Goal: Information Seeking & Learning: Learn about a topic

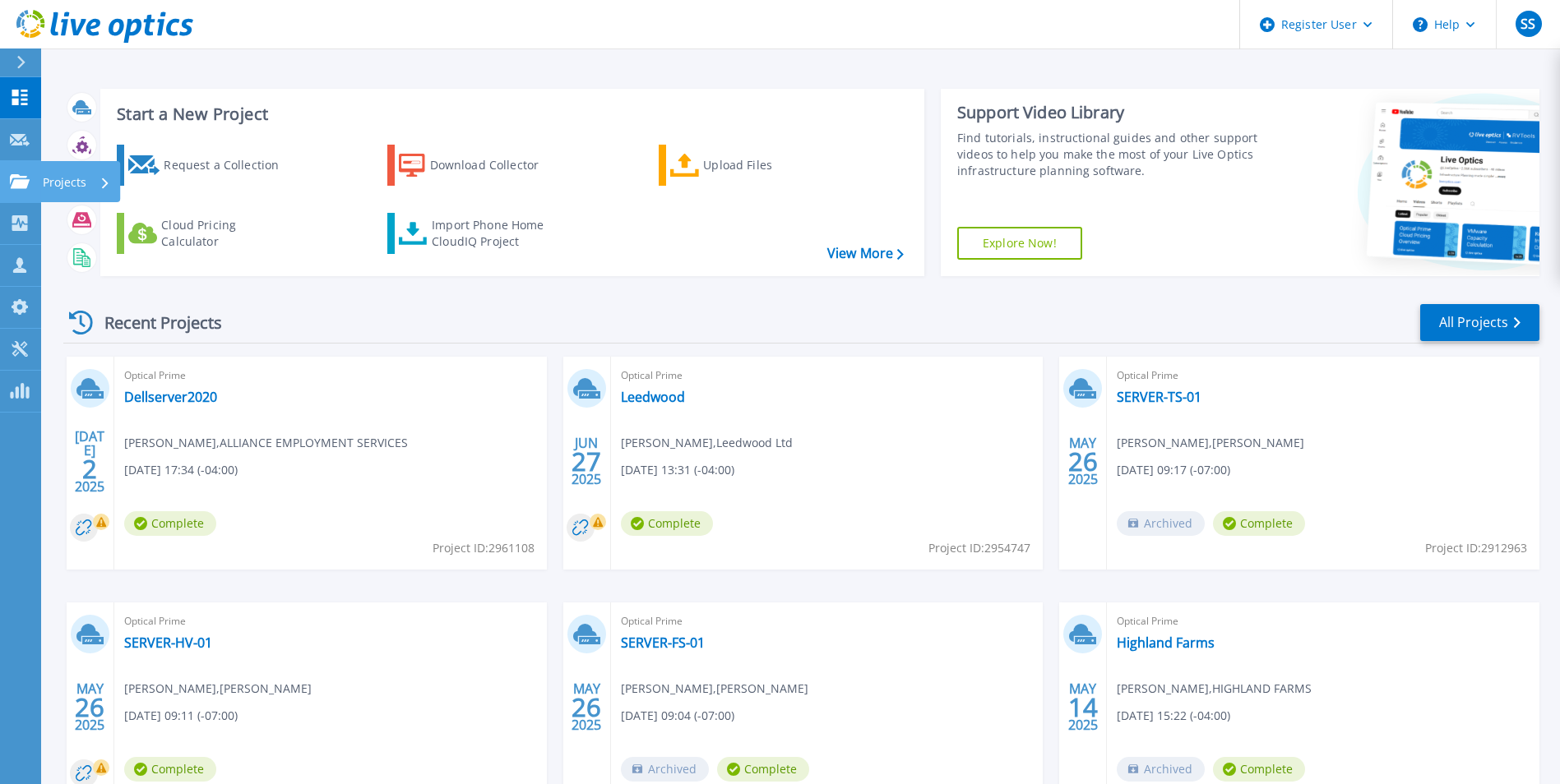
click at [53, 180] on p "Projects" at bounding box center [65, 182] width 44 height 43
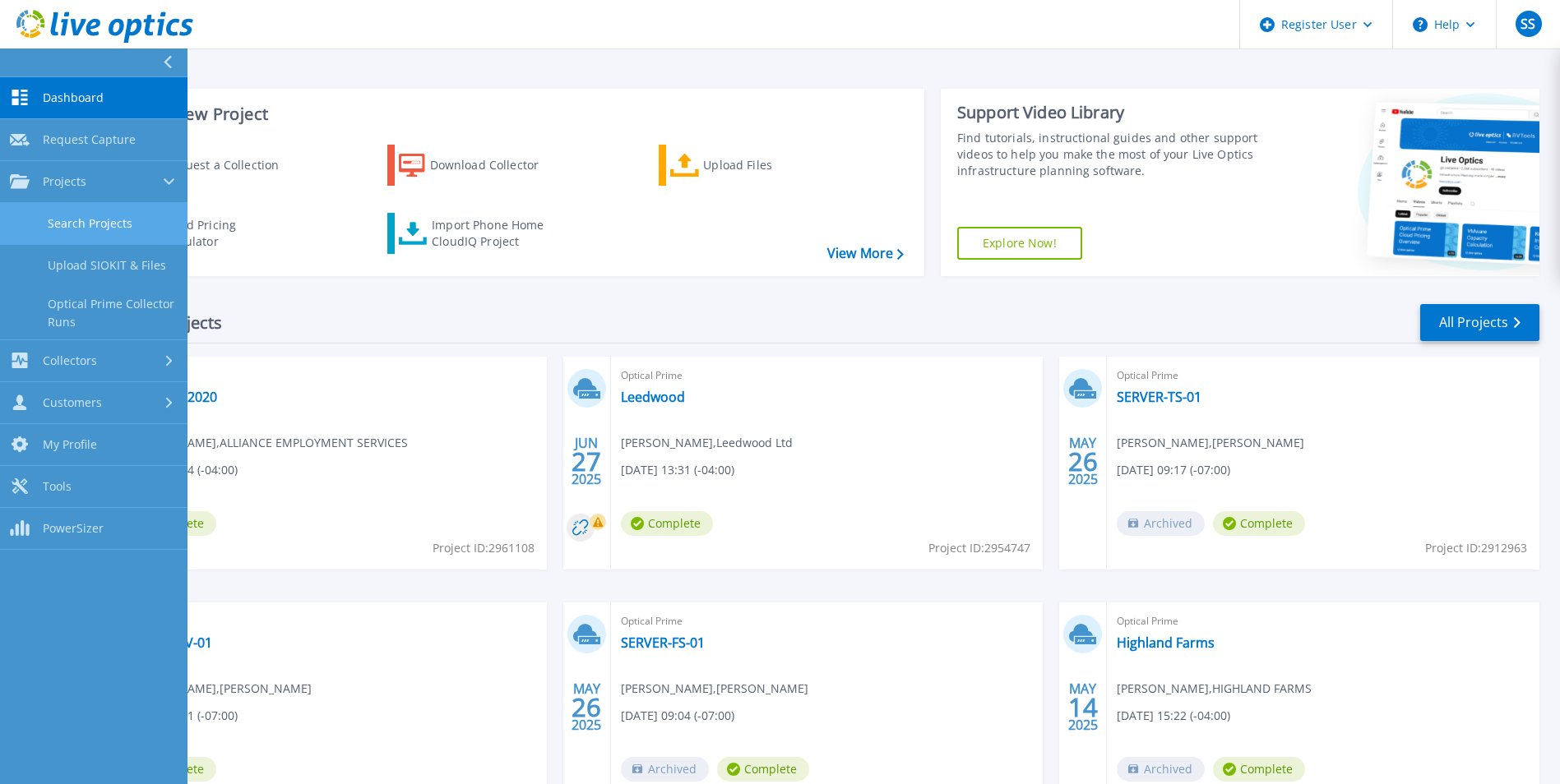
click at [88, 224] on link "Search Projects" at bounding box center [94, 224] width 187 height 42
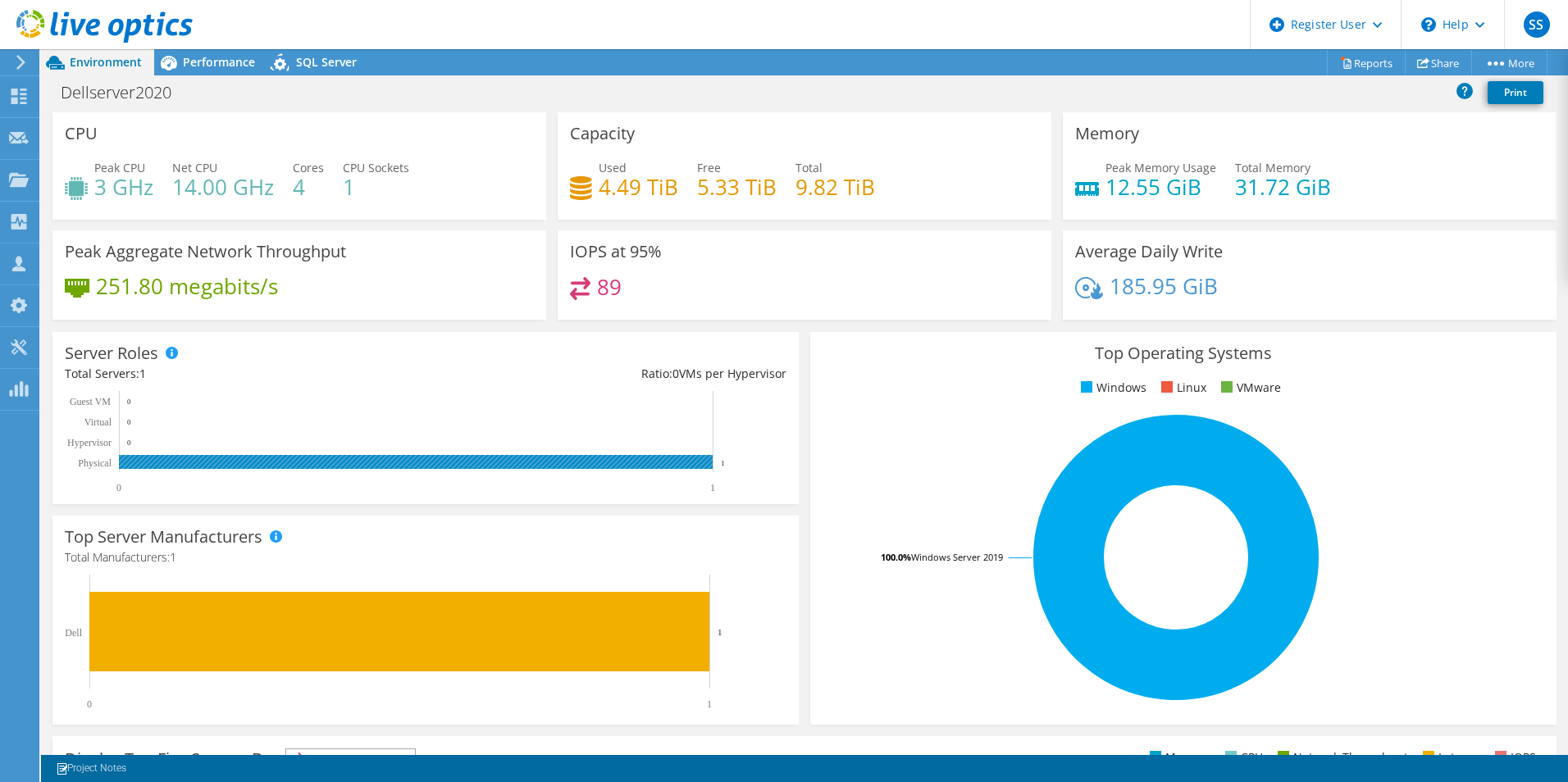
drag, startPoint x: 732, startPoint y: 465, endPoint x: 711, endPoint y: 465, distance: 21.0
click at [711, 465] on icon "0 1 Physical Hypervisor Virtual Guest VM 1 0 0 0" at bounding box center [418, 442] width 707 height 102
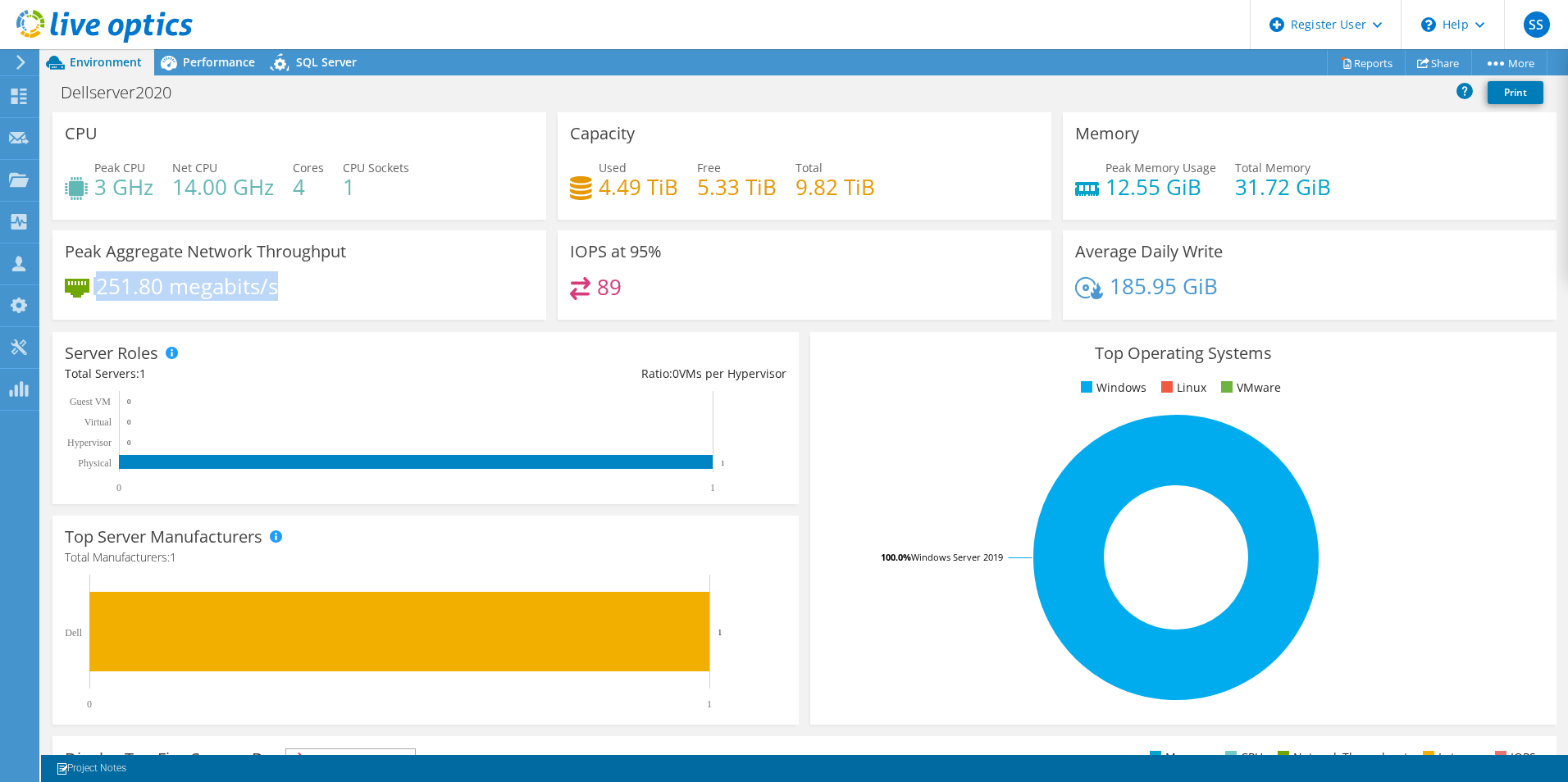
drag, startPoint x: 322, startPoint y: 298, endPoint x: 55, endPoint y: 305, distance: 267.1
click at [55, 305] on div "Peak Aggregate Network Throughput 251.80 megabits/s" at bounding box center [299, 275] width 494 height 89
drag, startPoint x: 55, startPoint y: 305, endPoint x: 244, endPoint y: 291, distance: 189.5
click at [243, 291] on h4 "251.80 megabits/s" at bounding box center [187, 286] width 182 height 18
drag, startPoint x: 316, startPoint y: 285, endPoint x: 94, endPoint y: 293, distance: 222.1
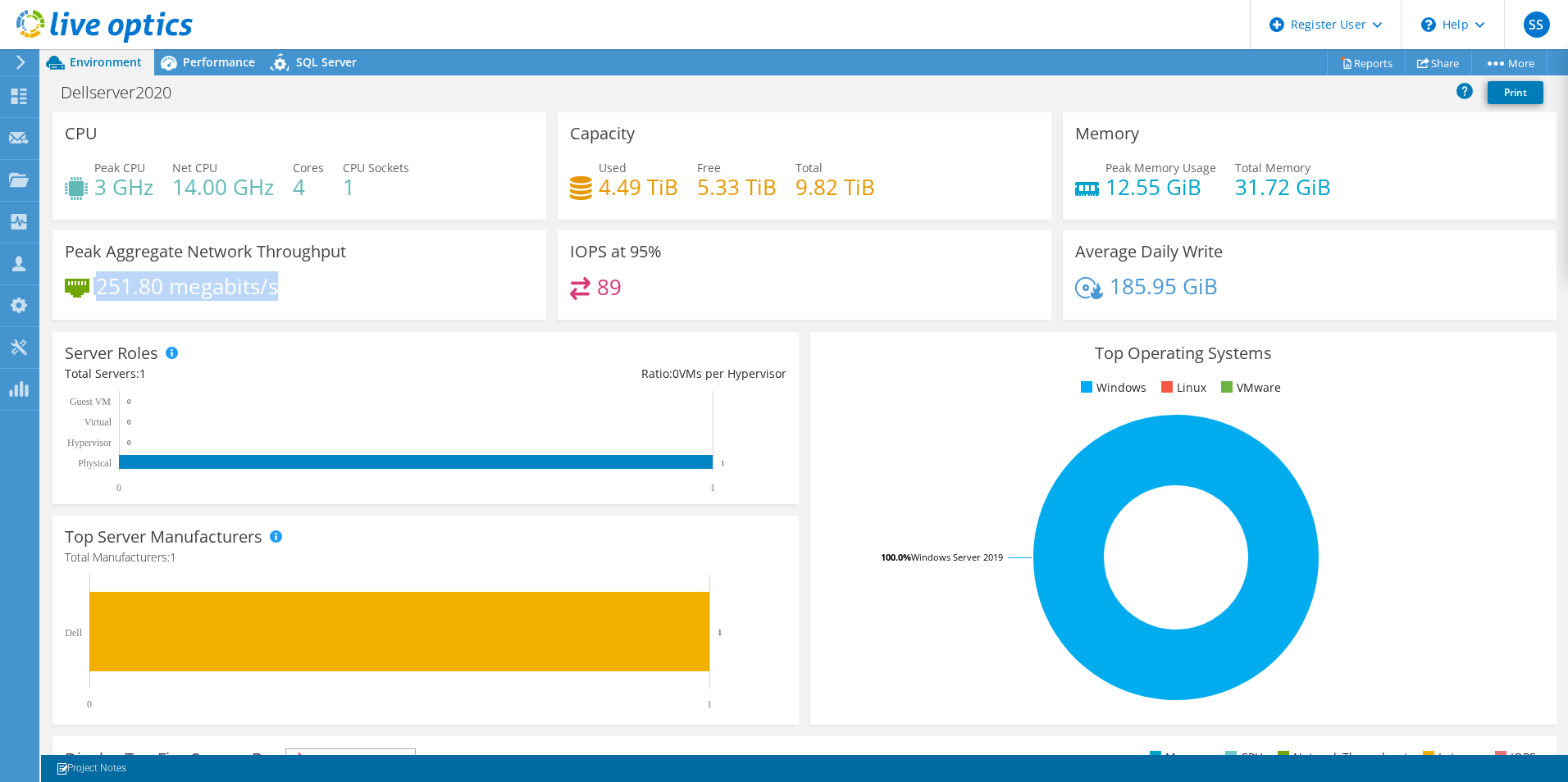
click at [94, 293] on div "251.80 megabits/s" at bounding box center [299, 294] width 469 height 34
click at [343, 308] on div "251.80 megabits/s" at bounding box center [299, 294] width 469 height 34
drag, startPoint x: 305, startPoint y: 296, endPoint x: 87, endPoint y: 296, distance: 218.0
click at [87, 296] on div "251.80 megabits/s" at bounding box center [299, 294] width 469 height 34
drag, startPoint x: 87, startPoint y: 296, endPoint x: 347, endPoint y: 314, distance: 260.6
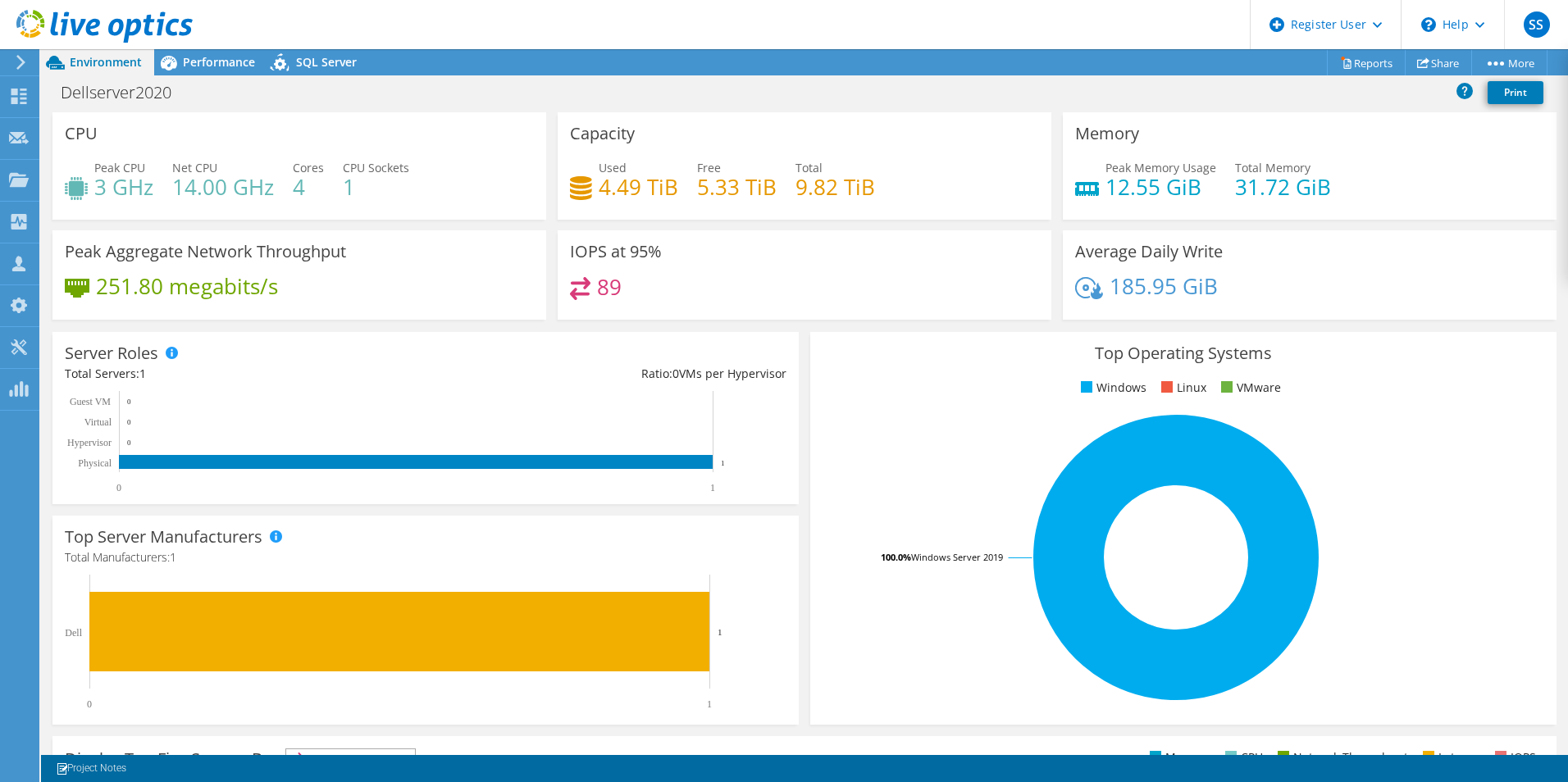
click at [347, 314] on div "Peak Aggregate Network Throughput 251.80 megabits/s" at bounding box center [299, 275] width 494 height 89
drag, startPoint x: 292, startPoint y: 304, endPoint x: 120, endPoint y: 303, distance: 172.0
click at [120, 303] on div "251.80 megabits/s" at bounding box center [299, 294] width 469 height 34
click at [331, 308] on div "251.80 megabits/s" at bounding box center [299, 294] width 469 height 34
drag, startPoint x: 169, startPoint y: 288, endPoint x: 231, endPoint y: 288, distance: 62.0
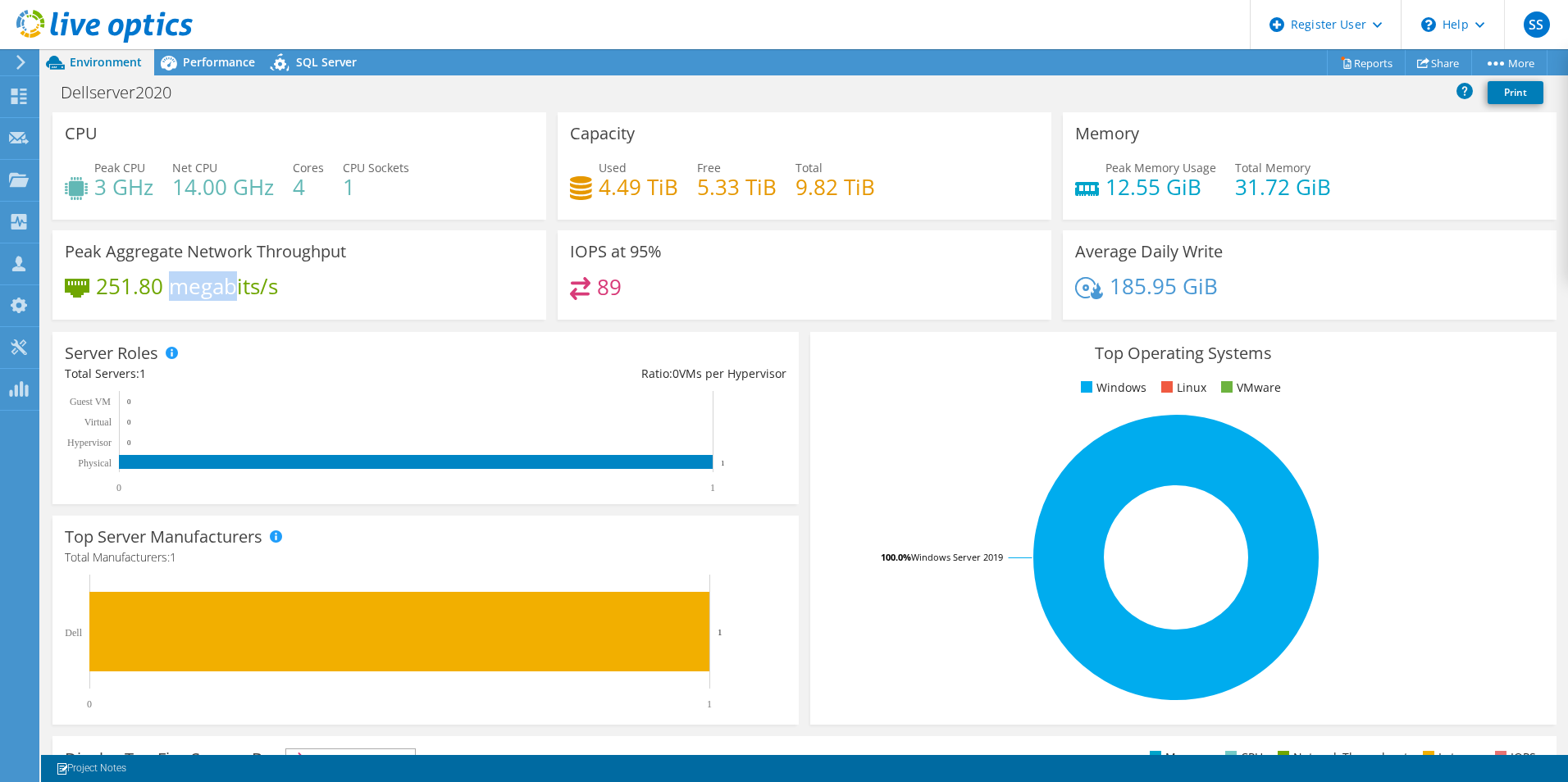
click at [231, 288] on h4 "251.80 megabits/s" at bounding box center [187, 286] width 182 height 18
click at [517, 293] on div "251.80 megabits/s" at bounding box center [299, 294] width 469 height 34
drag, startPoint x: 614, startPoint y: 297, endPoint x: 588, endPoint y: 297, distance: 26.0
click at [588, 297] on div "89" at bounding box center [804, 295] width 469 height 35
click at [677, 280] on div "89" at bounding box center [804, 295] width 469 height 35
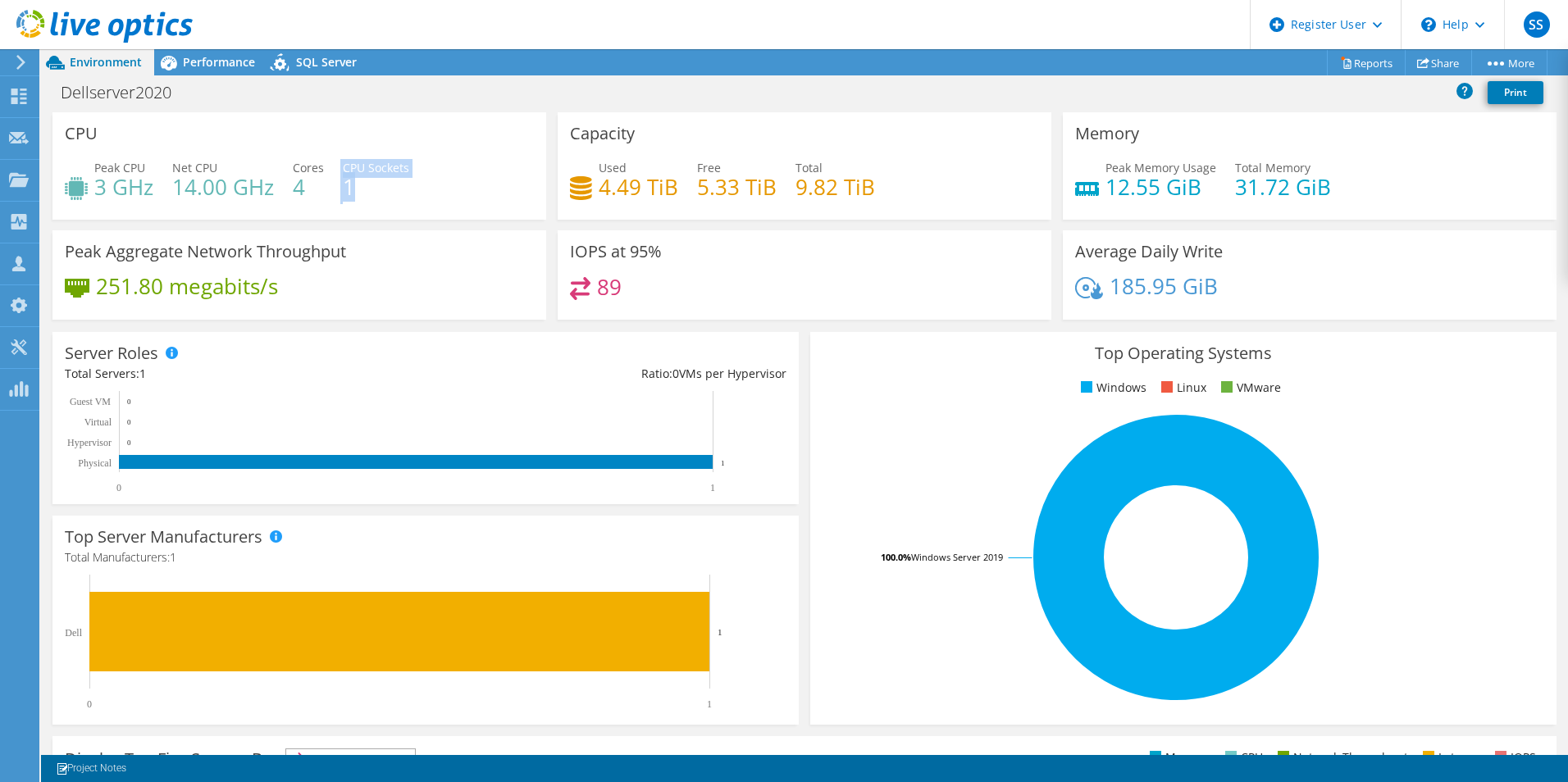
drag, startPoint x: 389, startPoint y: 197, endPoint x: 340, endPoint y: 224, distance: 55.9
click at [340, 223] on div "CPU Peak CPU 3 GHz Net CPU 14.00 GHz Cores 4 CPU Sockets 1" at bounding box center [299, 171] width 505 height 118
drag, startPoint x: 340, startPoint y: 224, endPoint x: 447, endPoint y: 229, distance: 107.1
click at [447, 229] on div "CPU Peak CPU 3 GHz Net CPU 14.00 GHz Cores 4 CPU Sockets 1" at bounding box center [299, 171] width 505 height 118
drag, startPoint x: 1214, startPoint y: 289, endPoint x: 1104, endPoint y: 289, distance: 110.0
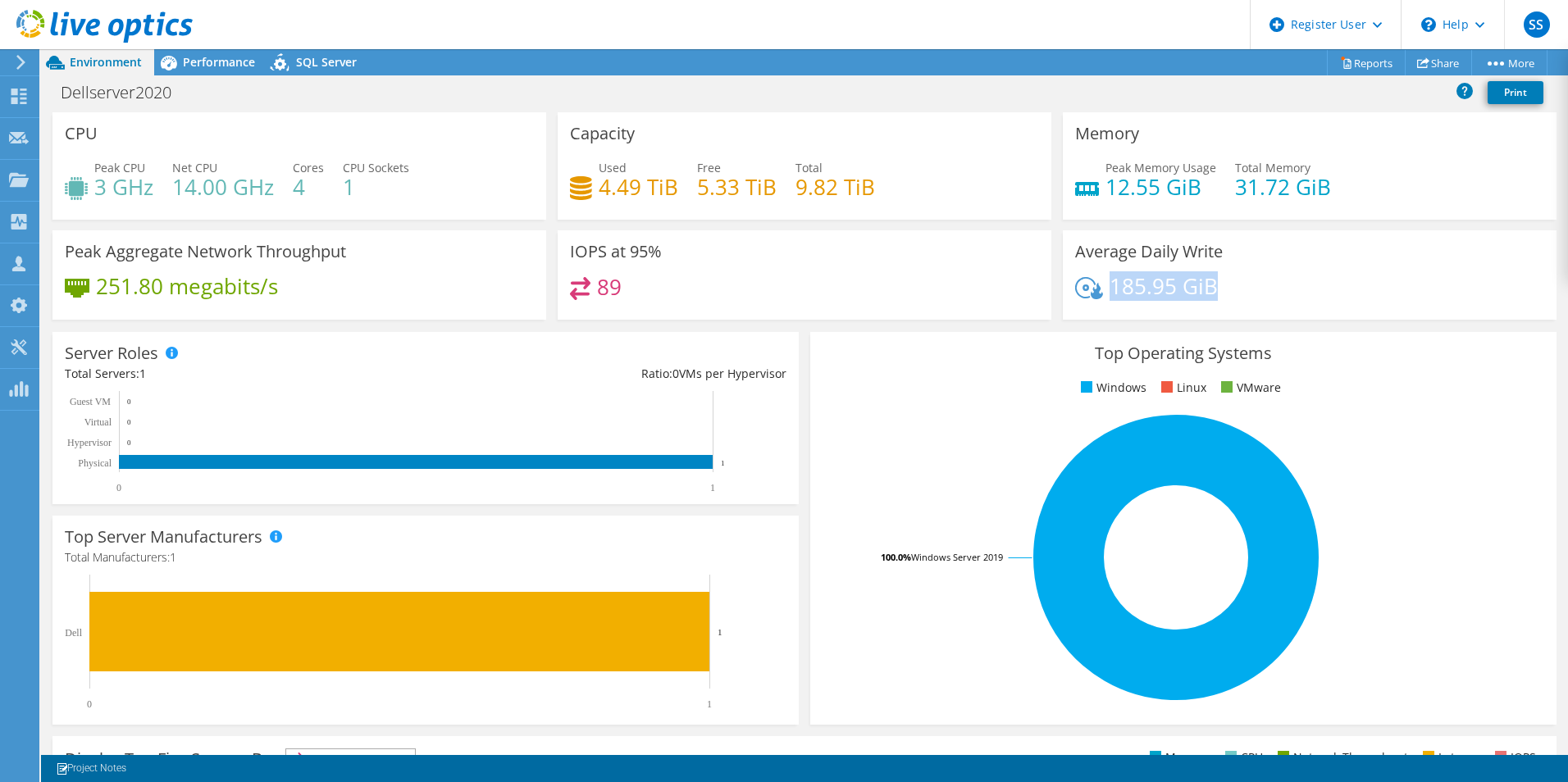
click at [1104, 289] on div "185.95 GiB" at bounding box center [1310, 294] width 469 height 34
click at [890, 305] on div "89" at bounding box center [804, 295] width 469 height 35
drag, startPoint x: 298, startPoint y: 280, endPoint x: 67, endPoint y: 290, distance: 231.2
click at [67, 290] on div "251.80 megabits/s" at bounding box center [299, 294] width 469 height 34
click at [327, 284] on div "251.80 megabits/s" at bounding box center [299, 294] width 469 height 34
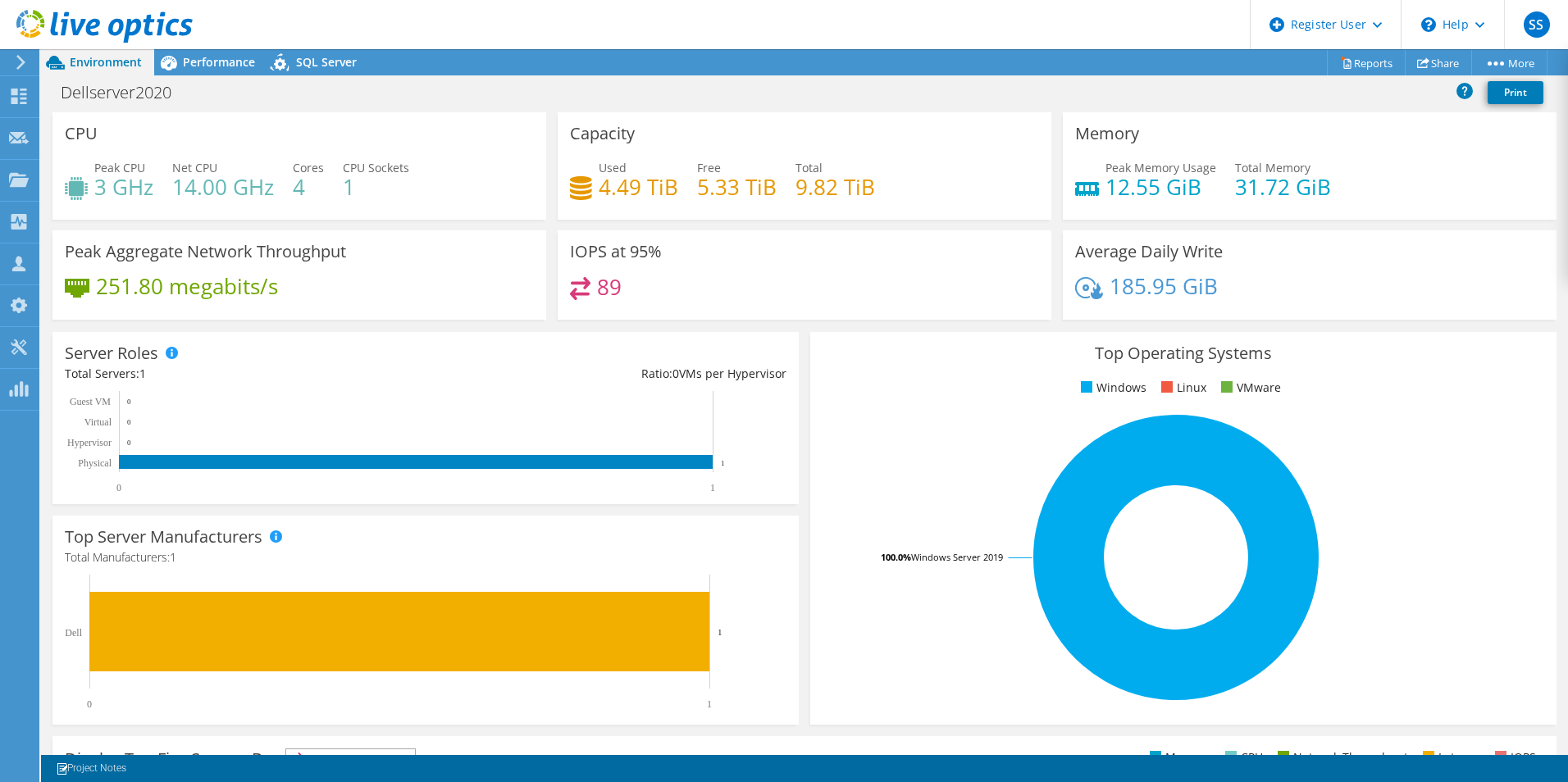
drag, startPoint x: 324, startPoint y: 303, endPoint x: 315, endPoint y: 304, distance: 9.1
click at [315, 304] on div "251.80 megabits/s" at bounding box center [299, 294] width 469 height 34
drag, startPoint x: 289, startPoint y: 295, endPoint x: 86, endPoint y: 289, distance: 203.1
click at [86, 289] on div "251.80 megabits/s" at bounding box center [299, 294] width 469 height 34
drag, startPoint x: 86, startPoint y: 289, endPoint x: 413, endPoint y: 283, distance: 327.1
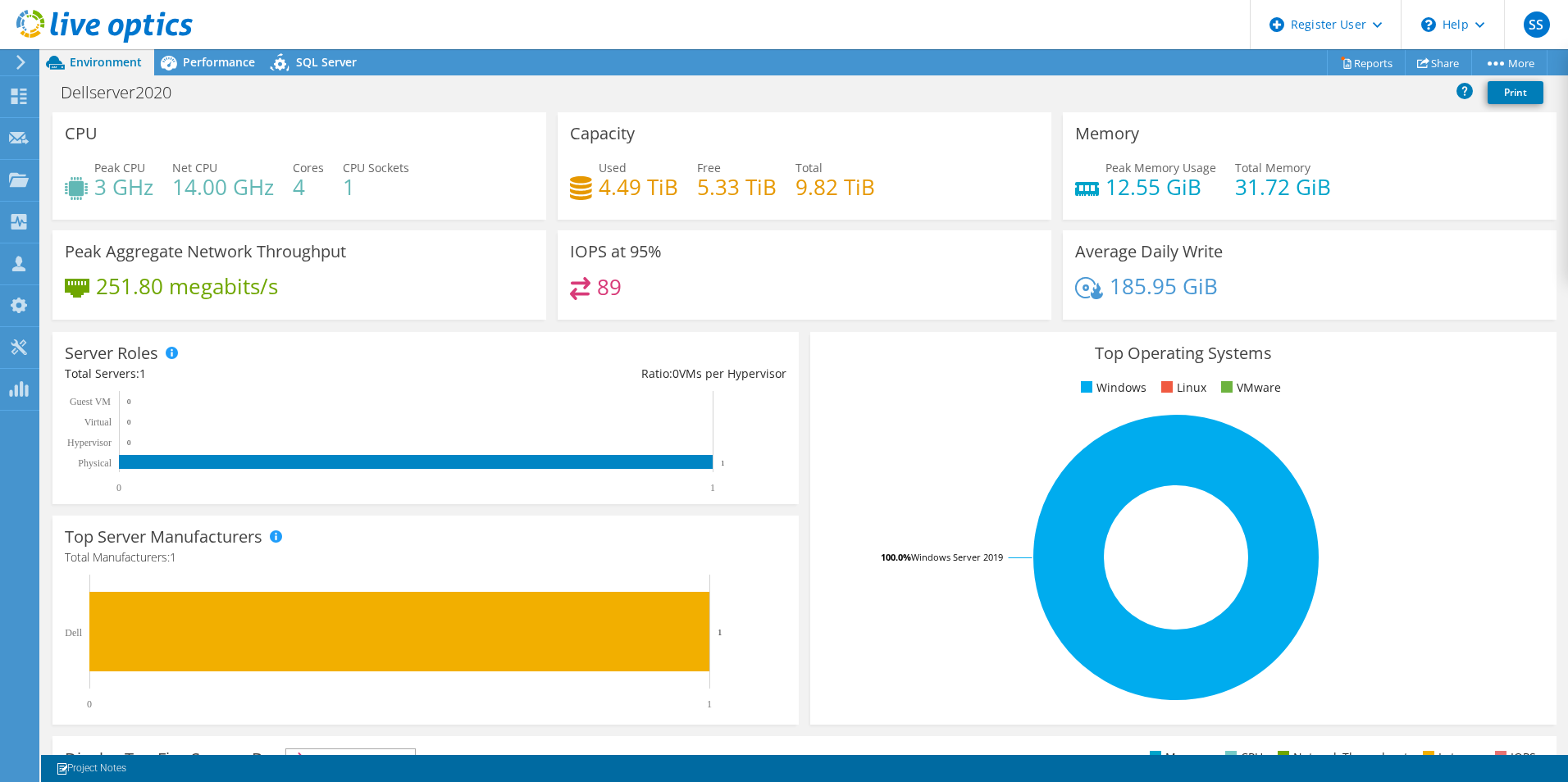
click at [413, 283] on div "251.80 megabits/s" at bounding box center [299, 294] width 469 height 34
drag, startPoint x: 691, startPoint y: 189, endPoint x: 780, endPoint y: 186, distance: 89.1
click at [780, 186] on div "Used 4.49 TiB Free 5.33 TiB Total 9.82 TiB" at bounding box center [804, 185] width 469 height 53
drag, startPoint x: 780, startPoint y: 186, endPoint x: 694, endPoint y: 186, distance: 86.0
click at [697, 186] on h4 "5.33 TiB" at bounding box center [736, 187] width 79 height 18
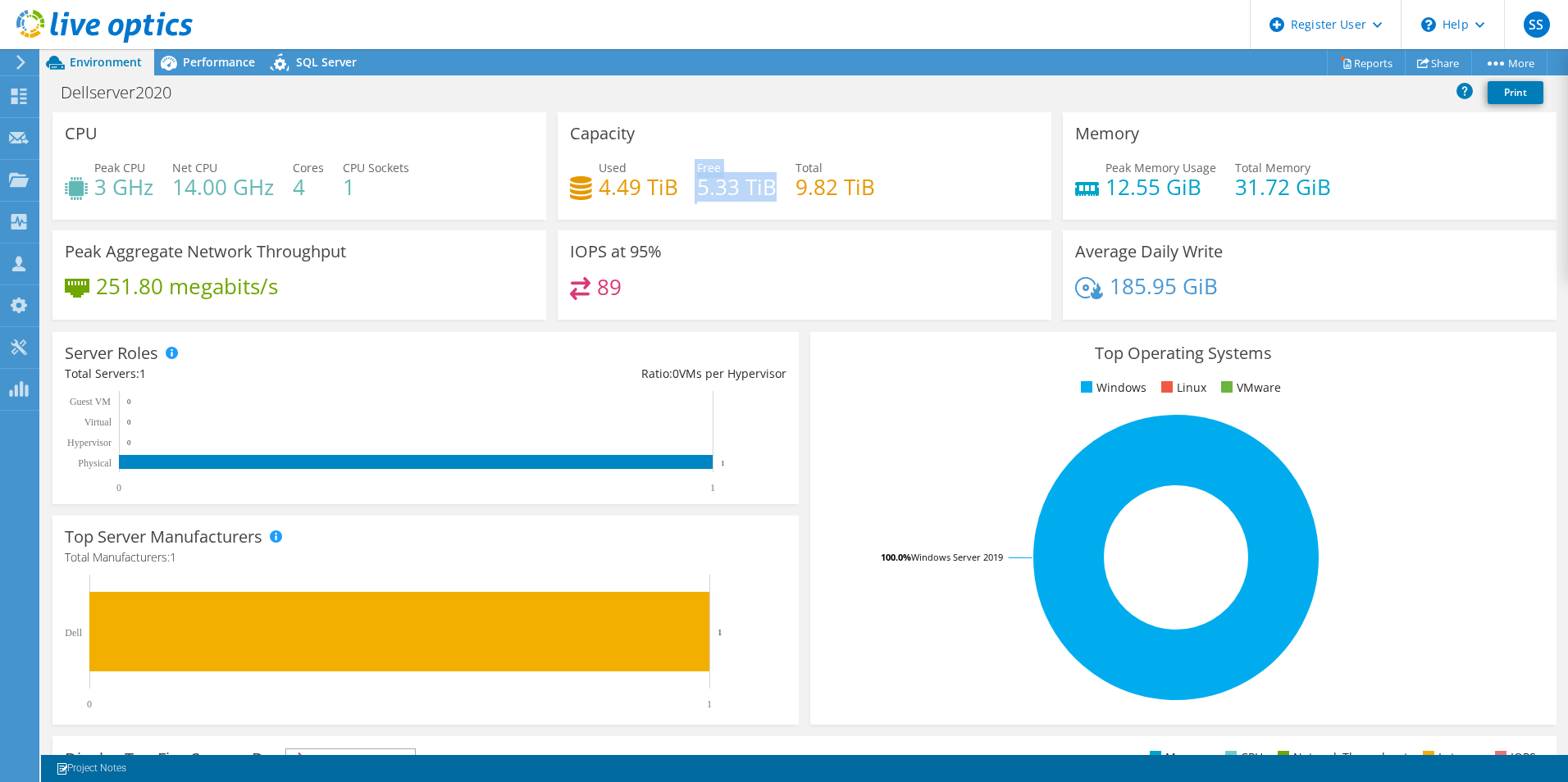
drag, startPoint x: 690, startPoint y: 189, endPoint x: 767, endPoint y: 190, distance: 77.0
click at [767, 190] on div "Used 4.49 TiB Free 5.33 TiB Total 9.82 TiB" at bounding box center [804, 185] width 469 height 53
drag, startPoint x: 767, startPoint y: 190, endPoint x: 581, endPoint y: 189, distance: 186.0
click at [581, 189] on div "Used 4.49 TiB" at bounding box center [624, 177] width 108 height 37
drag, startPoint x: 581, startPoint y: 189, endPoint x: 698, endPoint y: 180, distance: 117.3
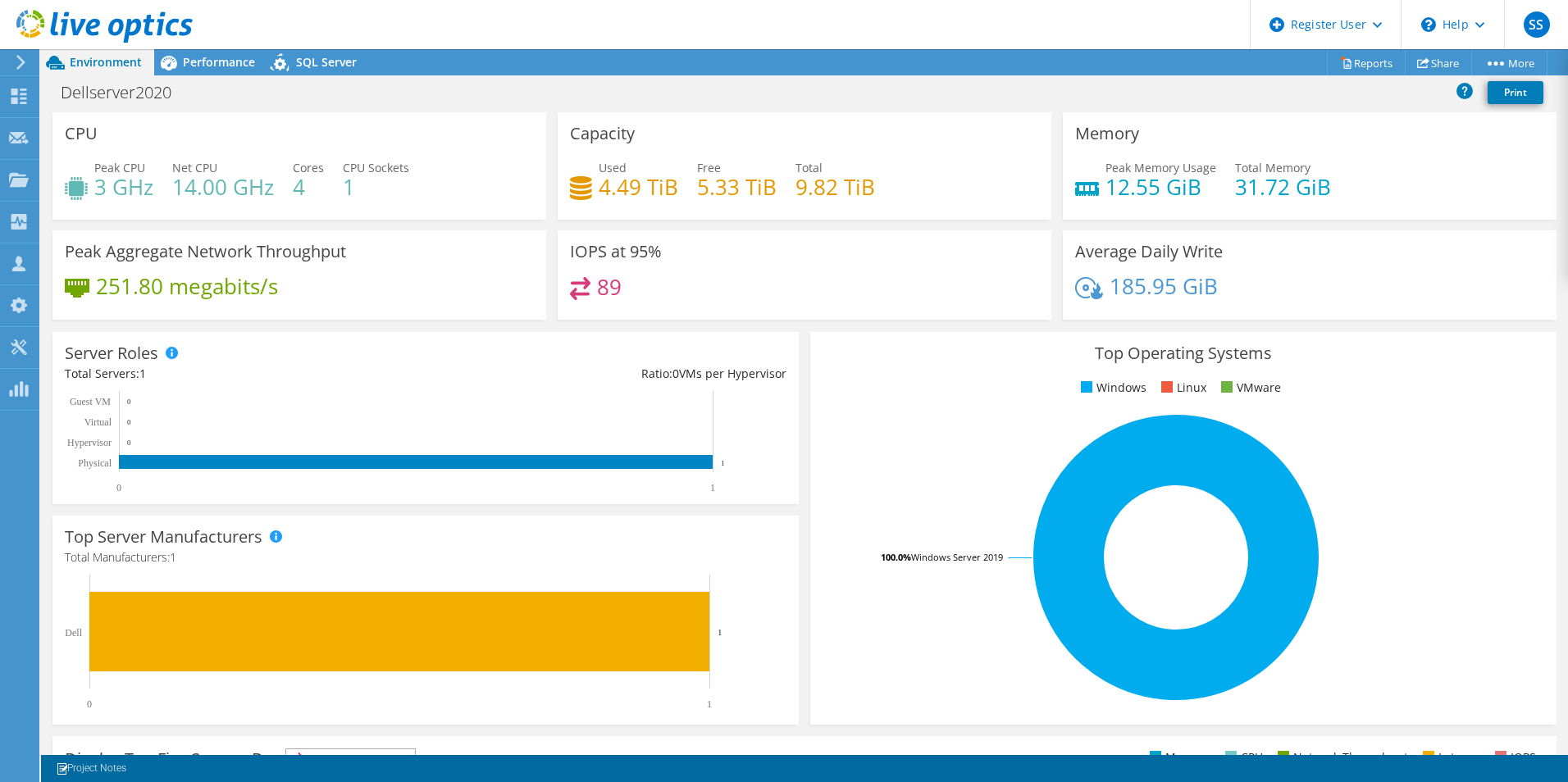
click at [698, 180] on h4 "5.33 TiB" at bounding box center [736, 187] width 79 height 18
drag, startPoint x: 684, startPoint y: 183, endPoint x: 814, endPoint y: 177, distance: 130.1
click at [814, 177] on div "Used 4.49 TiB Free 5.33 TiB Total 9.82 TiB" at bounding box center [804, 185] width 469 height 53
click at [586, 134] on h3 "Capacity" at bounding box center [602, 134] width 65 height 18
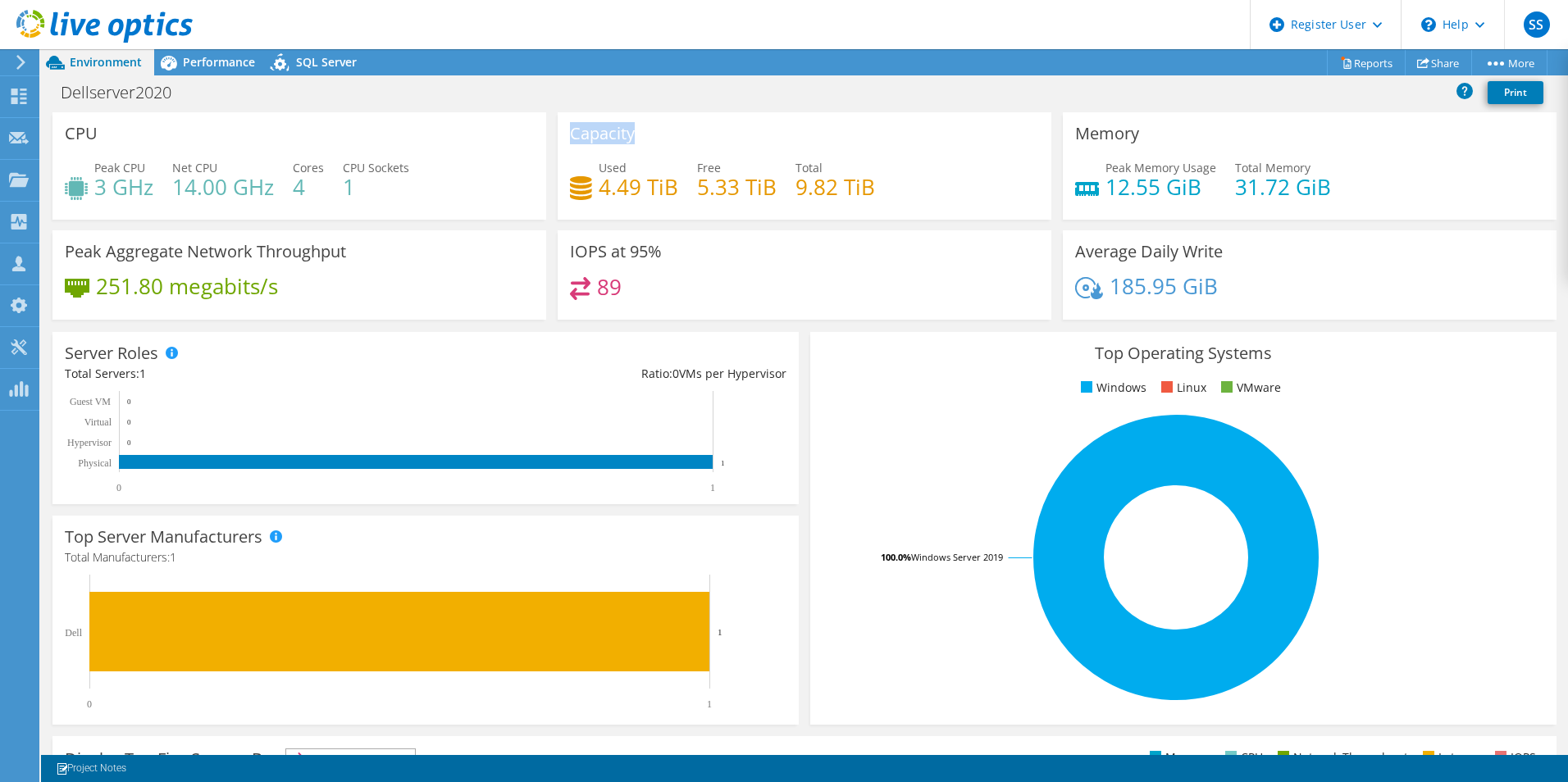
click at [586, 134] on h3 "Capacity" at bounding box center [602, 134] width 65 height 18
click at [1144, 127] on div "Memory Peak Memory Usage 12.55 GiB Total Memory 31.72 GiB" at bounding box center [1310, 166] width 494 height 107
drag, startPoint x: 1193, startPoint y: 190, endPoint x: 1097, endPoint y: 194, distance: 96.1
click at [1105, 194] on h4 "12.55 GiB" at bounding box center [1160, 187] width 111 height 18
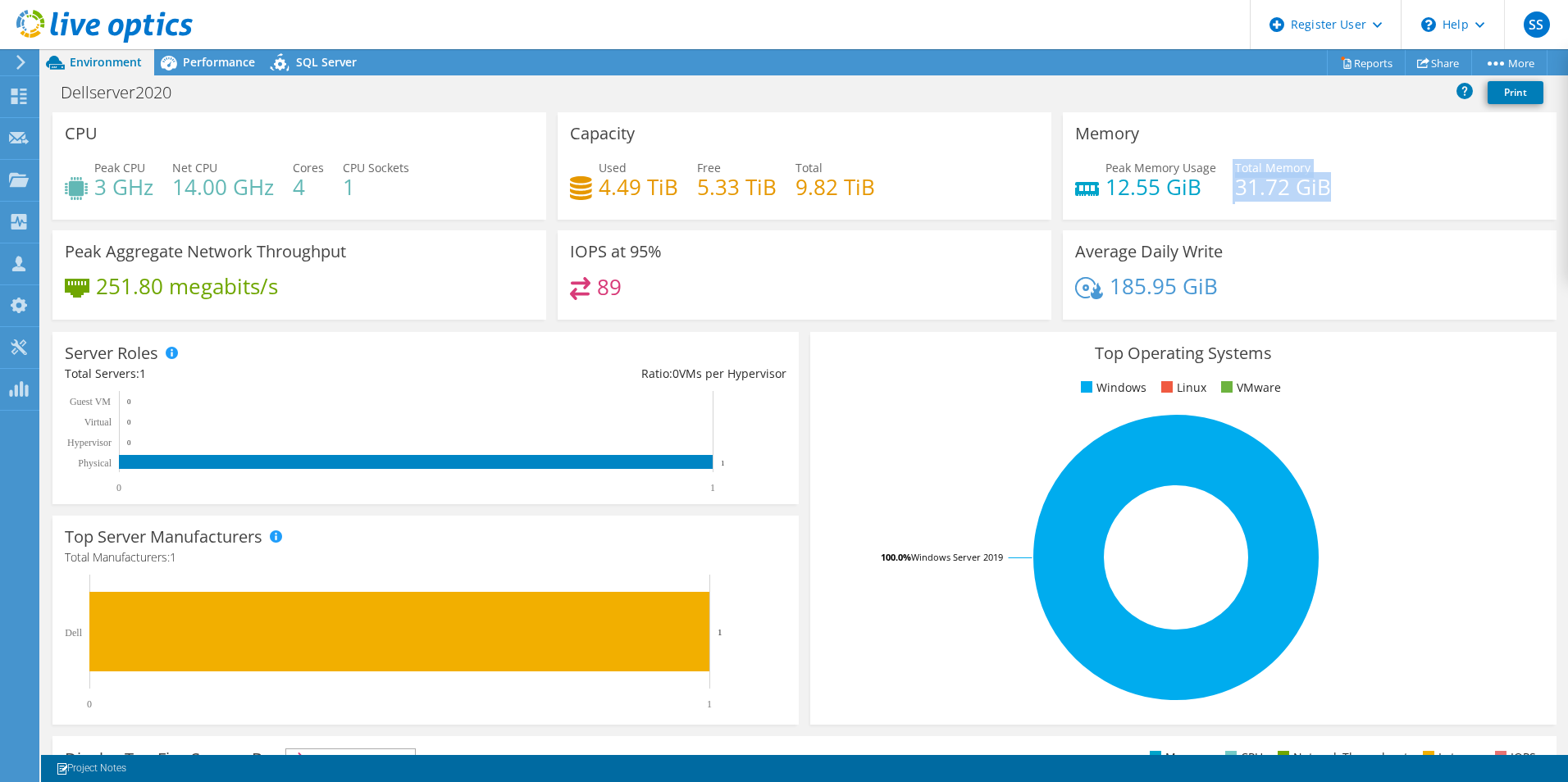
drag, startPoint x: 1097, startPoint y: 194, endPoint x: 1338, endPoint y: 191, distance: 241.0
click at [1338, 191] on div "Peak Memory Usage 12.55 GiB Total Memory 31.72 GiB" at bounding box center [1310, 185] width 469 height 53
click at [1093, 130] on h3 "Memory" at bounding box center [1107, 134] width 64 height 18
click at [1092, 129] on h3 "Memory" at bounding box center [1107, 134] width 64 height 18
click at [1253, 271] on div "Average Daily Write 185.95 GiB" at bounding box center [1310, 275] width 494 height 89
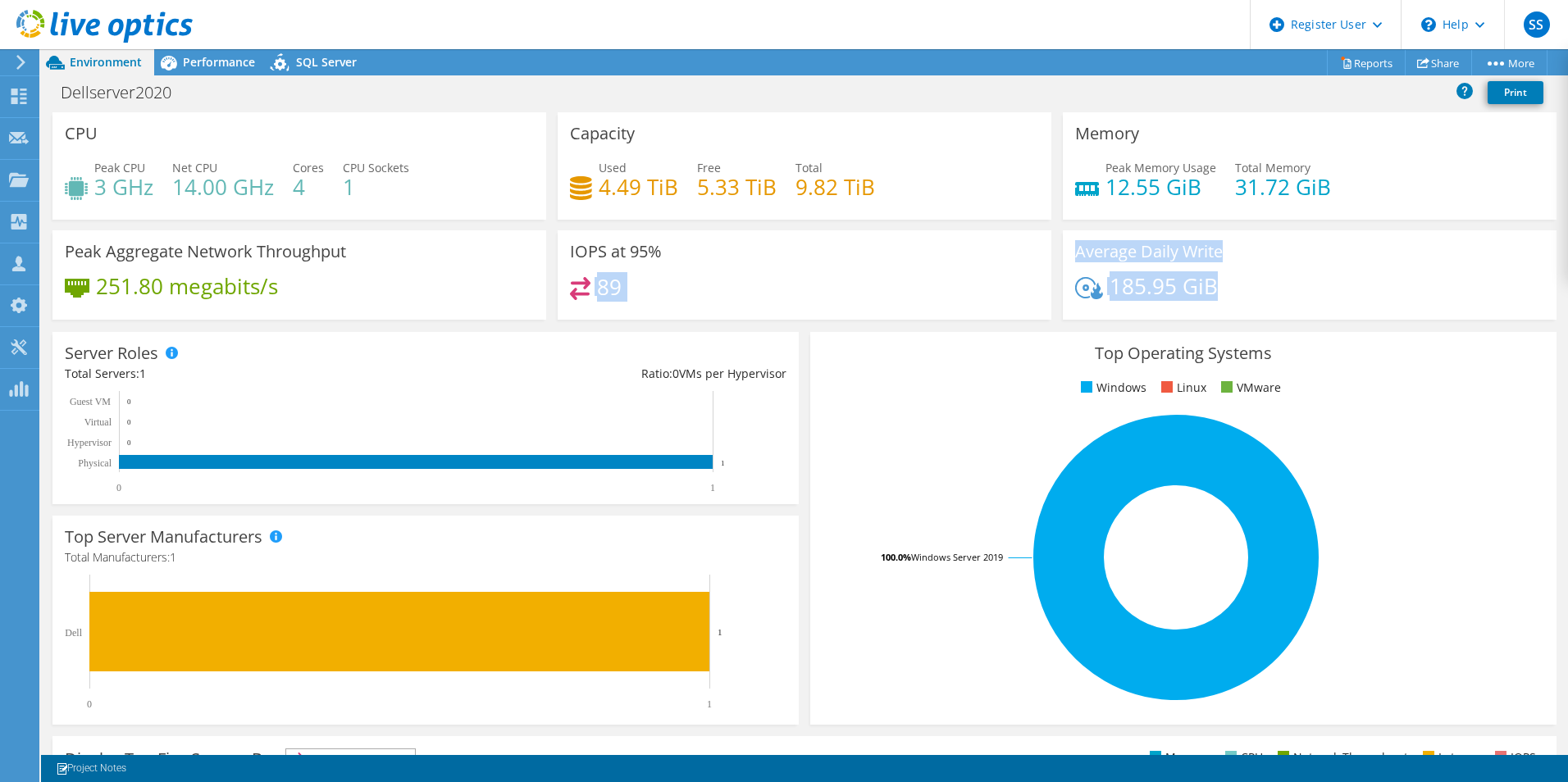
drag, startPoint x: 1228, startPoint y: 290, endPoint x: 1037, endPoint y: 250, distance: 195.1
click at [1037, 250] on div "CPU Peak CPU 3 GHz Net CPU 14.00 GHz Cores 4 CPU Sockets 1 Capacity Used 4.49 T…" at bounding box center [805, 222] width 1516 height 218
drag, startPoint x: 1037, startPoint y: 250, endPoint x: 1230, endPoint y: 271, distance: 194.1
click at [1230, 271] on div "Average Daily Write 185.95 GiB" at bounding box center [1310, 275] width 494 height 89
drag, startPoint x: 1122, startPoint y: 285, endPoint x: 1179, endPoint y: 285, distance: 57.0
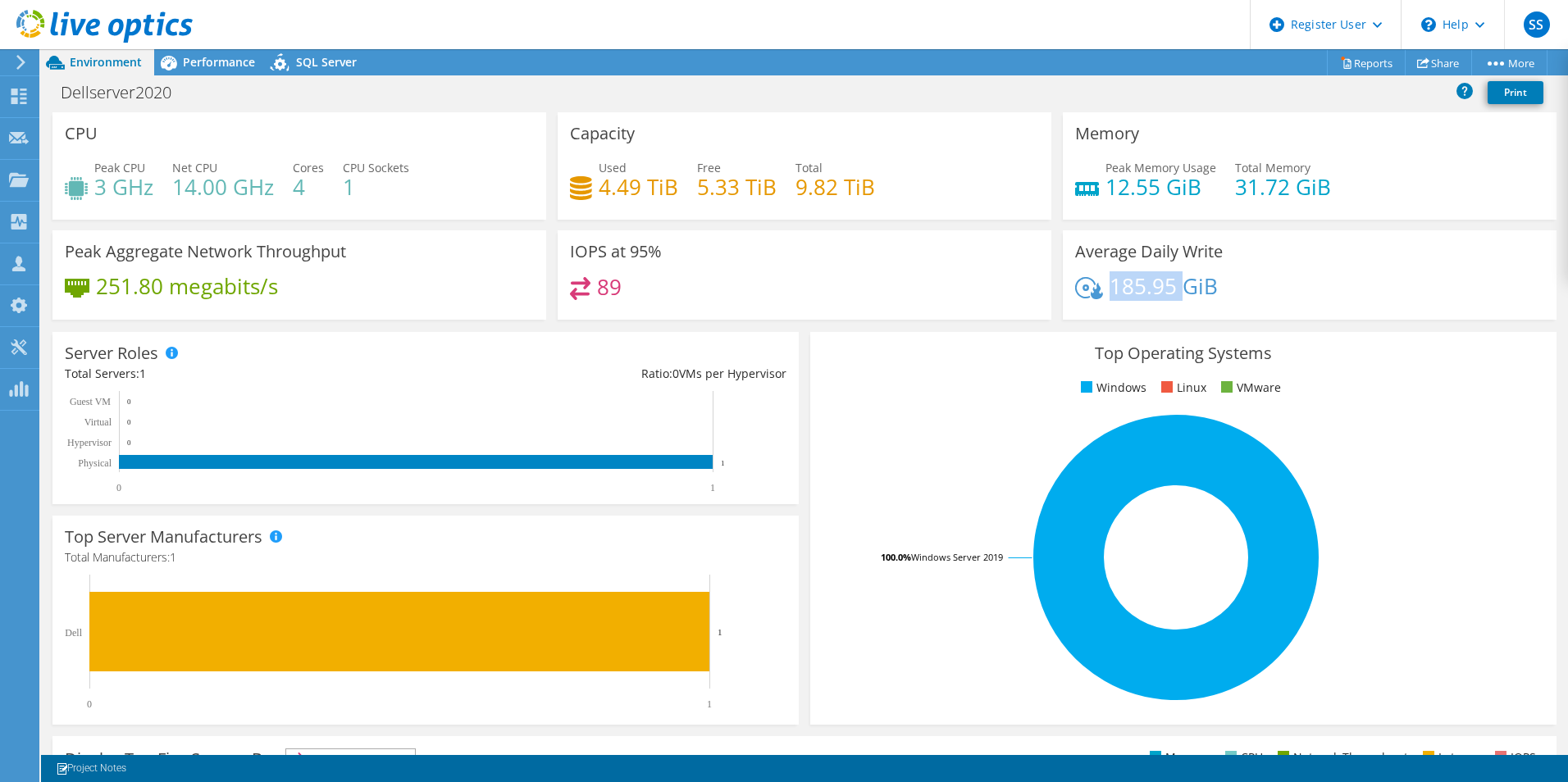
click at [1179, 285] on h4 "185.95 GiB" at bounding box center [1164, 286] width 108 height 18
click at [630, 292] on div "89" at bounding box center [804, 295] width 469 height 35
drag, startPoint x: 630, startPoint y: 292, endPoint x: 598, endPoint y: 293, distance: 32.0
click at [598, 293] on h4 "89" at bounding box center [609, 286] width 24 height 18
drag, startPoint x: 588, startPoint y: 290, endPoint x: 642, endPoint y: 291, distance: 54.0
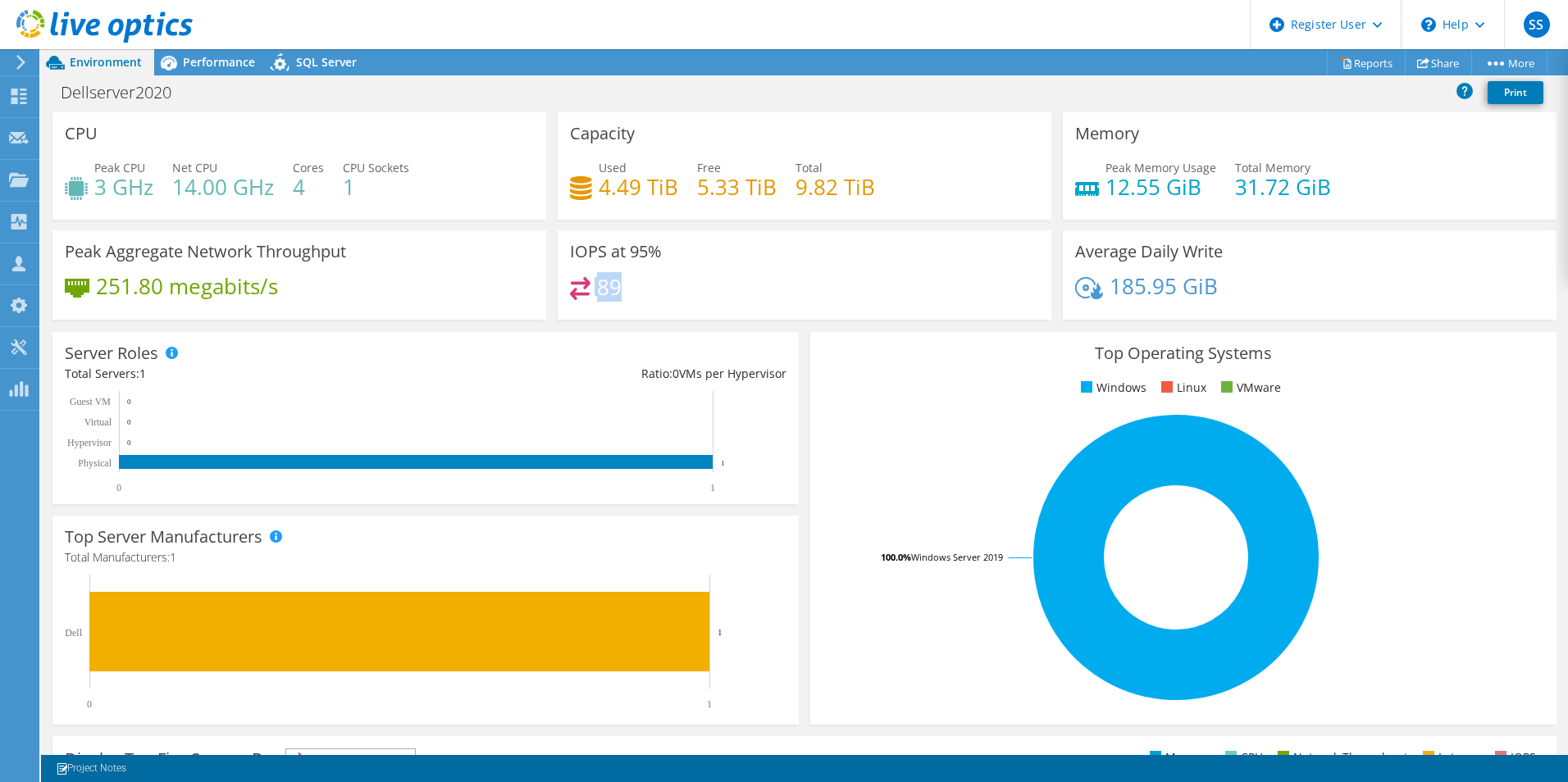
click at [642, 291] on div "89" at bounding box center [804, 295] width 469 height 35
click at [644, 296] on div "89" at bounding box center [804, 295] width 469 height 35
drag, startPoint x: 368, startPoint y: 305, endPoint x: 358, endPoint y: 324, distance: 21.5
click at [327, 322] on div "Peak Aggregate Network Throughput 251.80 megabits/s" at bounding box center [299, 280] width 505 height 100
click at [709, 292] on div "89" at bounding box center [804, 295] width 469 height 35
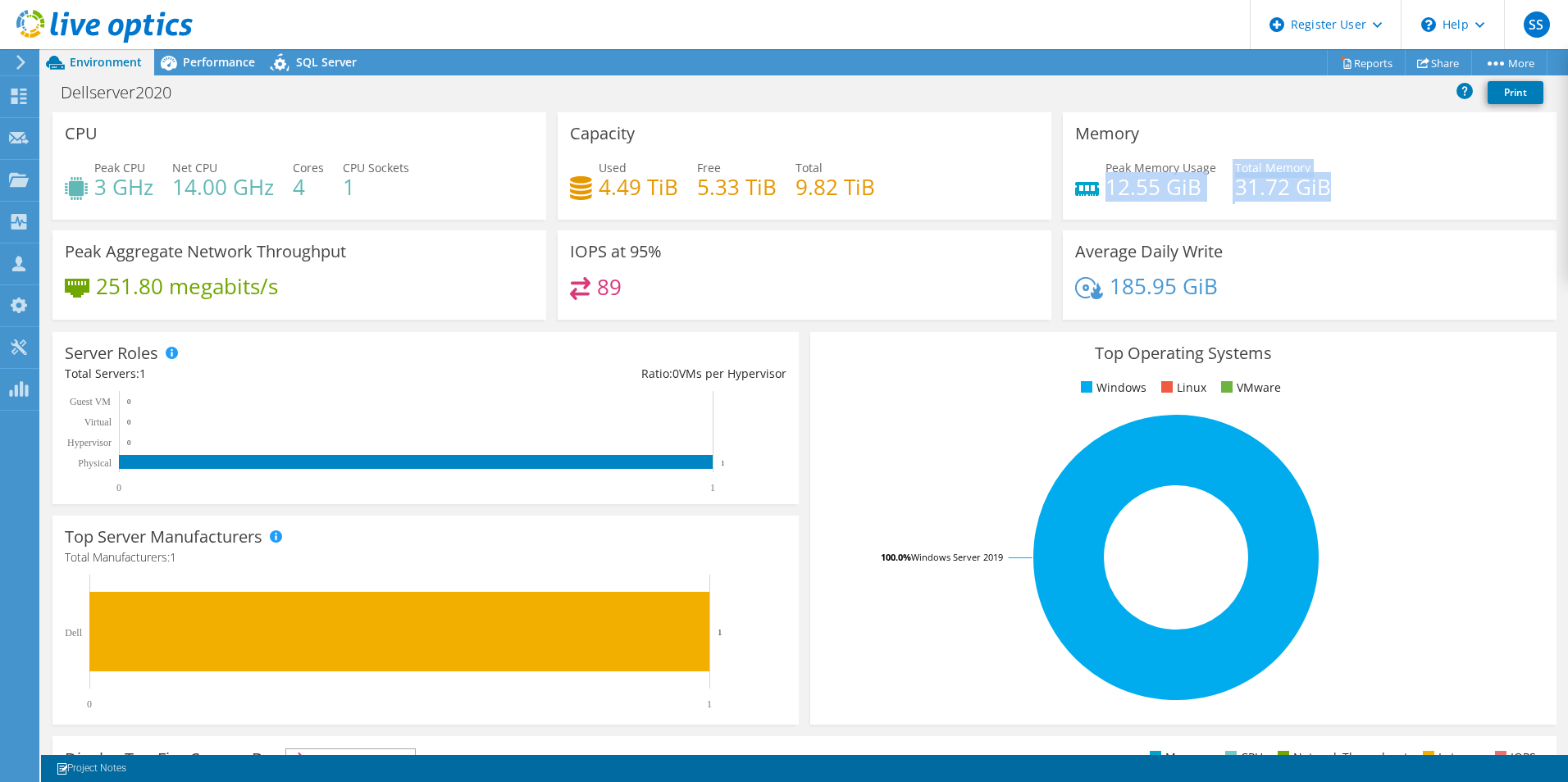
drag, startPoint x: 1100, startPoint y: 182, endPoint x: 1332, endPoint y: 189, distance: 232.1
click at [1328, 189] on div "Peak Memory Usage 12.55 GiB Total Memory 31.72 GiB" at bounding box center [1310, 185] width 469 height 53
click at [760, 248] on div "IOPS at 95% 89" at bounding box center [805, 275] width 494 height 89
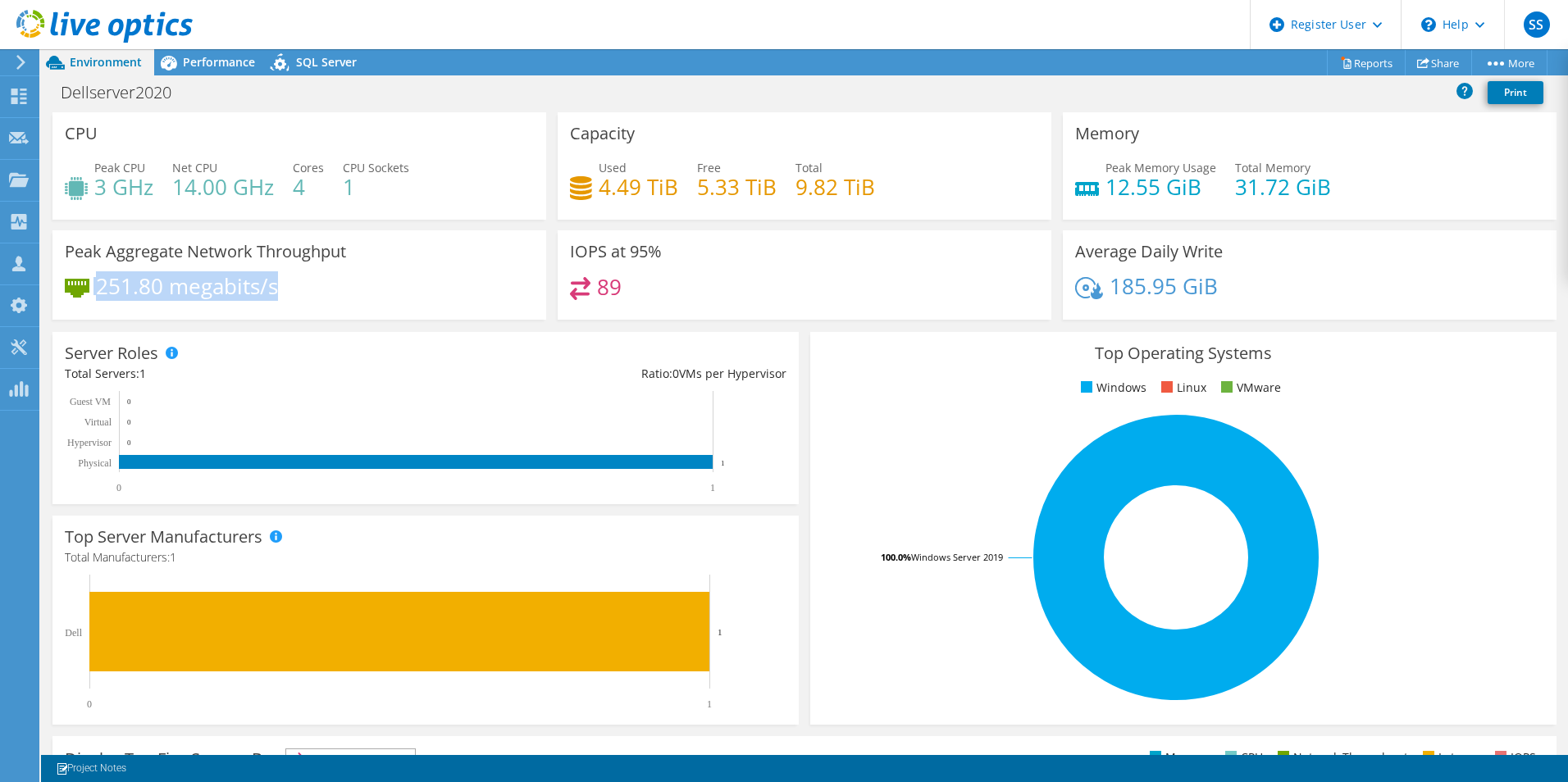
drag, startPoint x: 303, startPoint y: 294, endPoint x: 67, endPoint y: 292, distance: 236.0
click at [67, 292] on div "251.80 megabits/s" at bounding box center [299, 294] width 469 height 34
click at [330, 278] on div "251.80 megabits/s" at bounding box center [299, 294] width 469 height 34
click at [222, 50] on div "Performance" at bounding box center [211, 62] width 113 height 26
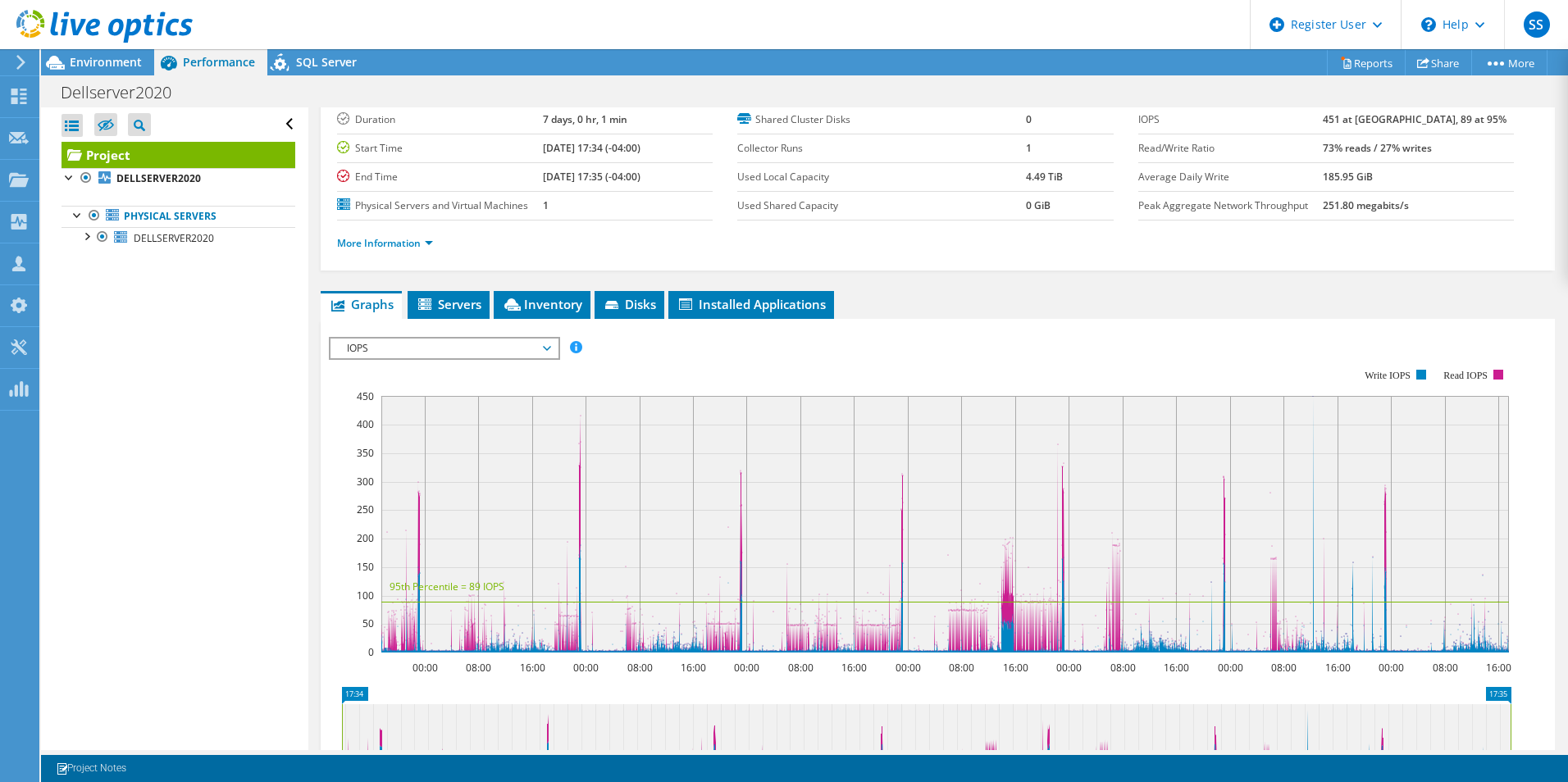
scroll to position [246, 0]
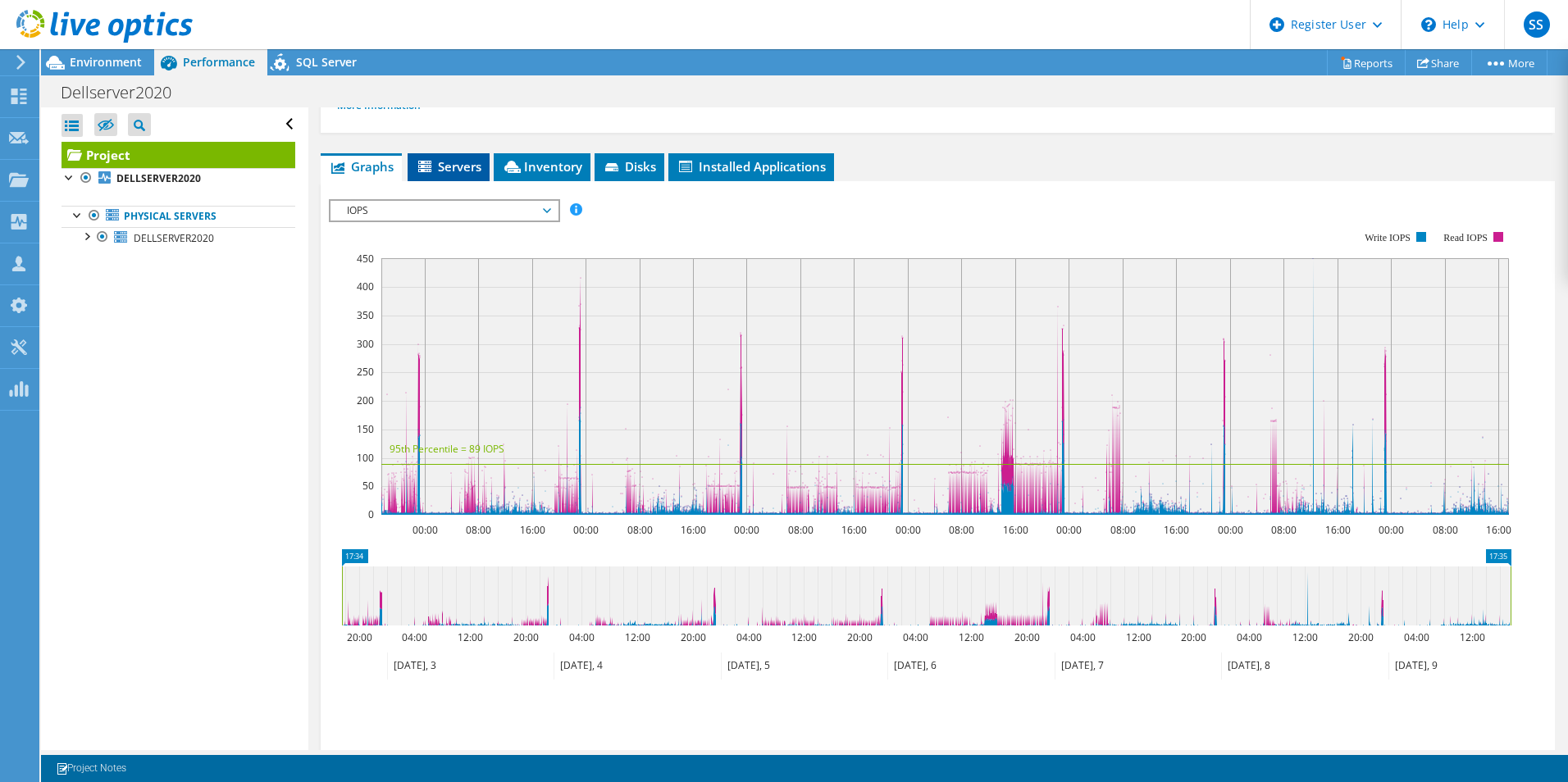
click at [440, 168] on span "Servers" at bounding box center [448, 166] width 65 height 17
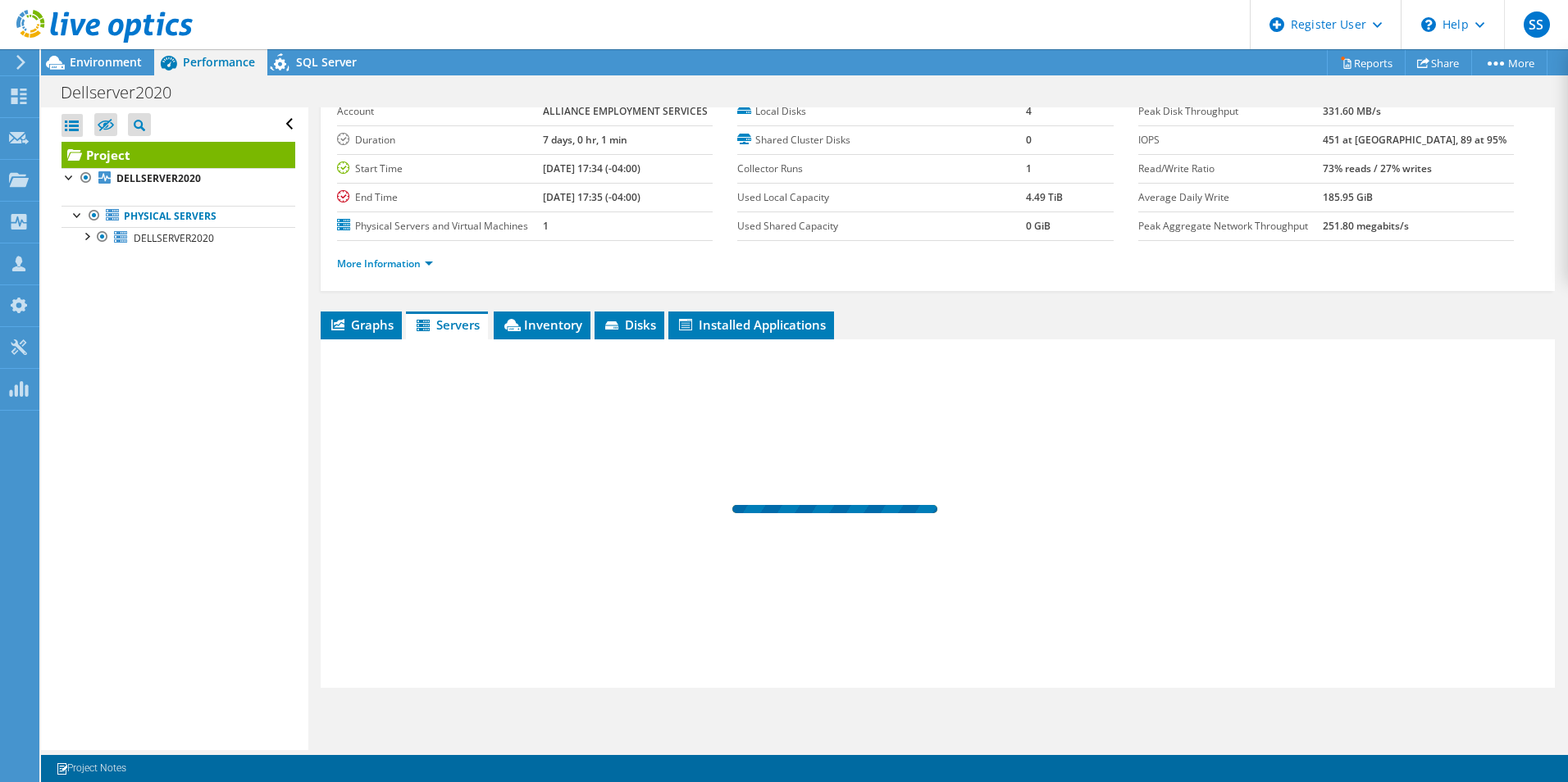
scroll to position [88, 0]
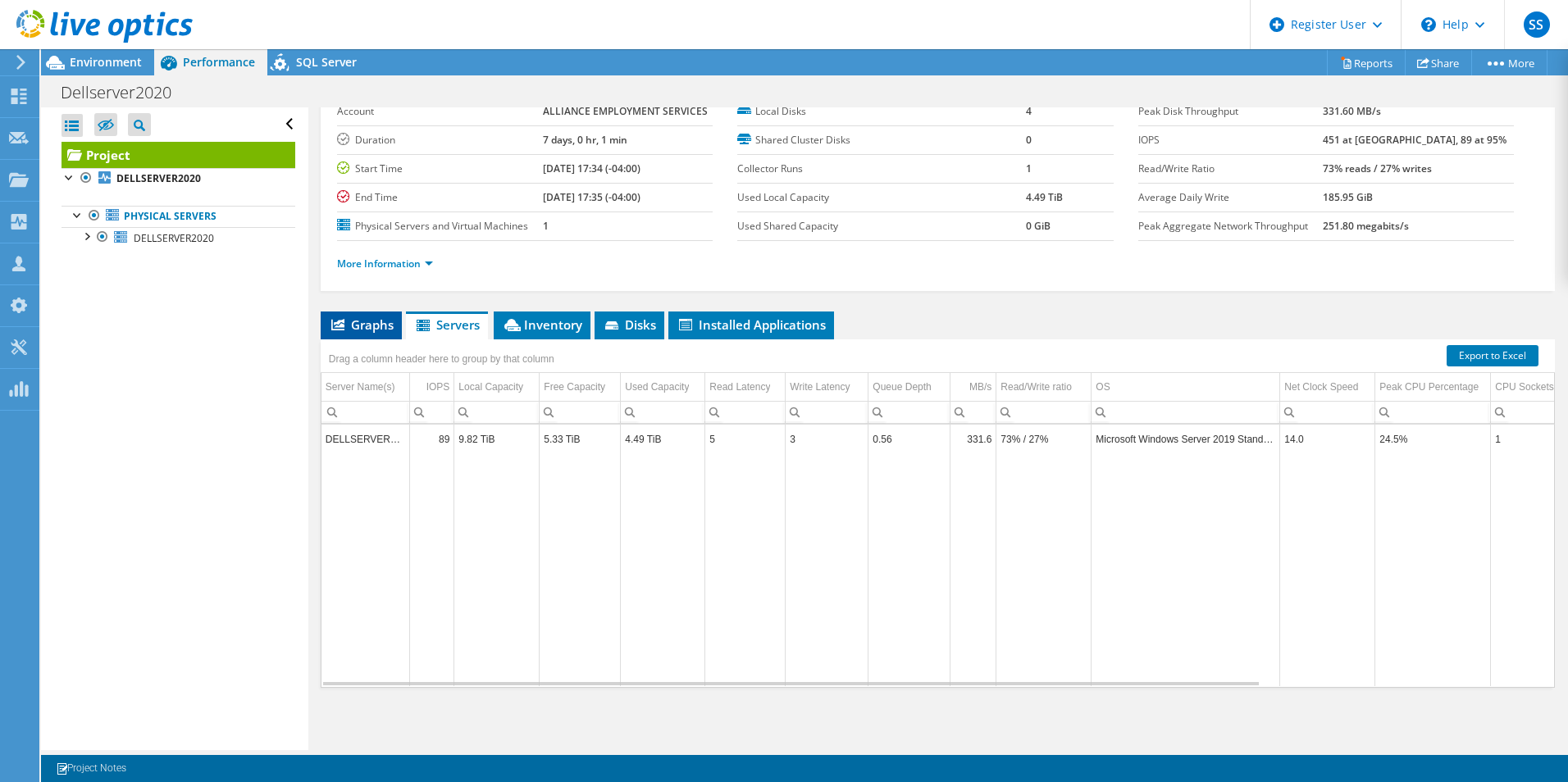
click at [382, 329] on span "Graphs" at bounding box center [361, 325] width 65 height 17
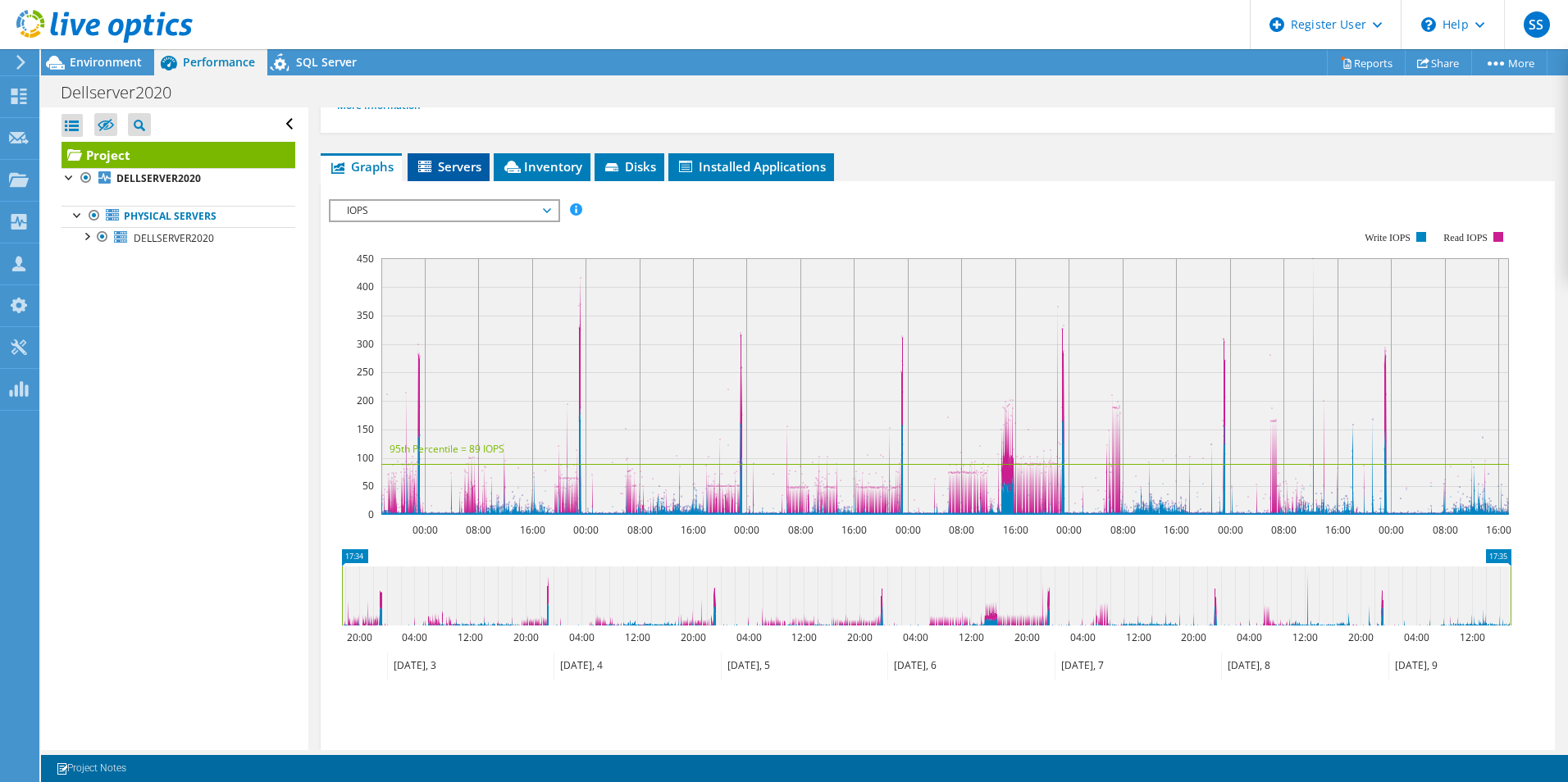
click at [489, 170] on li "Servers" at bounding box center [449, 168] width 82 height 28
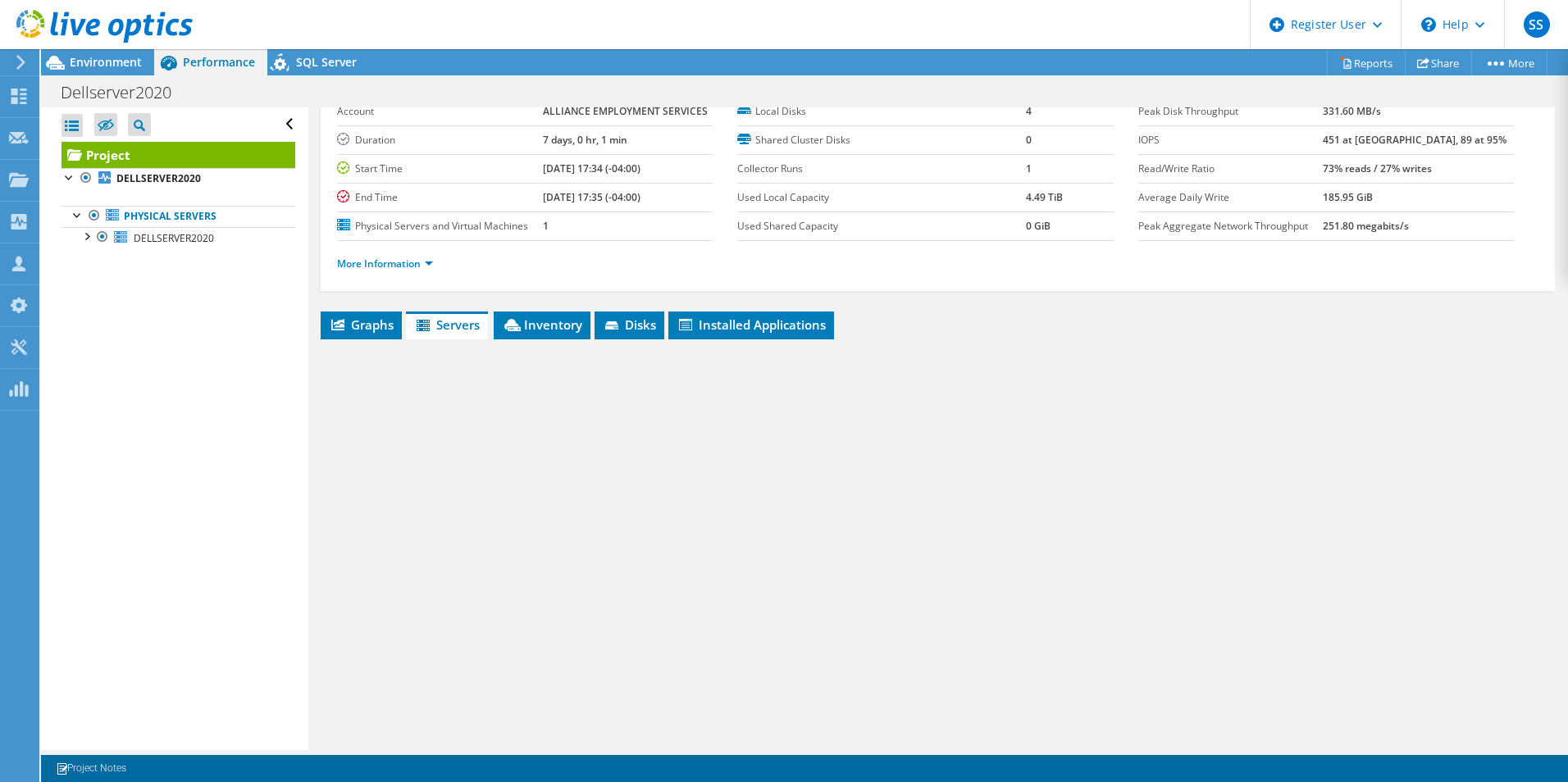
scroll to position [88, 0]
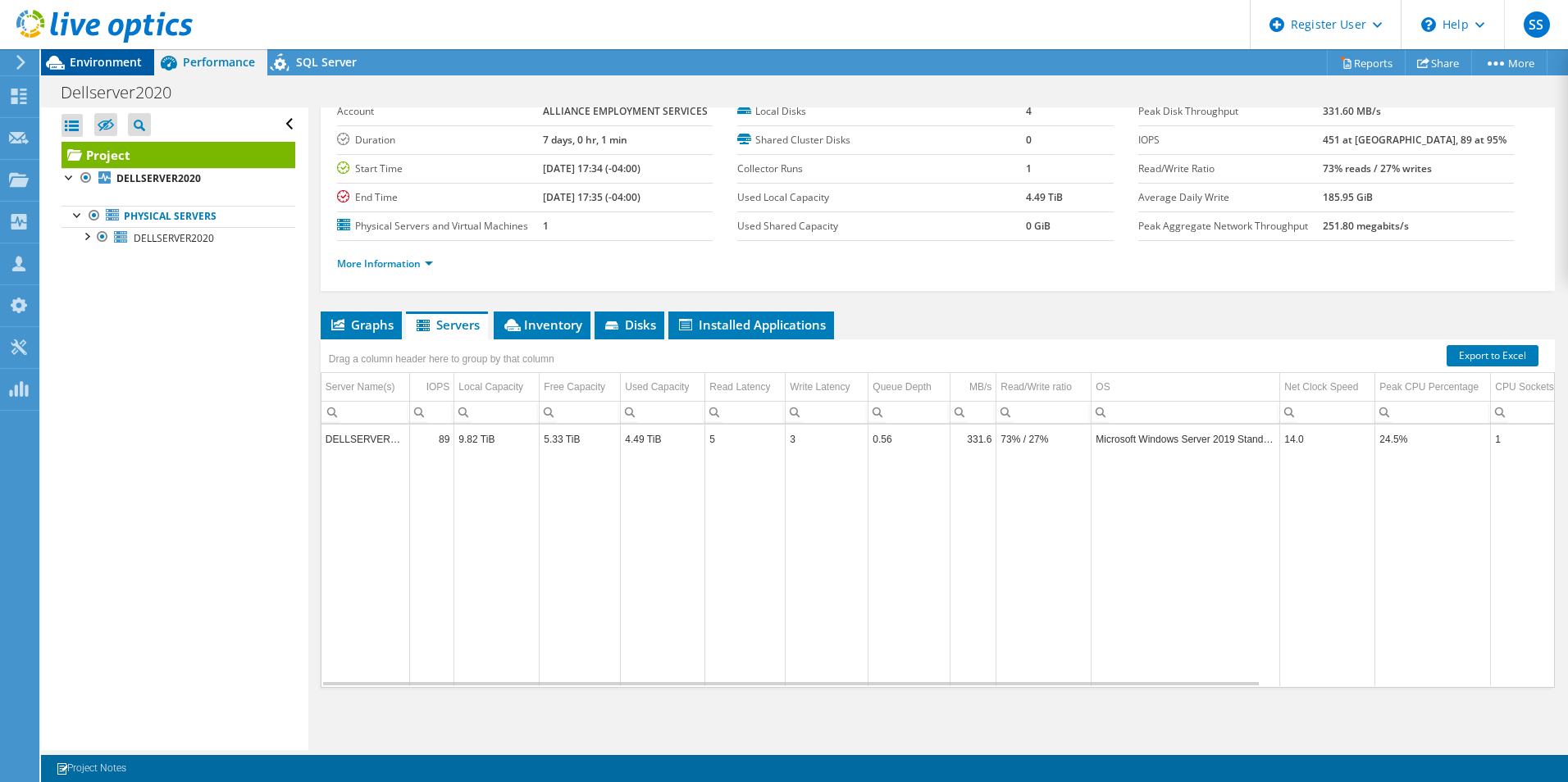
click at [130, 57] on span "Environment" at bounding box center [106, 62] width 72 height 16
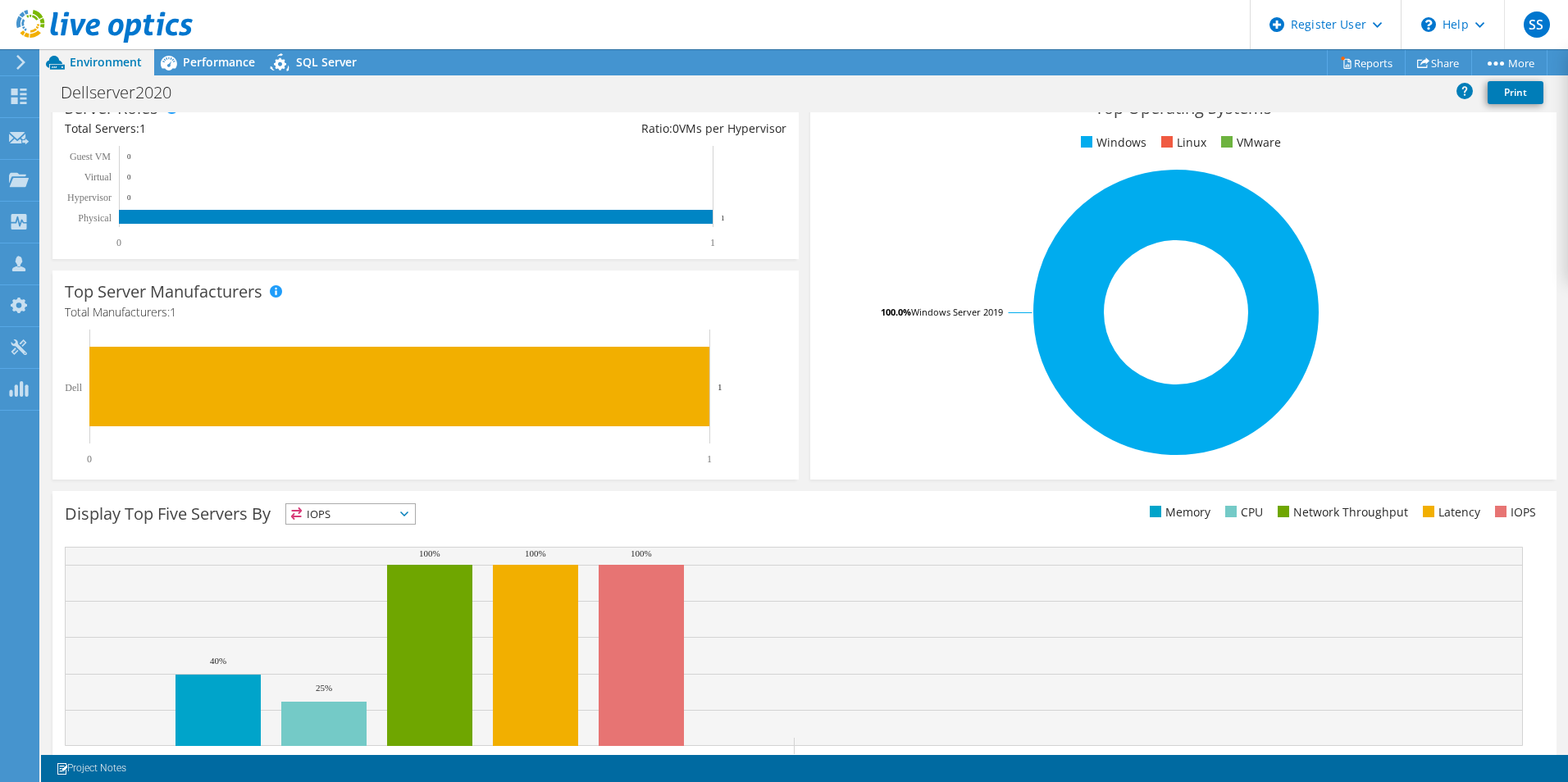
scroll to position [246, 0]
click at [65, 181] on div "Projects" at bounding box center [78, 180] width 79 height 41
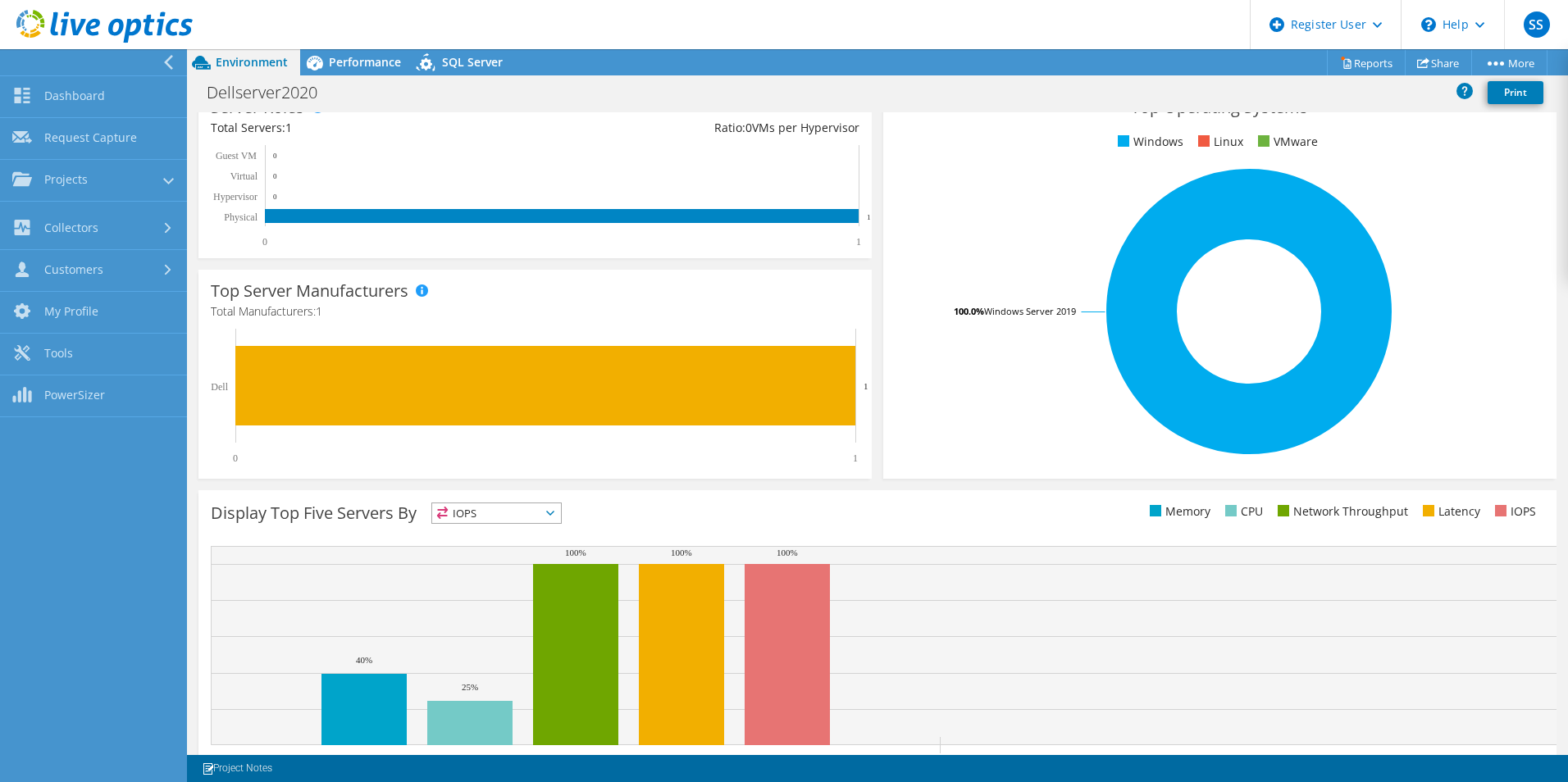
scroll to position [120, 0]
click at [96, 225] on link "Search Projects" at bounding box center [93, 223] width 187 height 42
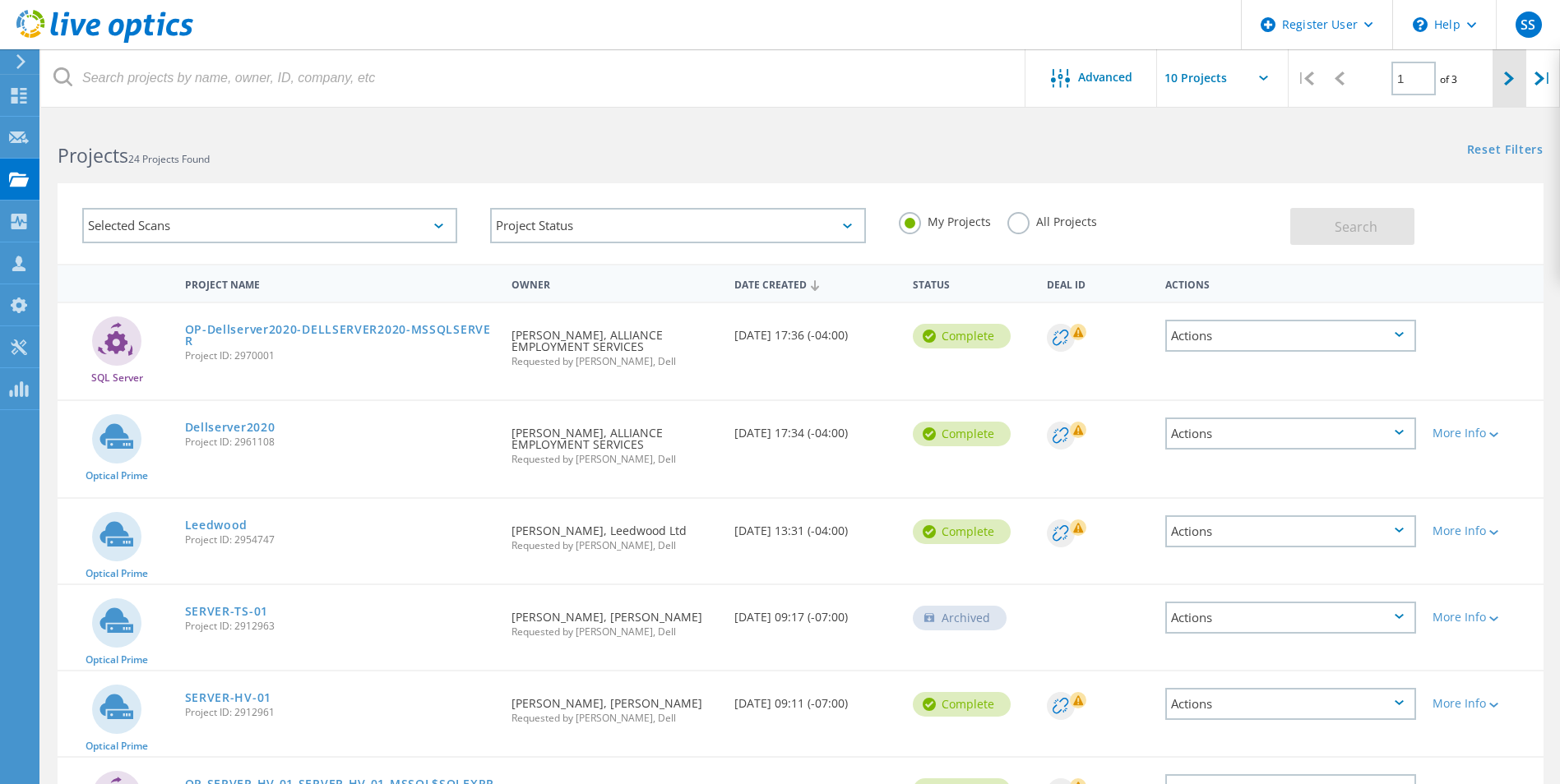
click at [1498, 81] on div at bounding box center [1509, 78] width 34 height 59
type input "2"
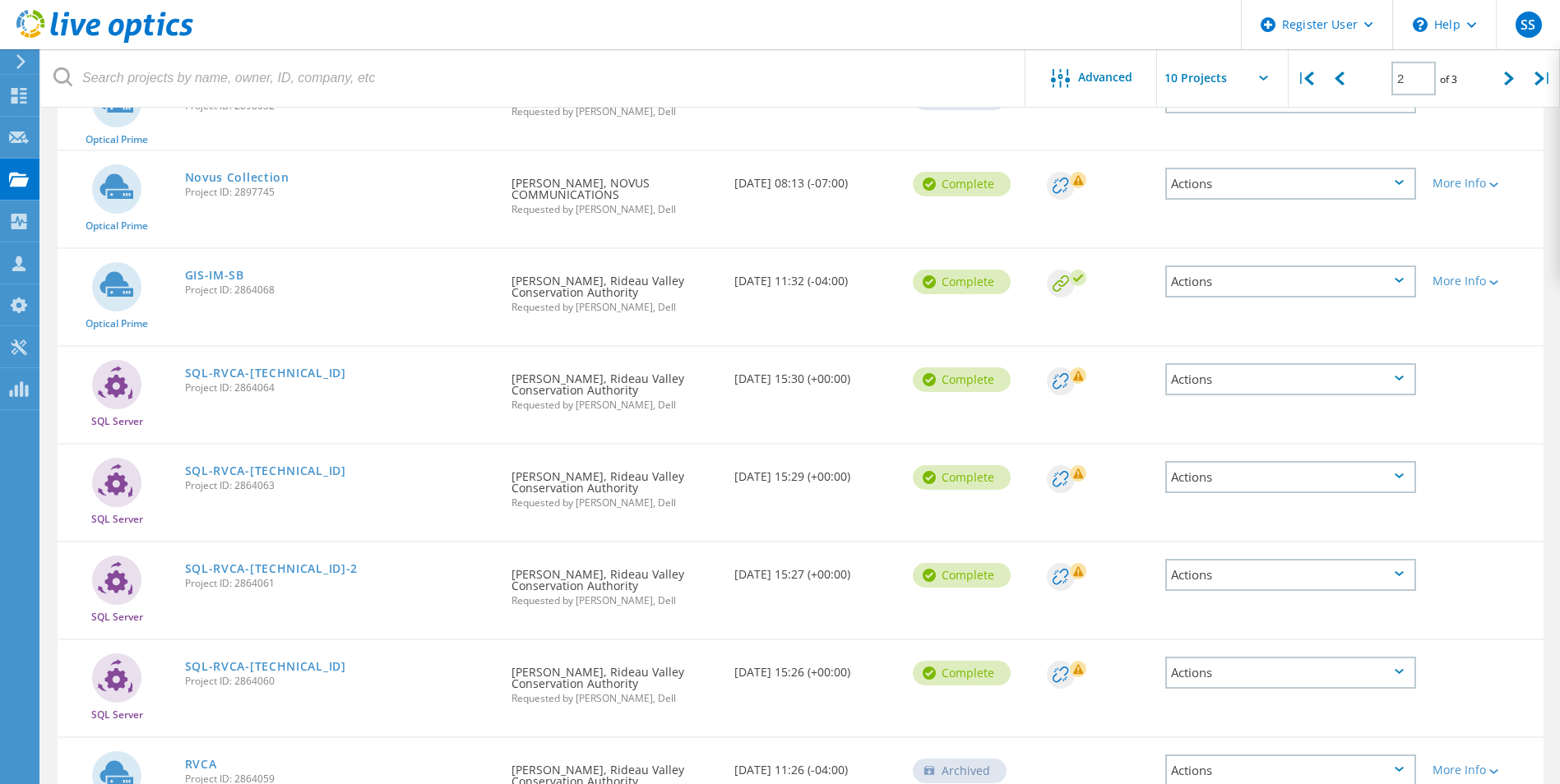
scroll to position [538, 0]
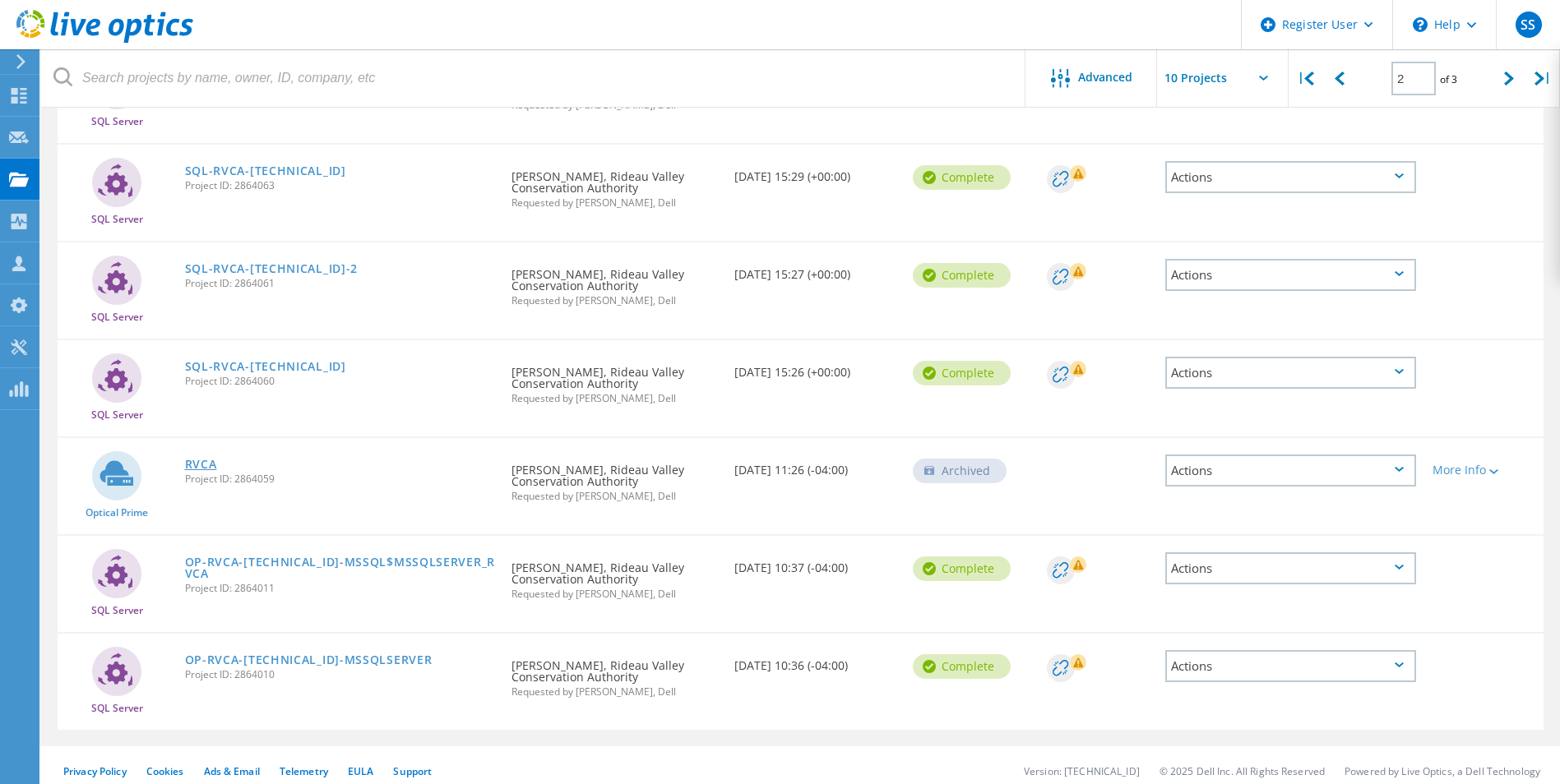
click at [208, 458] on link "RVCA" at bounding box center [200, 464] width 32 height 11
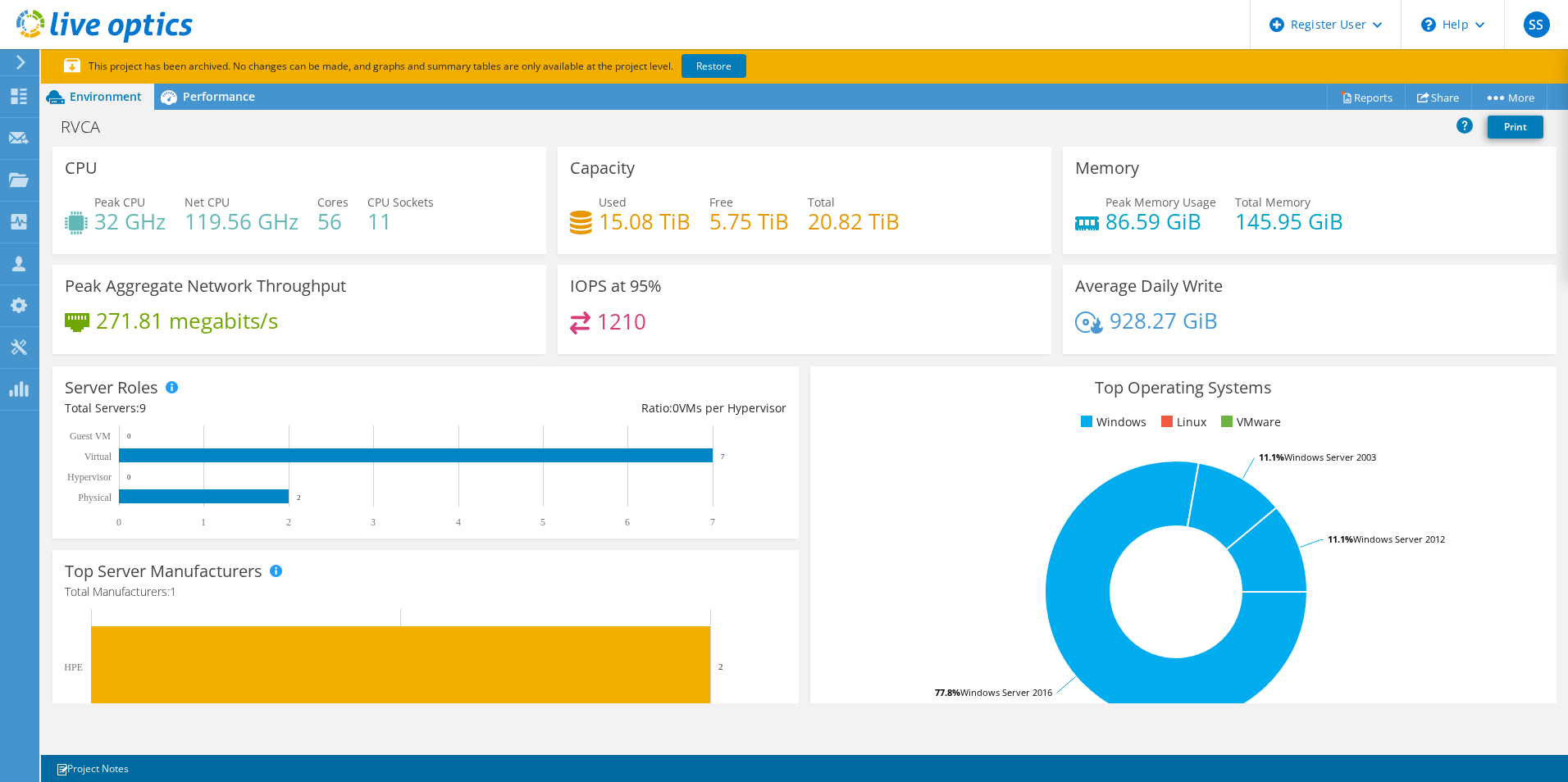
scroll to position [246, 0]
drag, startPoint x: 70, startPoint y: 668, endPoint x: 86, endPoint y: 669, distance: 16.0
click at [86, 669] on icon "0 1 2 HPE 2" at bounding box center [418, 676] width 707 height 135
drag, startPoint x: 993, startPoint y: 521, endPoint x: 1040, endPoint y: 497, distance: 52.8
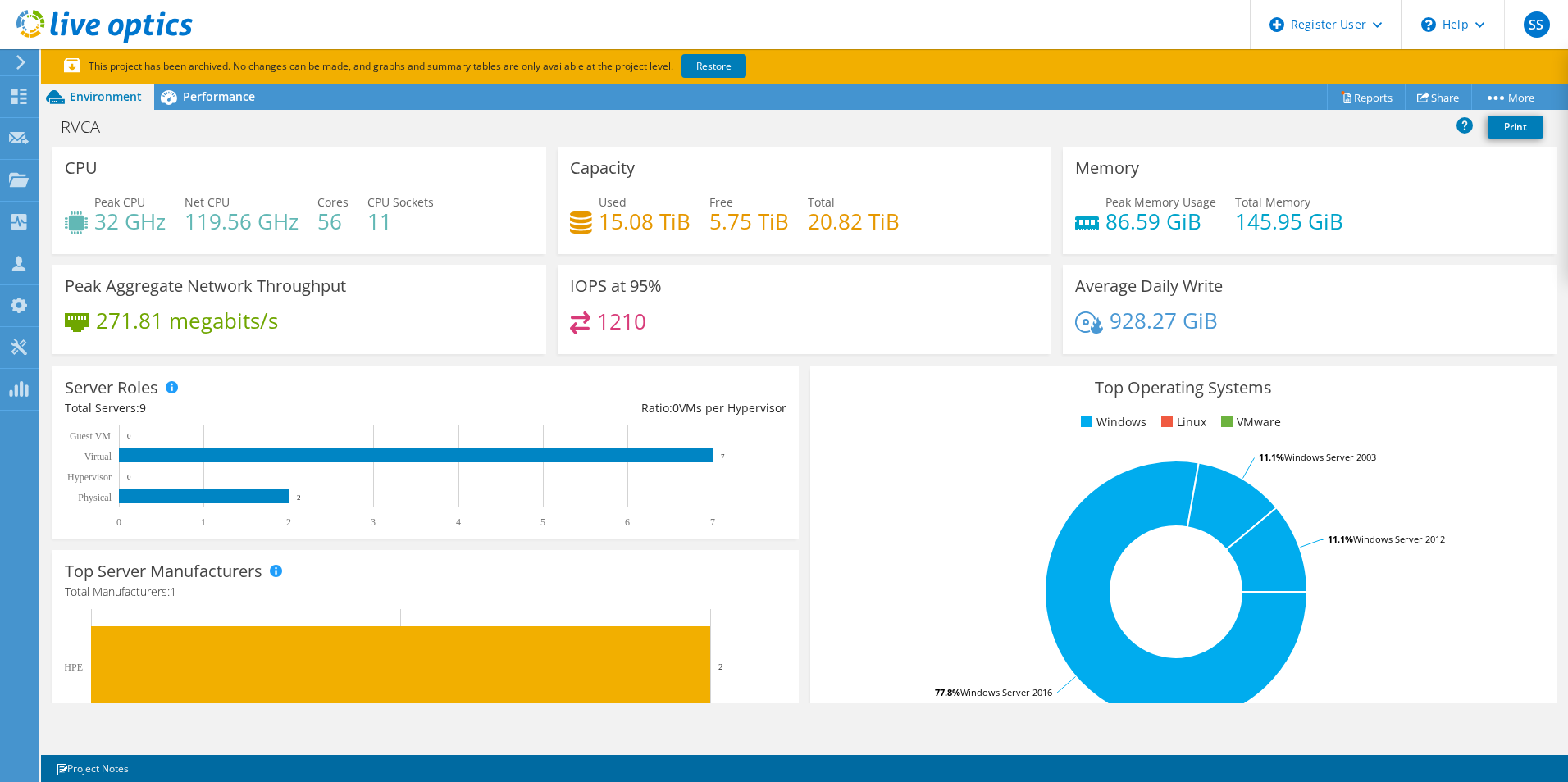
click at [994, 520] on rect at bounding box center [1176, 592] width 707 height 287
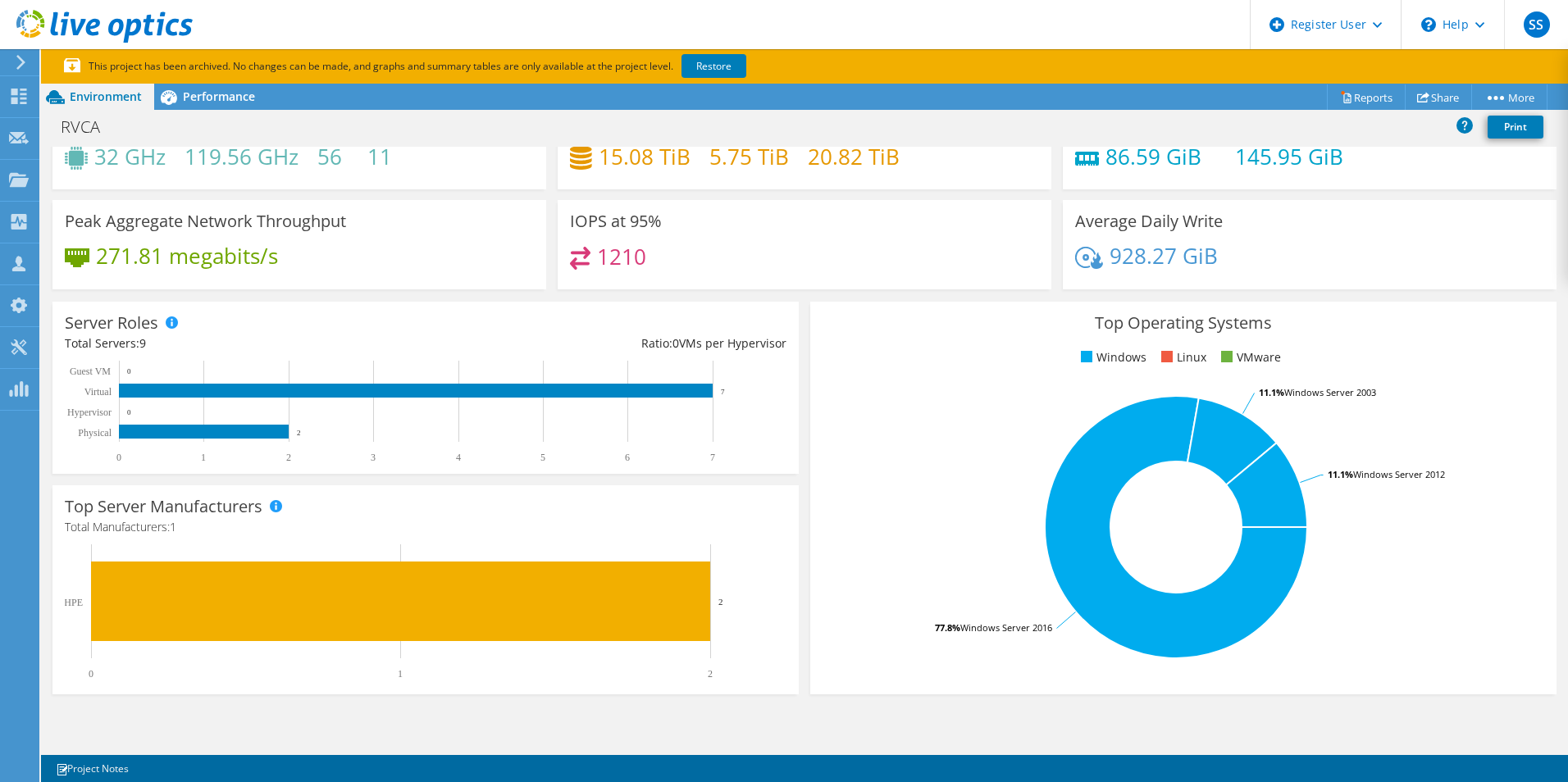
scroll to position [0, 0]
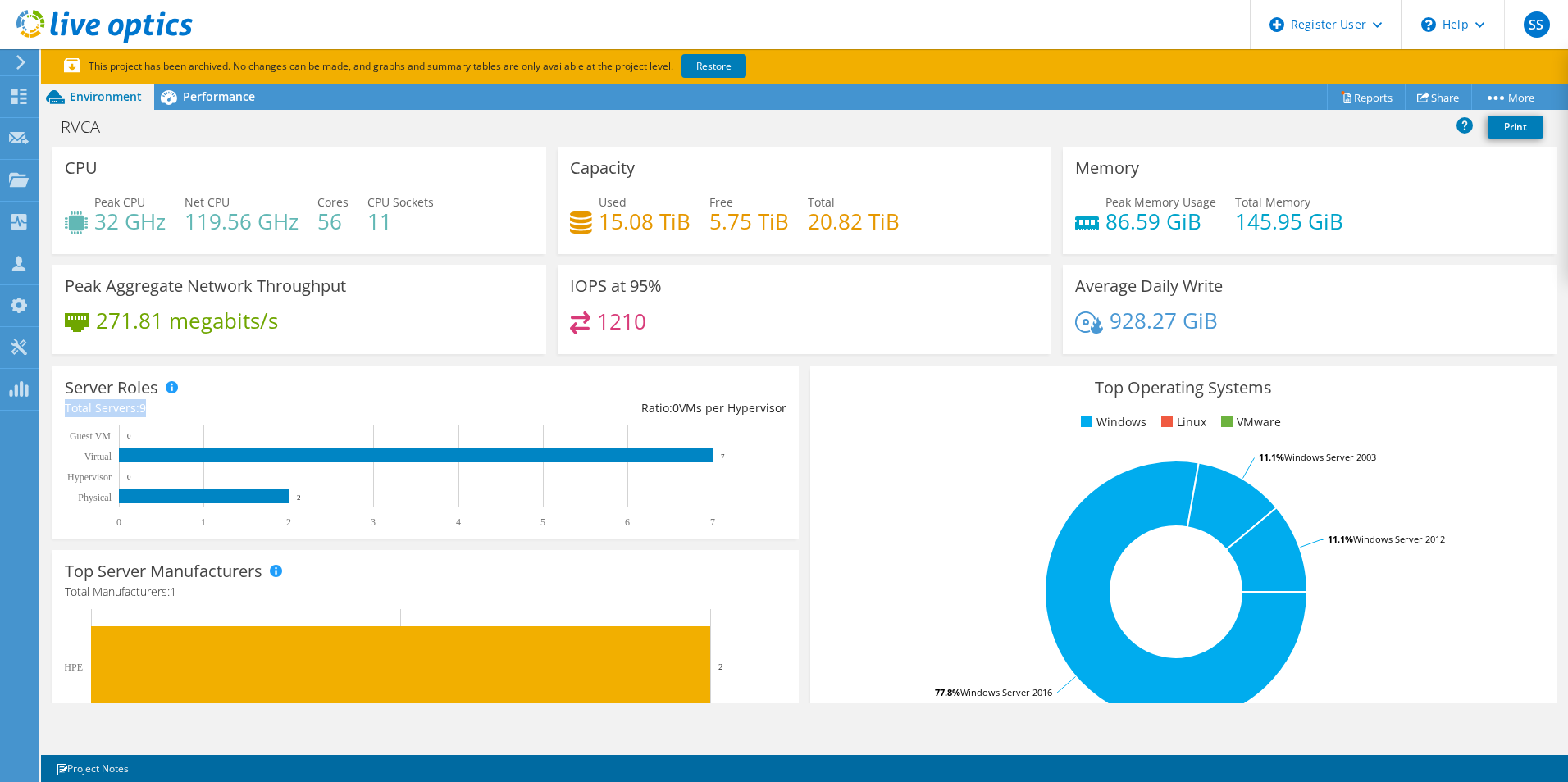
drag, startPoint x: 147, startPoint y: 410, endPoint x: 65, endPoint y: 408, distance: 82.0
click at [65, 408] on div "Total Servers: 9" at bounding box center [244, 408] width 361 height 18
drag, startPoint x: 65, startPoint y: 408, endPoint x: 76, endPoint y: 411, distance: 11.4
click at [76, 411] on div "Total Servers: 9" at bounding box center [244, 408] width 361 height 18
drag, startPoint x: 79, startPoint y: 496, endPoint x: 250, endPoint y: 495, distance: 171.0
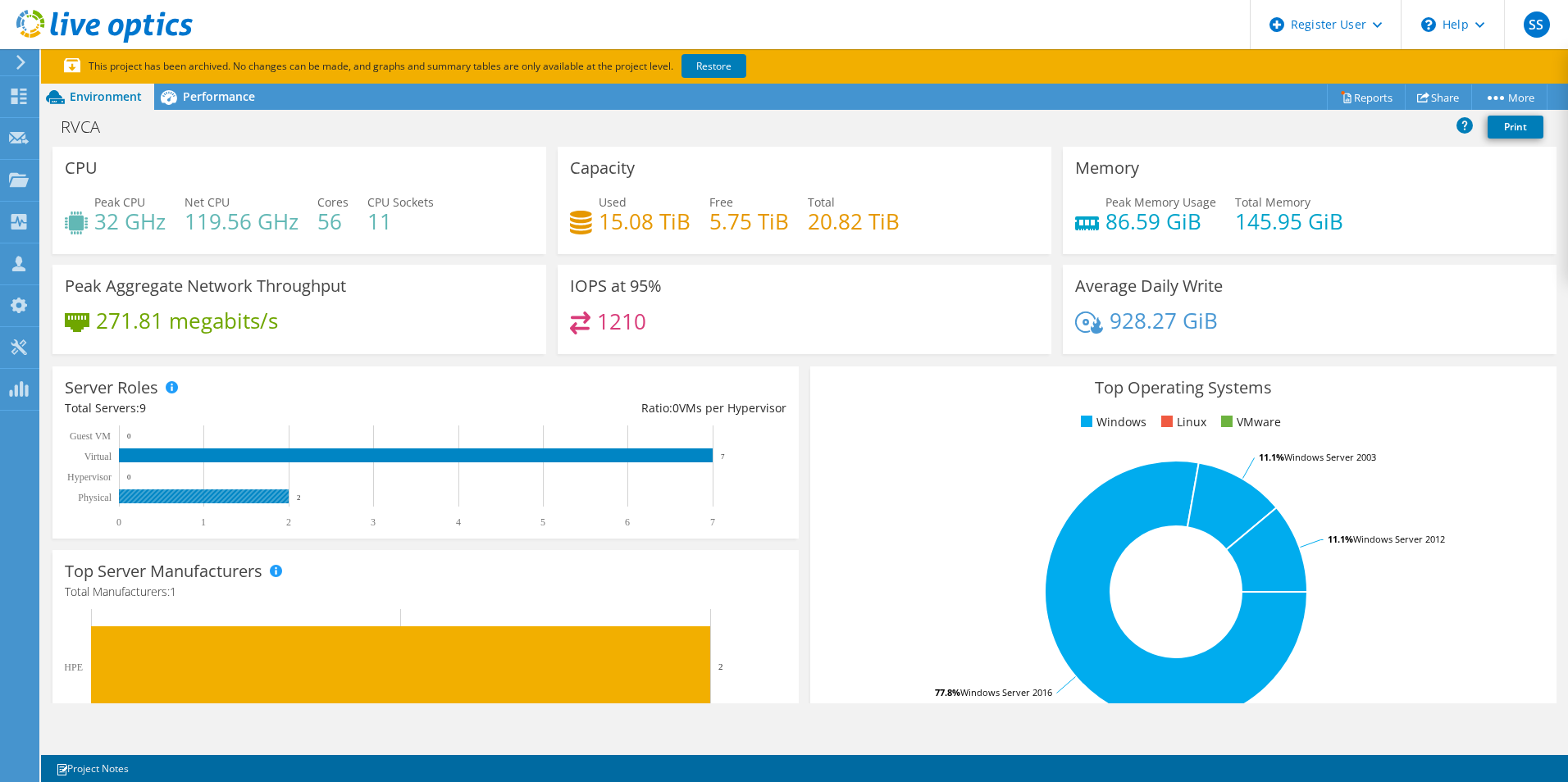
click at [250, 495] on icon "0 1 2 3 4 5 6 7 Physical Hypervisor Virtual Guest VM 2 0 7 0" at bounding box center [418, 477] width 707 height 102
drag, startPoint x: 305, startPoint y: 500, endPoint x: 261, endPoint y: 501, distance: 44.0
click at [261, 501] on icon "0 1 2 3 4 5 6 7 Physical Hypervisor Virtual Guest VM 2 0 7 0" at bounding box center [418, 477] width 707 height 102
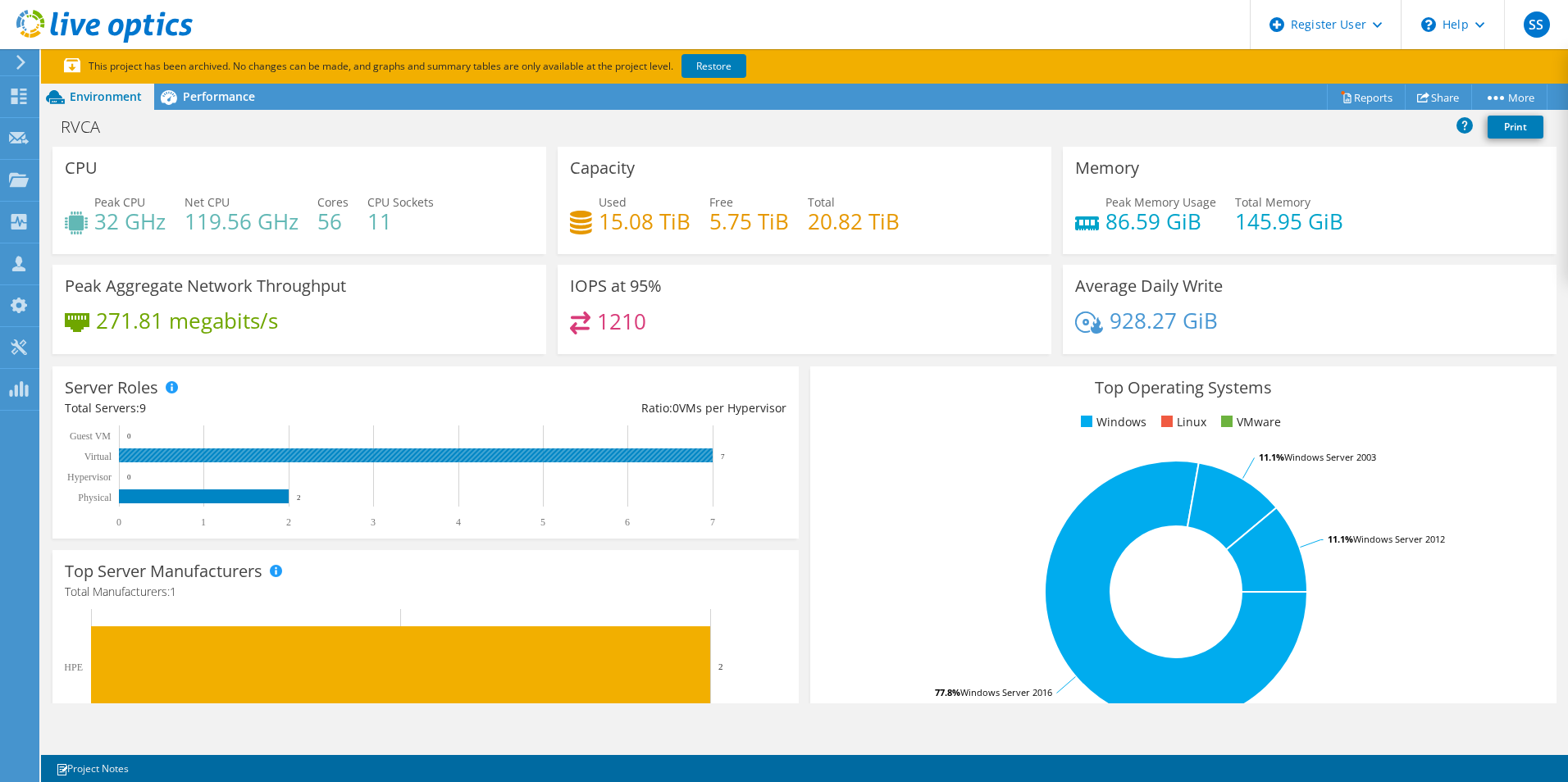
drag, startPoint x: 85, startPoint y: 456, endPoint x: 558, endPoint y: 467, distance: 473.1
click at [364, 464] on icon "0 1 2 3 4 5 6 7 Physical Hypervisor Virtual Guest VM 2 0 7 0" at bounding box center [418, 477] width 707 height 102
drag, startPoint x: 735, startPoint y: 457, endPoint x: 220, endPoint y: 459, distance: 515.0
click at [232, 459] on icon "0 1 2 3 4 5 6 7 Physical Hypervisor Virtual Guest VM 2 0 7 0" at bounding box center [418, 477] width 707 height 102
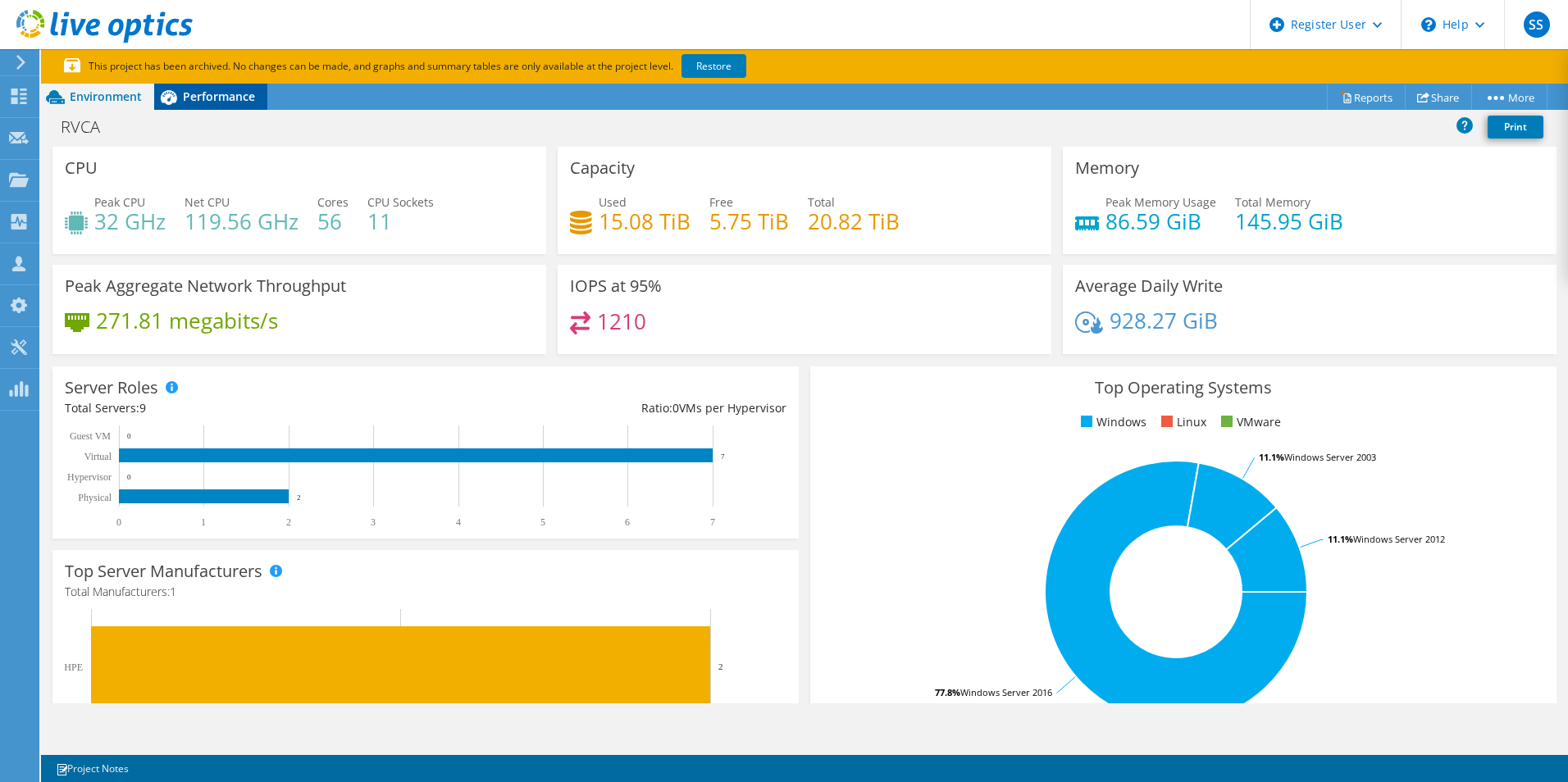
click at [230, 94] on span "Performance" at bounding box center [218, 96] width 72 height 16
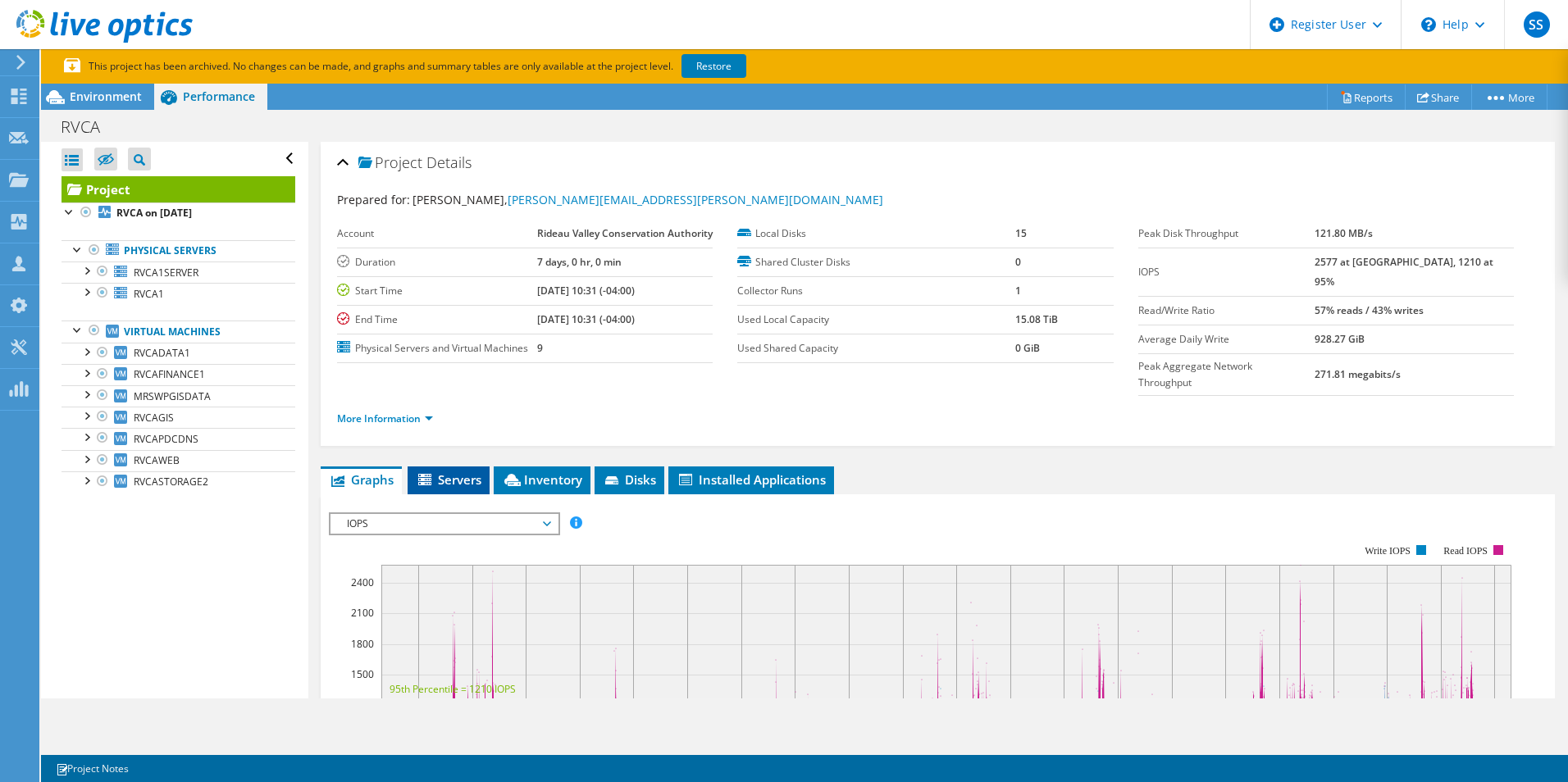
click at [440, 467] on li "Servers" at bounding box center [449, 481] width 82 height 28
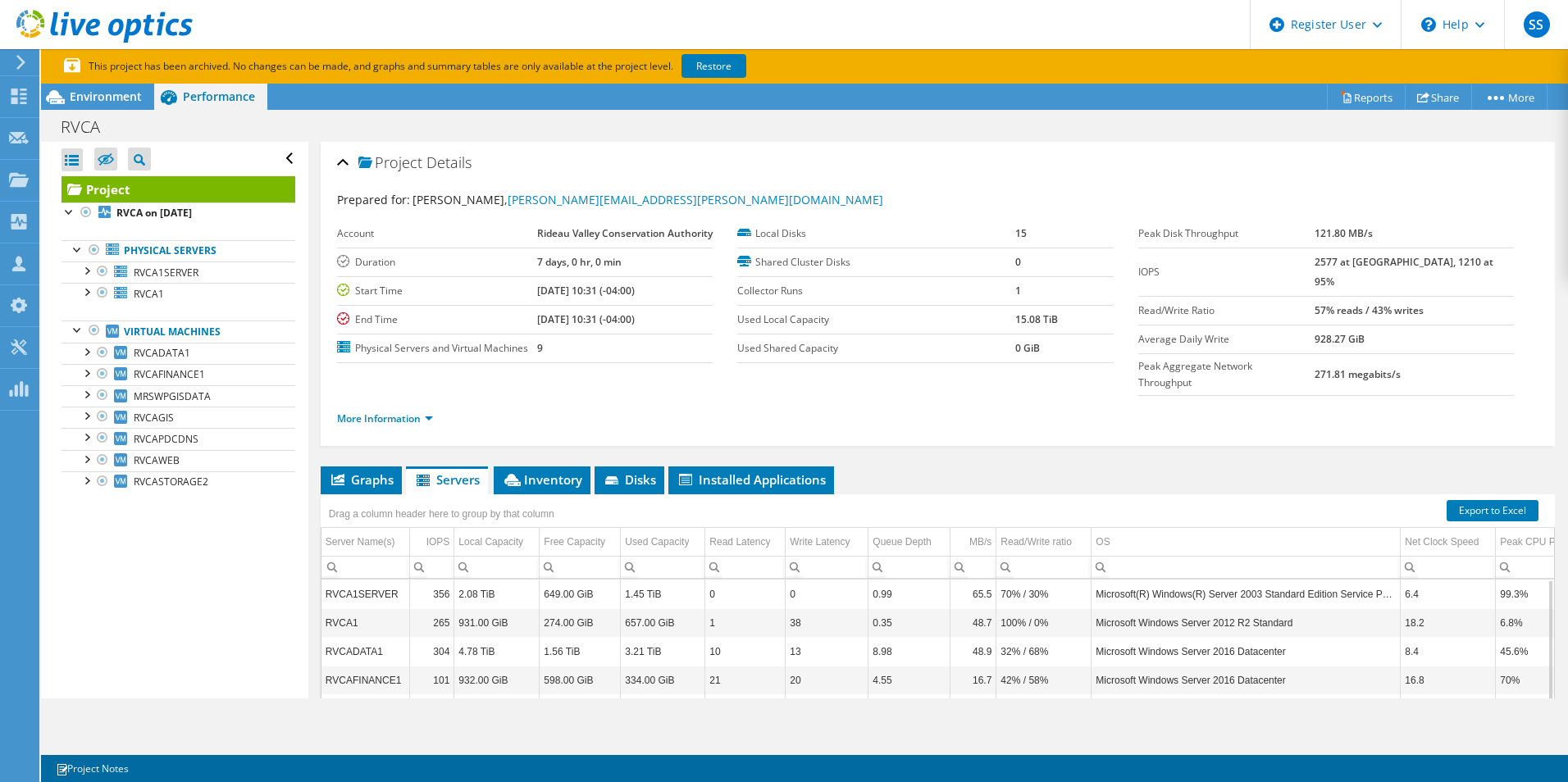
scroll to position [207, 0]
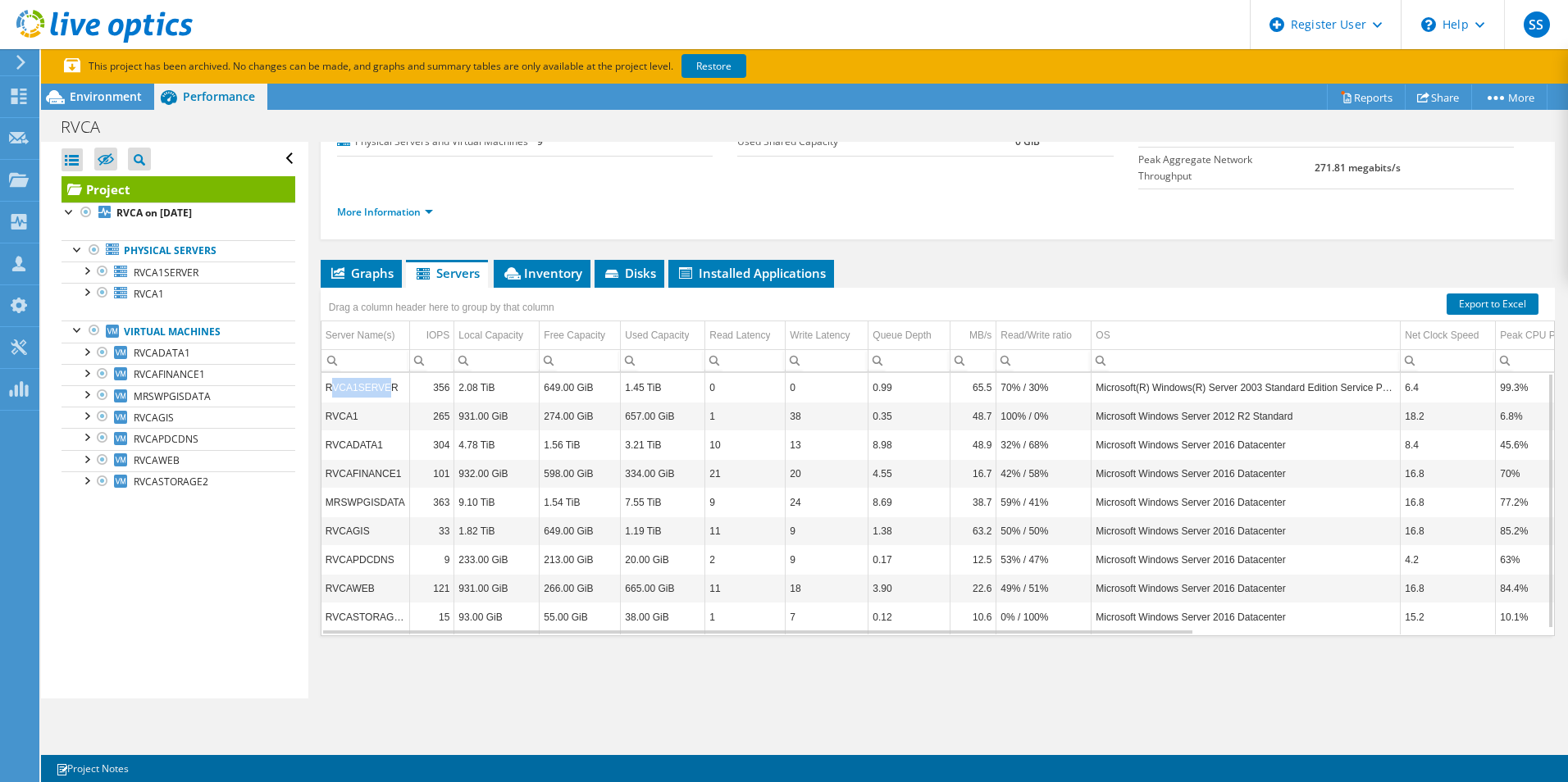
drag, startPoint x: 329, startPoint y: 386, endPoint x: 385, endPoint y: 391, distance: 56.2
click at [385, 391] on td "RVCA1SERVER" at bounding box center [365, 387] width 88 height 29
drag, startPoint x: 385, startPoint y: 391, endPoint x: 359, endPoint y: 422, distance: 40.5
click at [359, 422] on td "RVCA1" at bounding box center [365, 415] width 88 height 29
drag, startPoint x: 359, startPoint y: 422, endPoint x: 503, endPoint y: 393, distance: 146.9
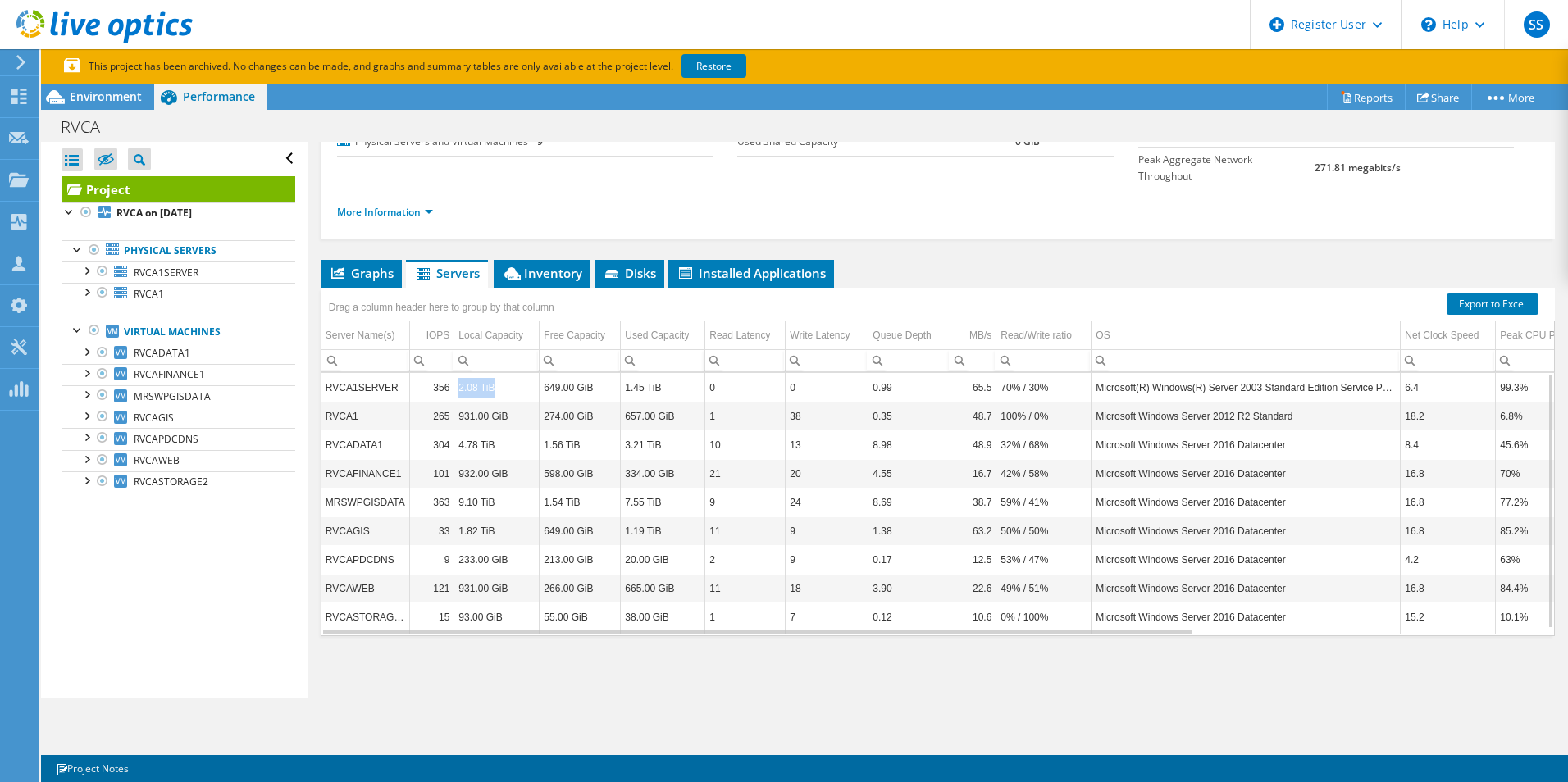
click at [503, 393] on td "2.08 TiB" at bounding box center [497, 387] width 86 height 29
drag, startPoint x: 504, startPoint y: 393, endPoint x: 494, endPoint y: 422, distance: 30.7
click at [494, 422] on td "931.00 GiB" at bounding box center [497, 415] width 86 height 29
drag, startPoint x: 494, startPoint y: 422, endPoint x: 580, endPoint y: 424, distance: 86.0
click at [580, 424] on td "274.00 GiB" at bounding box center [580, 415] width 81 height 29
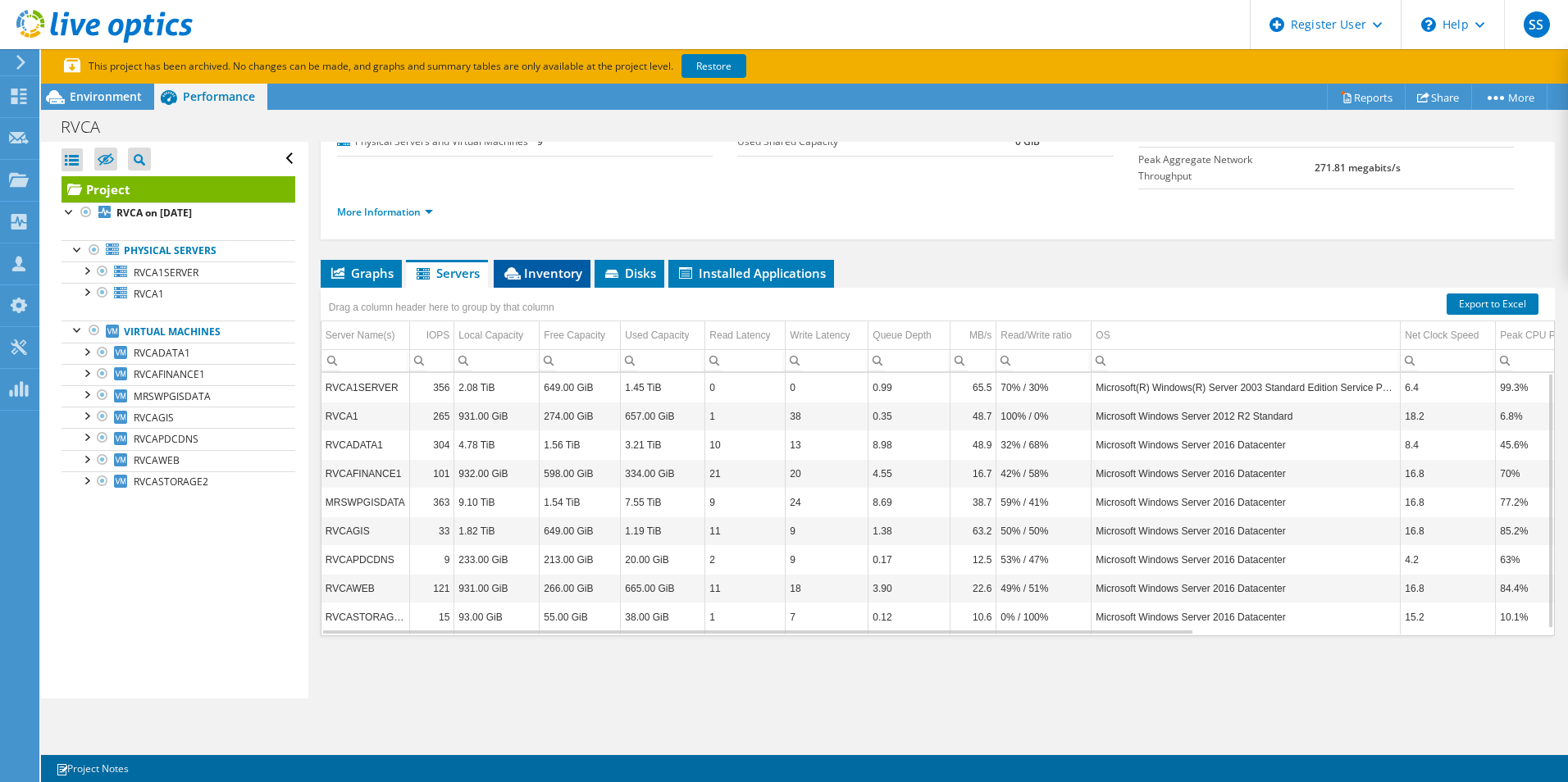
click at [527, 277] on span "Inventory" at bounding box center [542, 272] width 80 height 17
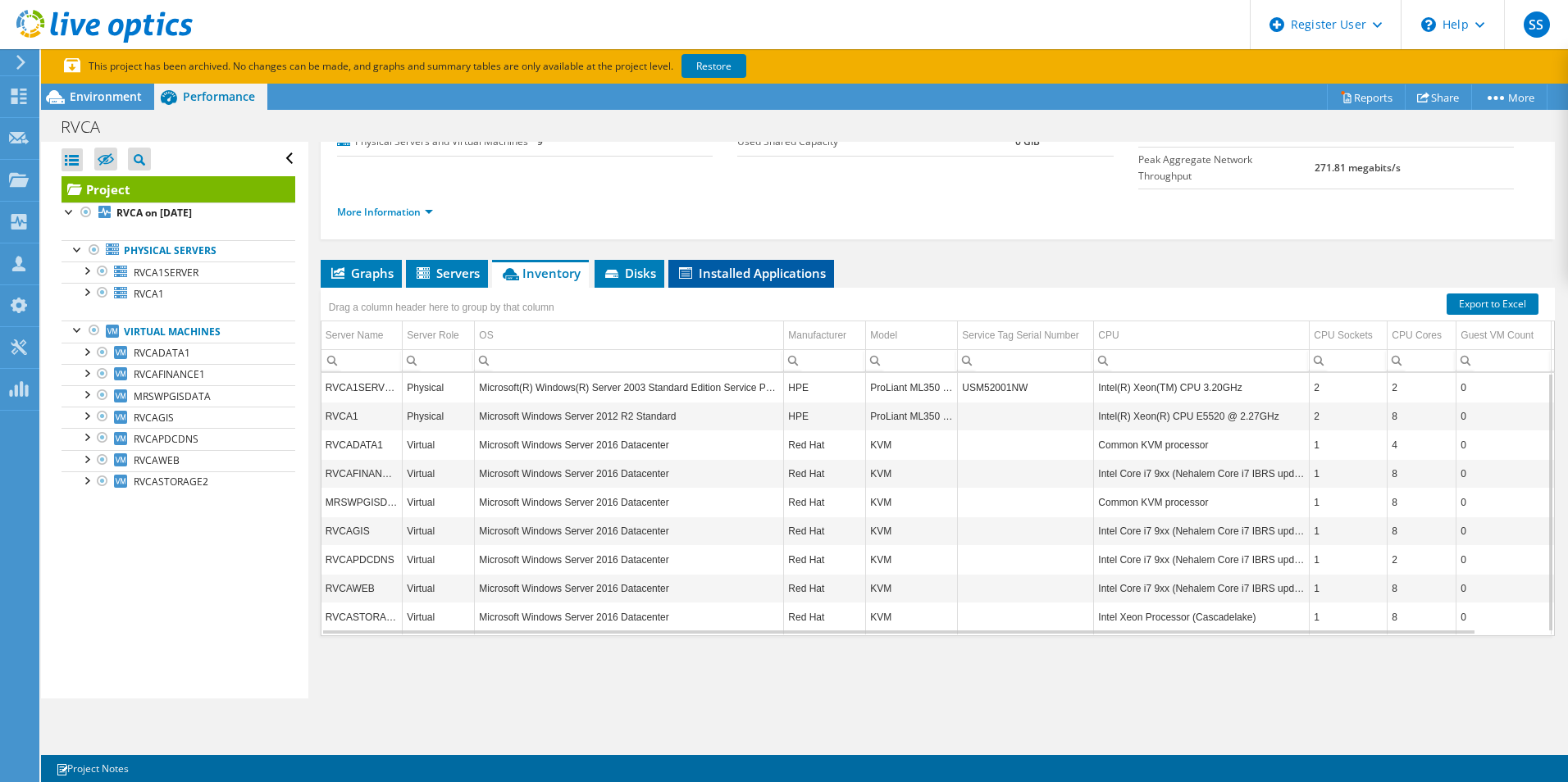
click at [723, 267] on span "Installed Applications" at bounding box center [751, 272] width 149 height 17
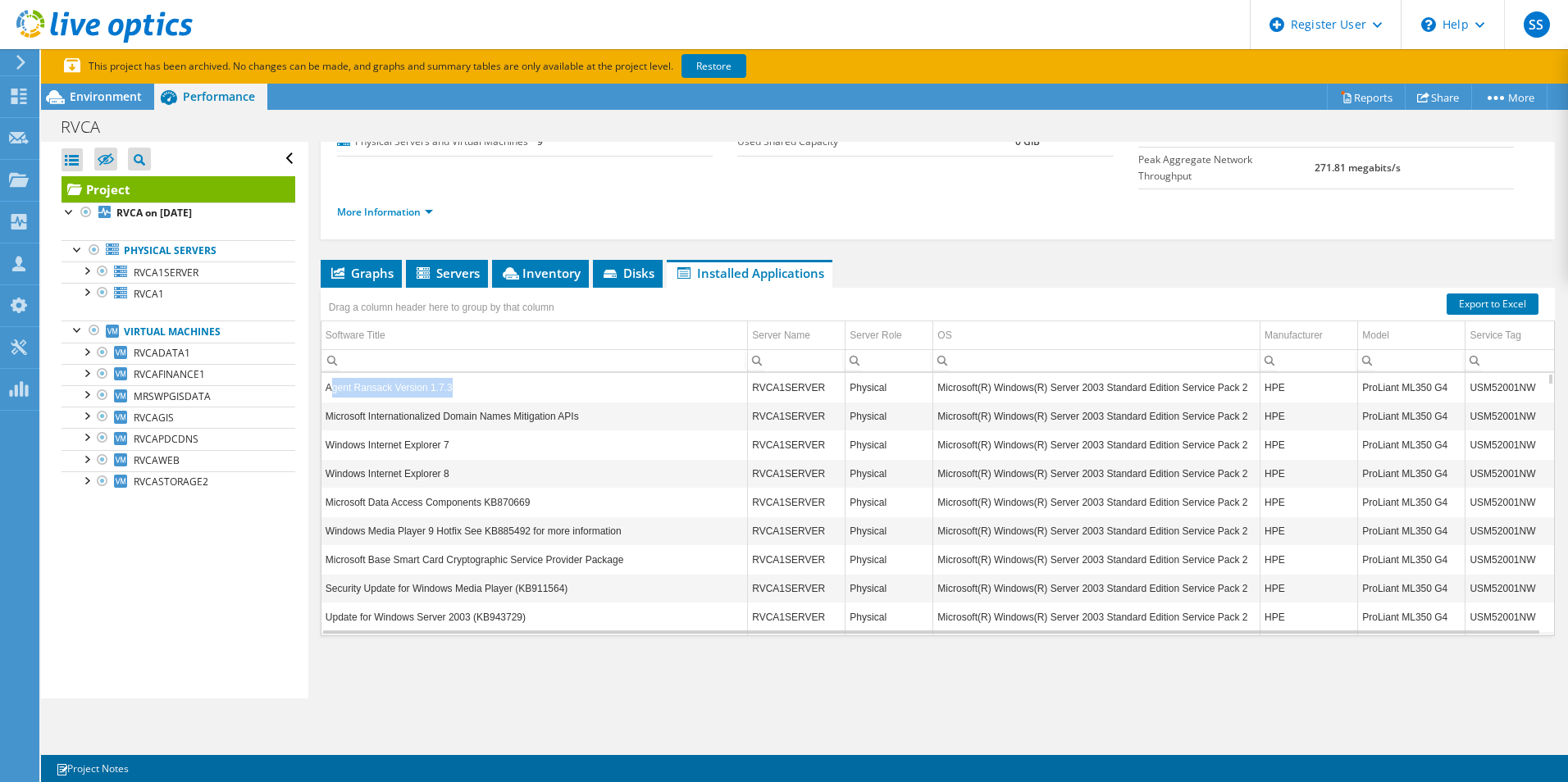
drag, startPoint x: 332, startPoint y: 388, endPoint x: 459, endPoint y: 397, distance: 127.3
click at [459, 396] on td "Agent Ransack Version 1.7.3" at bounding box center [534, 387] width 426 height 29
drag, startPoint x: 459, startPoint y: 397, endPoint x: 580, endPoint y: 419, distance: 123.0
click at [580, 419] on td "Microsoft Internationalized Domain Names Mitigation APIs" at bounding box center [534, 415] width 426 height 29
drag, startPoint x: 416, startPoint y: 447, endPoint x: 453, endPoint y: 447, distance: 37.0
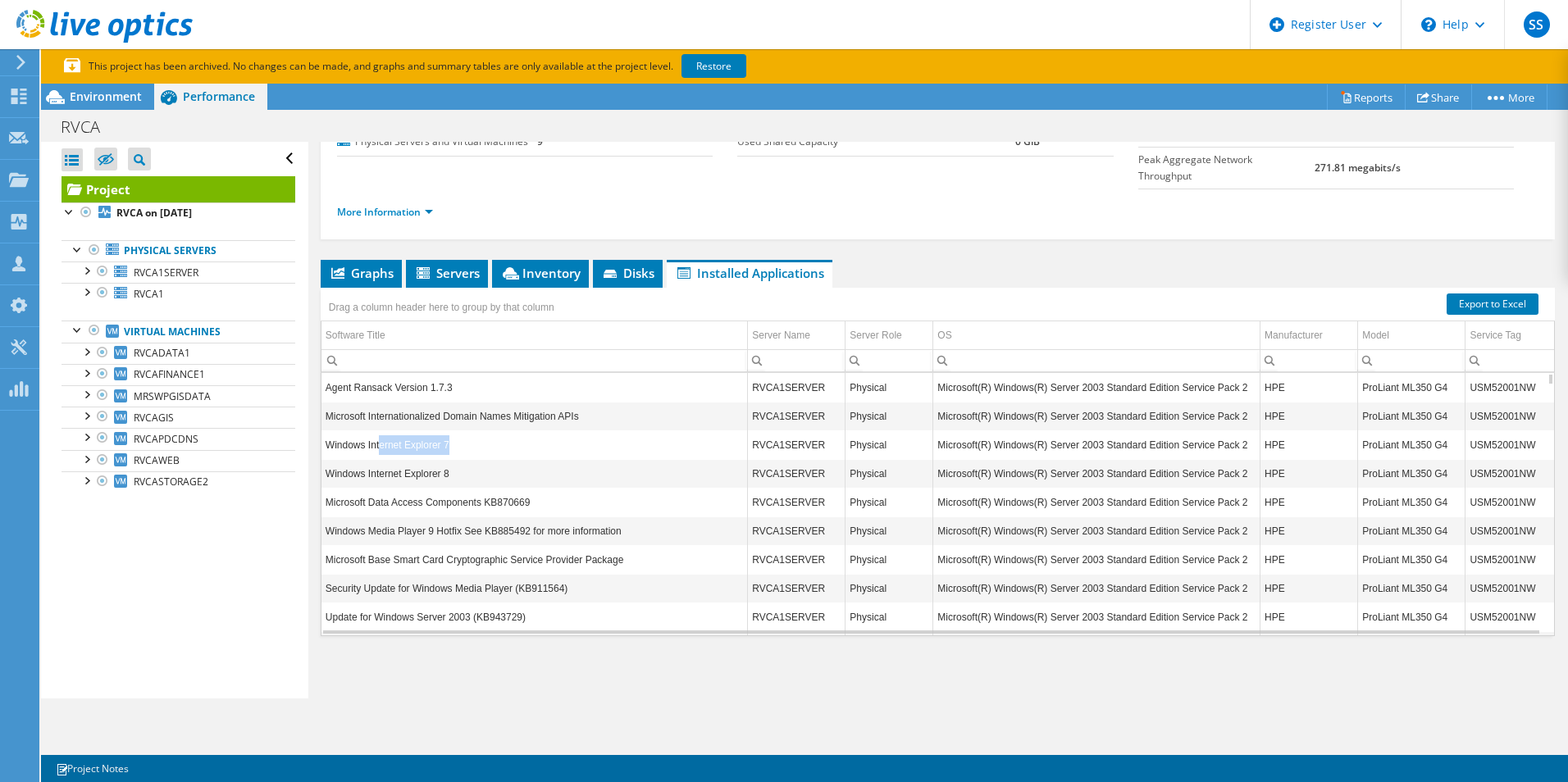
click at [453, 447] on td "Windows Internet Explorer 7" at bounding box center [534, 444] width 426 height 29
drag, startPoint x: 453, startPoint y: 447, endPoint x: 628, endPoint y: 271, distance: 248.2
click at [628, 271] on span "Disks" at bounding box center [628, 272] width 53 height 17
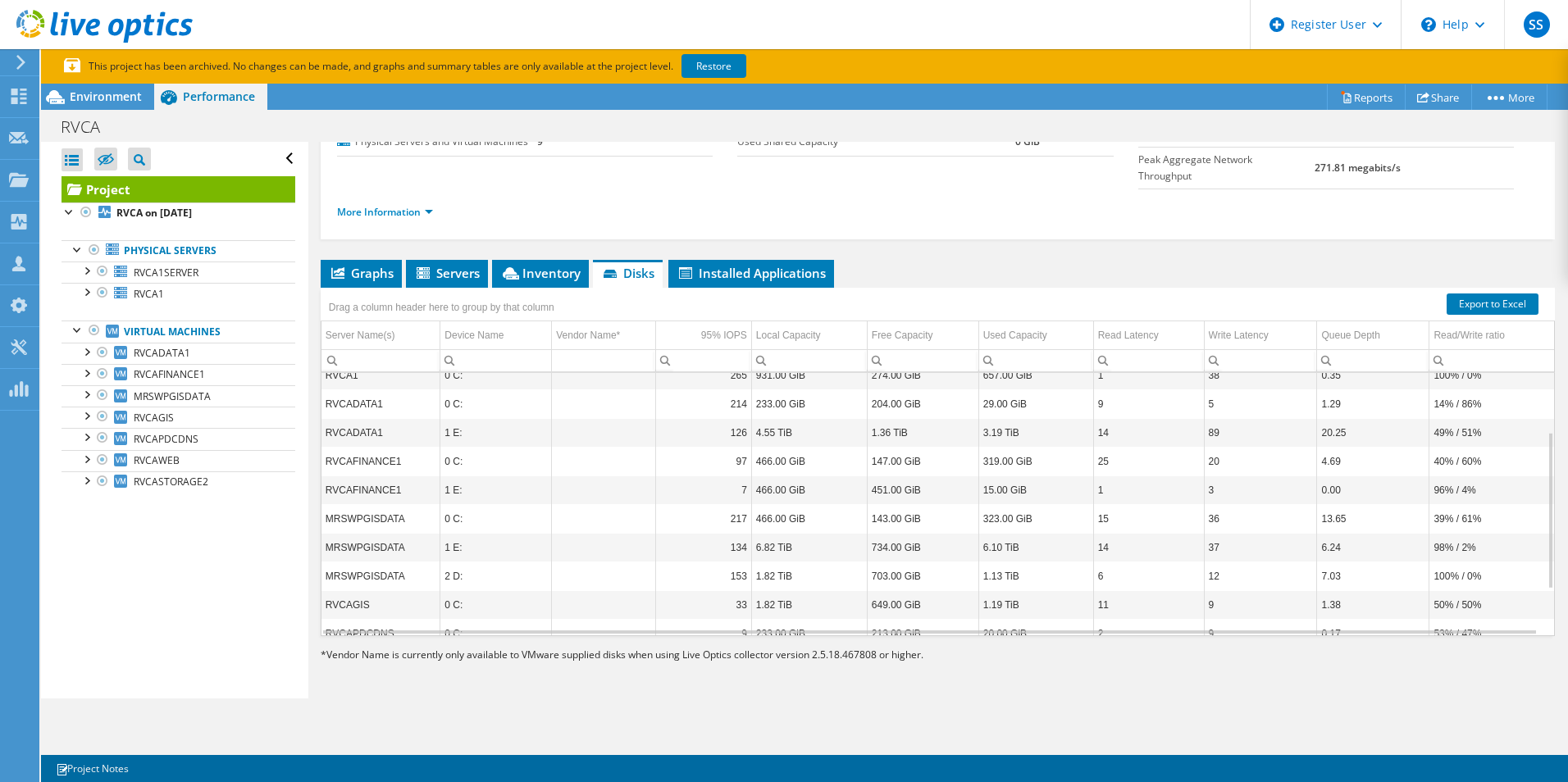
scroll to position [175, 0]
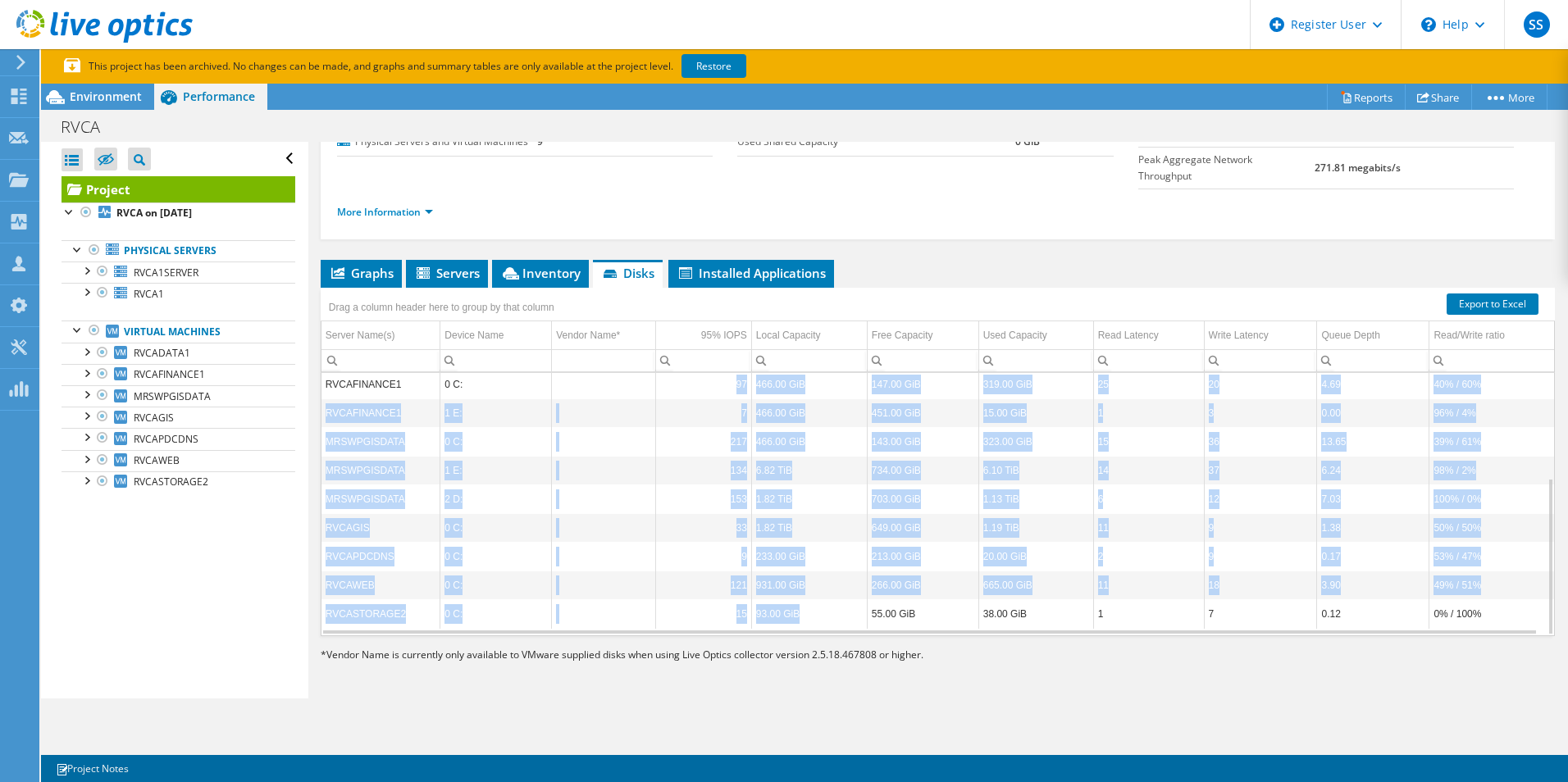
drag, startPoint x: 811, startPoint y: 625, endPoint x: 725, endPoint y: 385, distance: 254.9
click at [725, 385] on tbody "RVCA1SERVER 0 C: 193 68.00 GiB 1.00 GiB 67.00 GiB 0 1 0.78 96% / 4% RVCA1SERVER…" at bounding box center [938, 412] width 1233 height 430
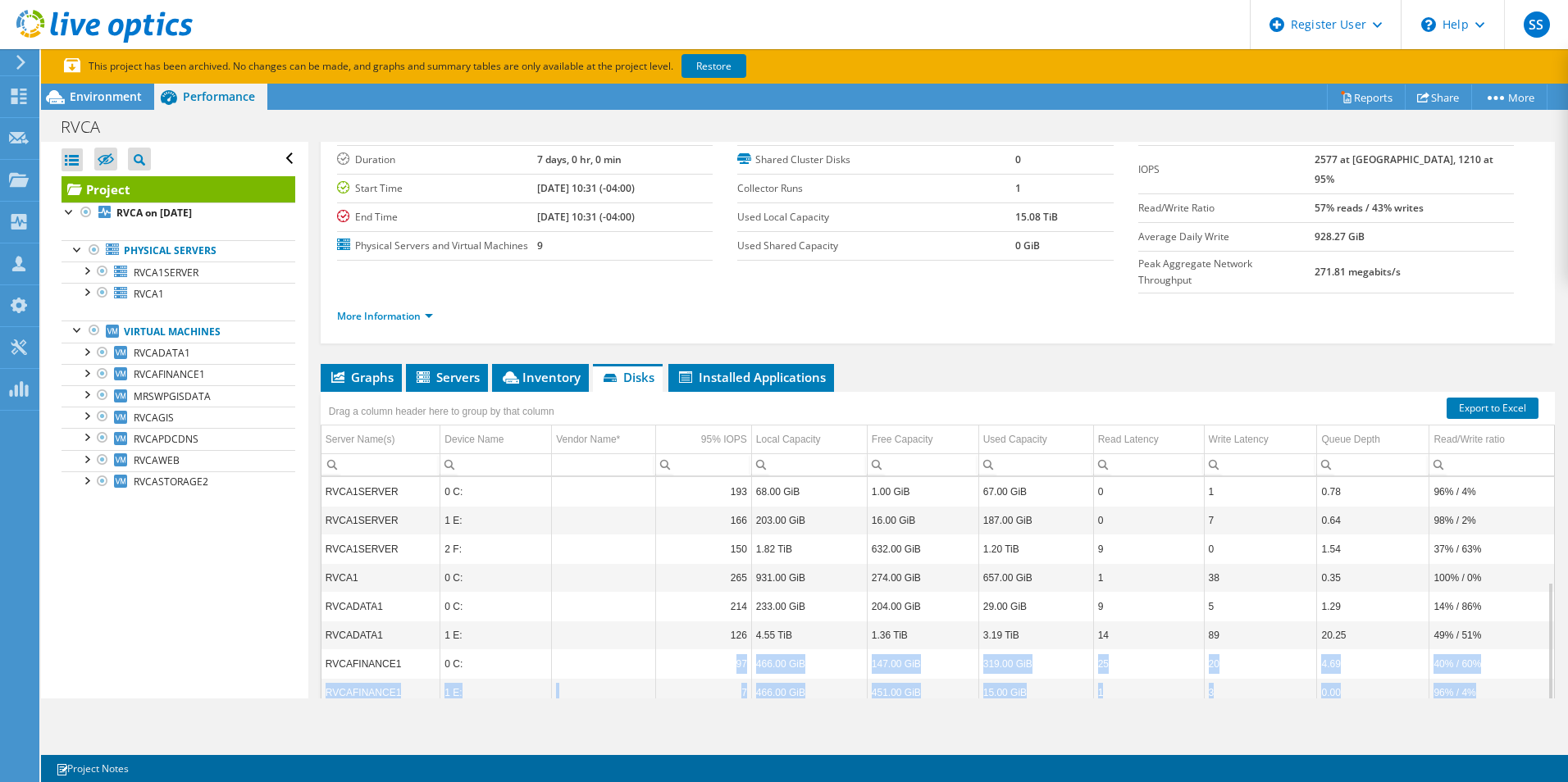
scroll to position [0, 0]
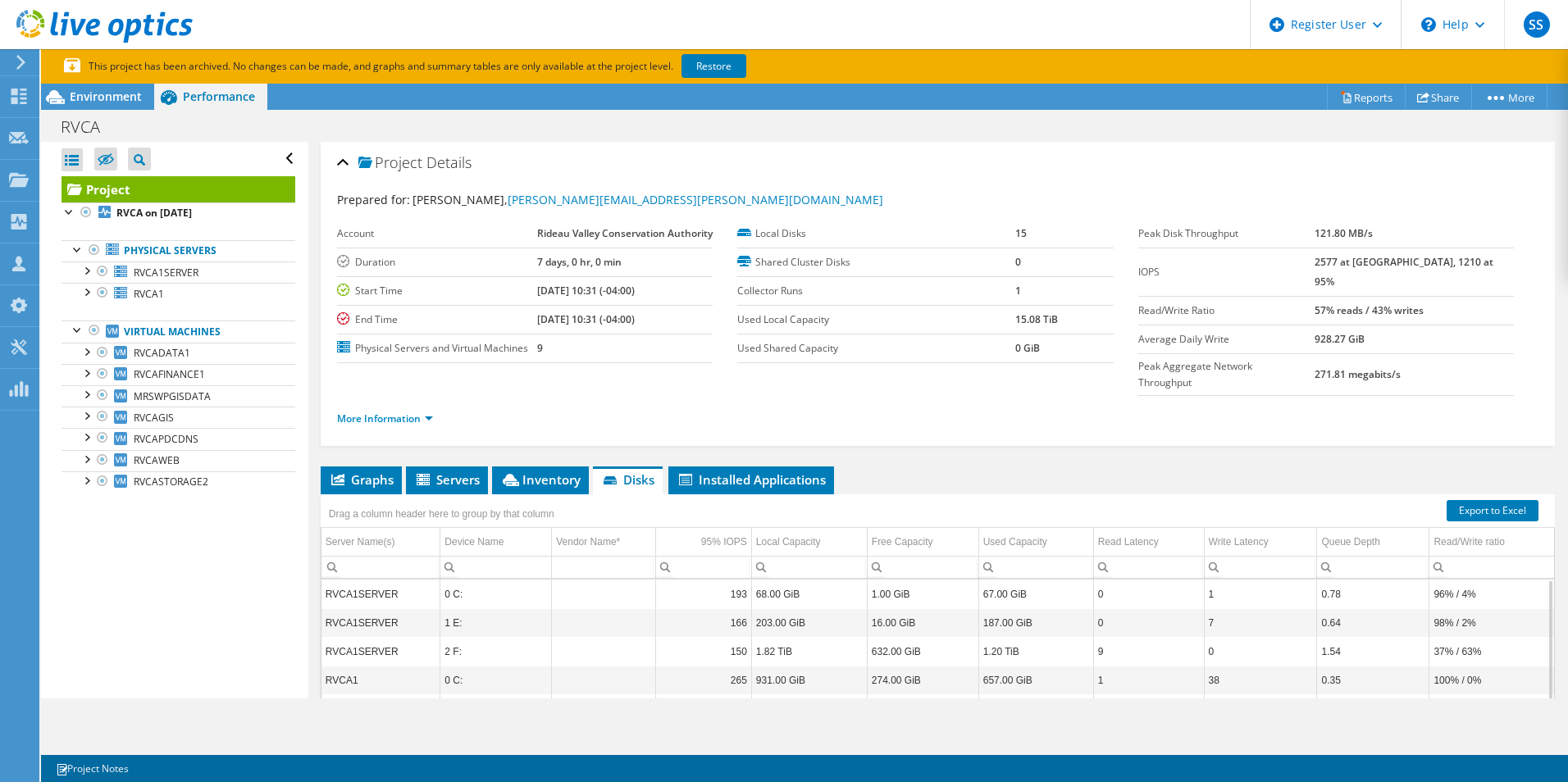
click at [913, 426] on ul "More Information" at bounding box center [938, 416] width 1201 height 22
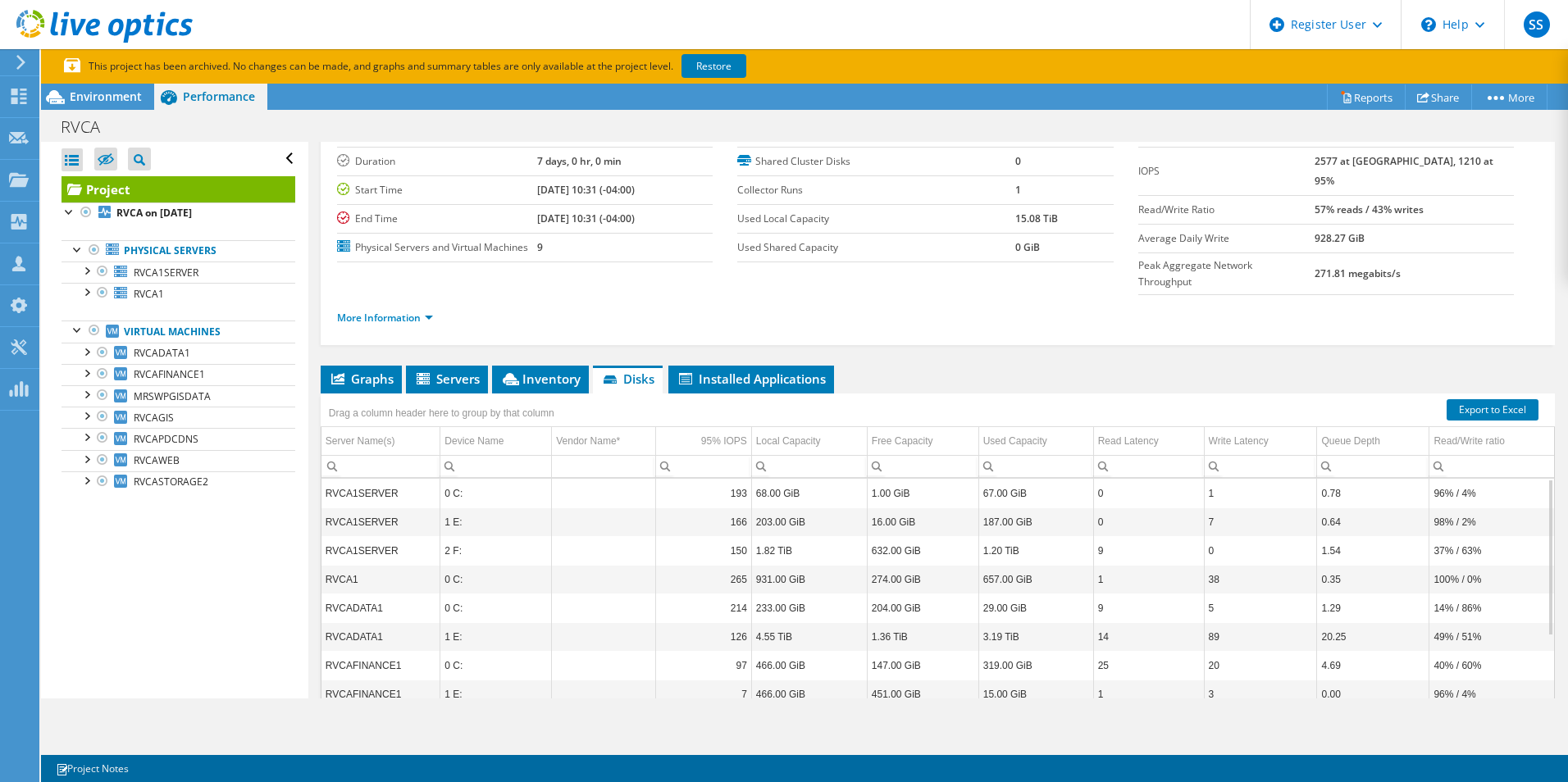
scroll to position [207, 0]
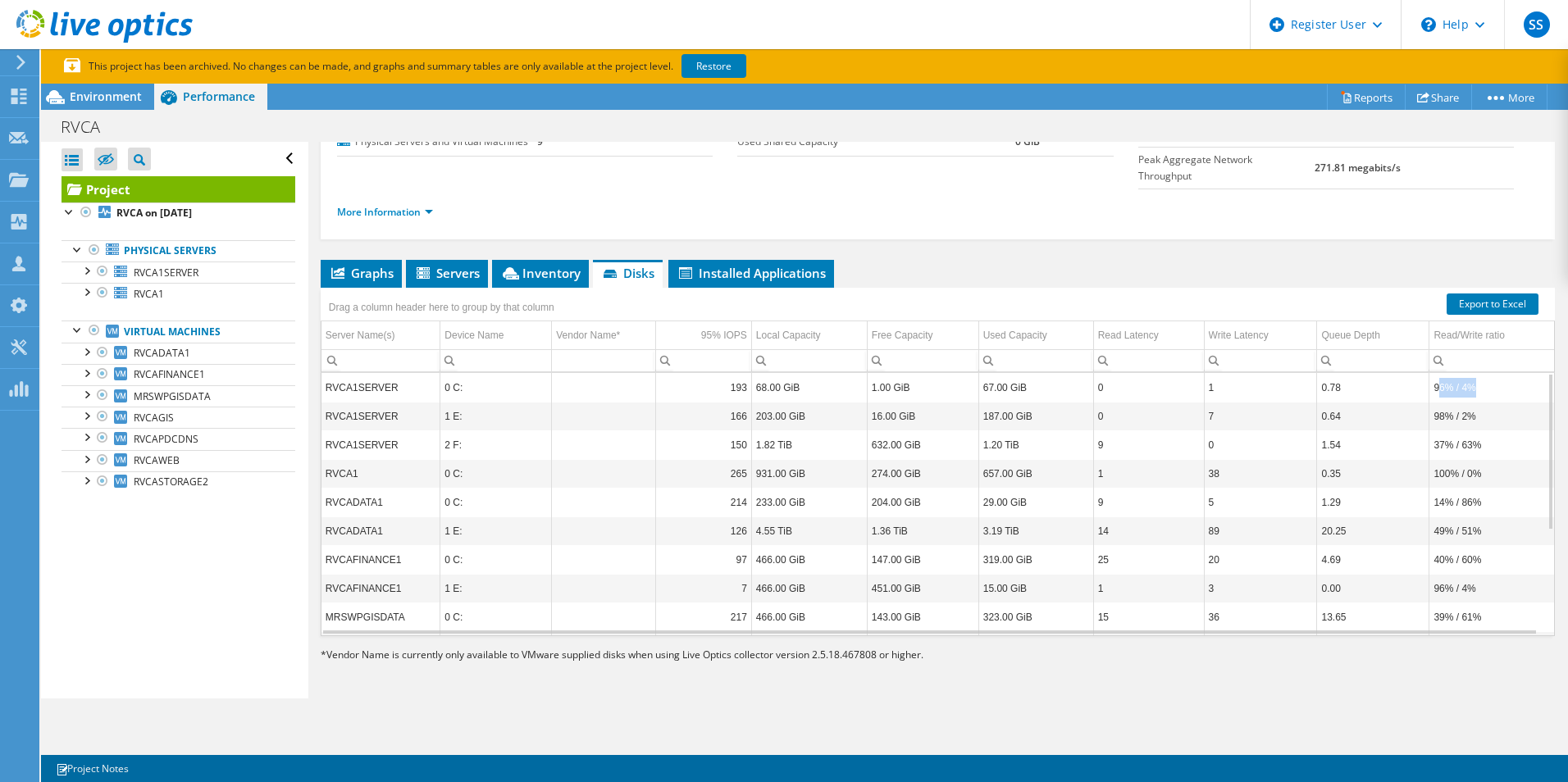
drag, startPoint x: 1432, startPoint y: 389, endPoint x: 1475, endPoint y: 389, distance: 43.0
click at [1475, 389] on td "96% / 4%" at bounding box center [1491, 387] width 125 height 29
drag, startPoint x: 912, startPoint y: 253, endPoint x: 891, endPoint y: 262, distance: 22.8
click at [913, 253] on div "Project Details Prepared for: John DeMorest, john.demorest@rvca.ca Account Ride…" at bounding box center [938, 317] width 1259 height 764
click at [548, 271] on span "Inventory" at bounding box center [540, 272] width 80 height 17
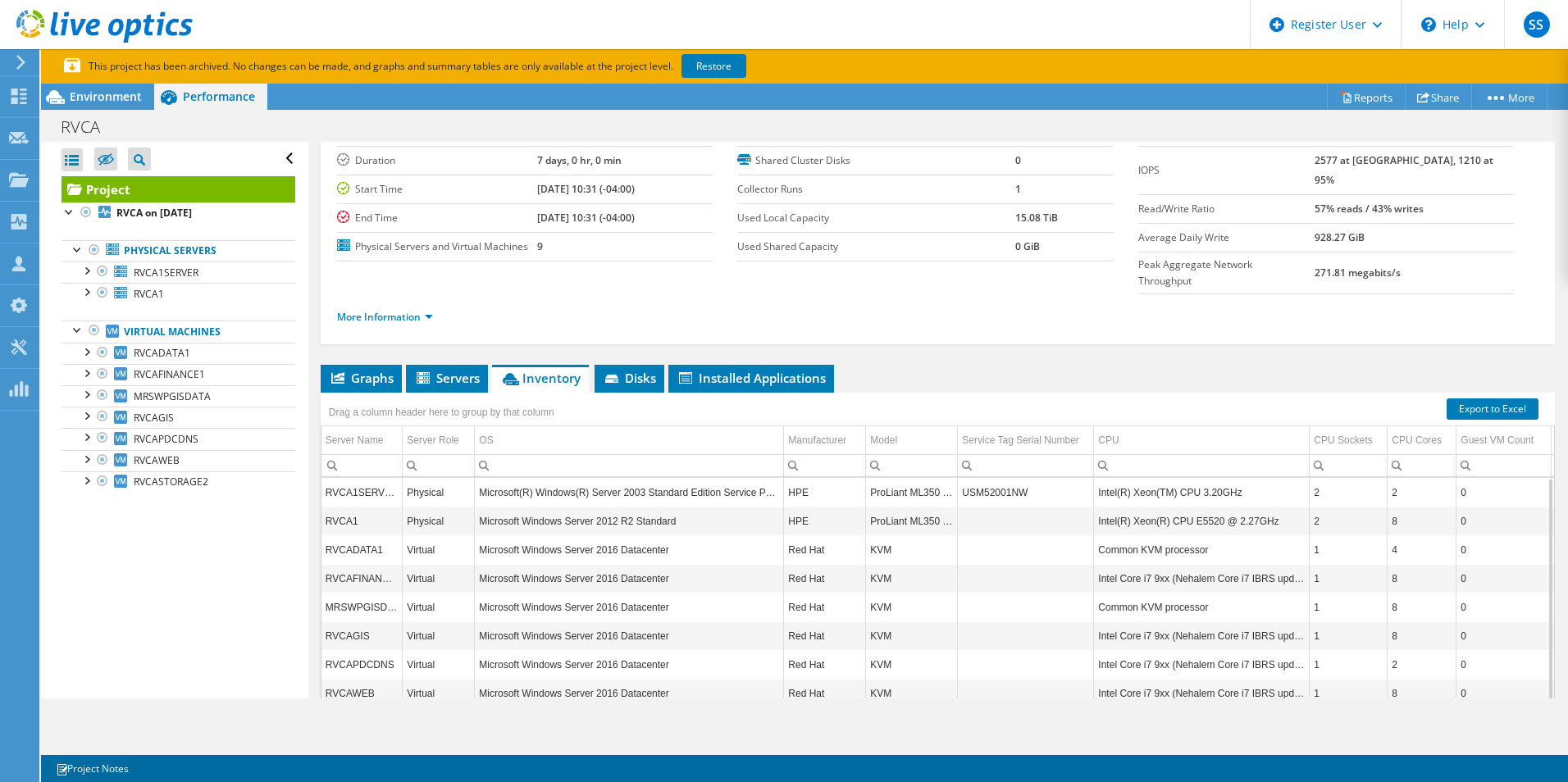
scroll to position [0, 0]
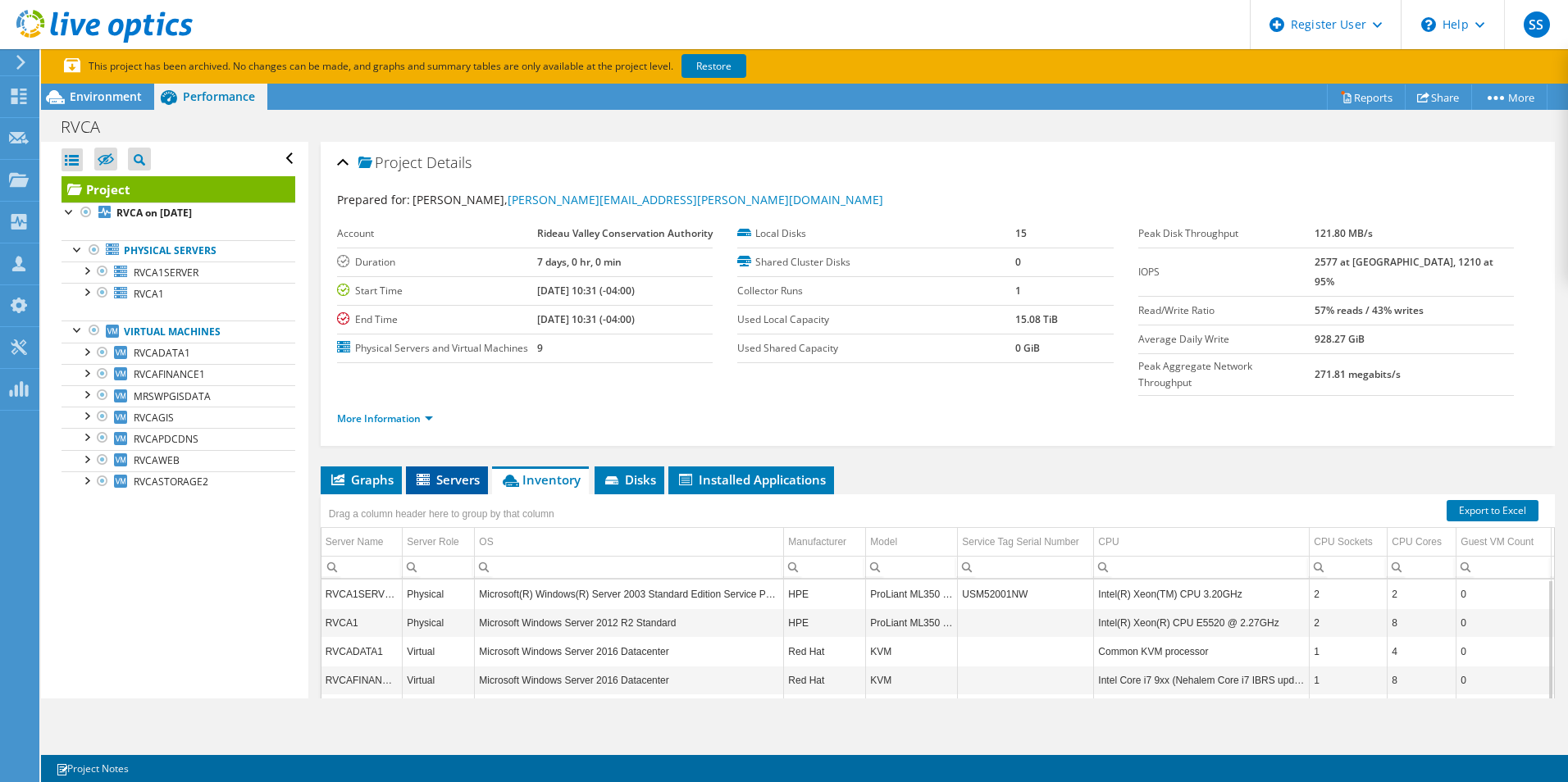
drag, startPoint x: 441, startPoint y: 451, endPoint x: 444, endPoint y: 481, distance: 30.1
click at [441, 452] on div "Project Details Prepared for: John DeMorest, john.demorest@rvca.ca Account Ride…" at bounding box center [938, 524] width 1259 height 764
click at [444, 481] on span "Servers" at bounding box center [446, 479] width 65 height 17
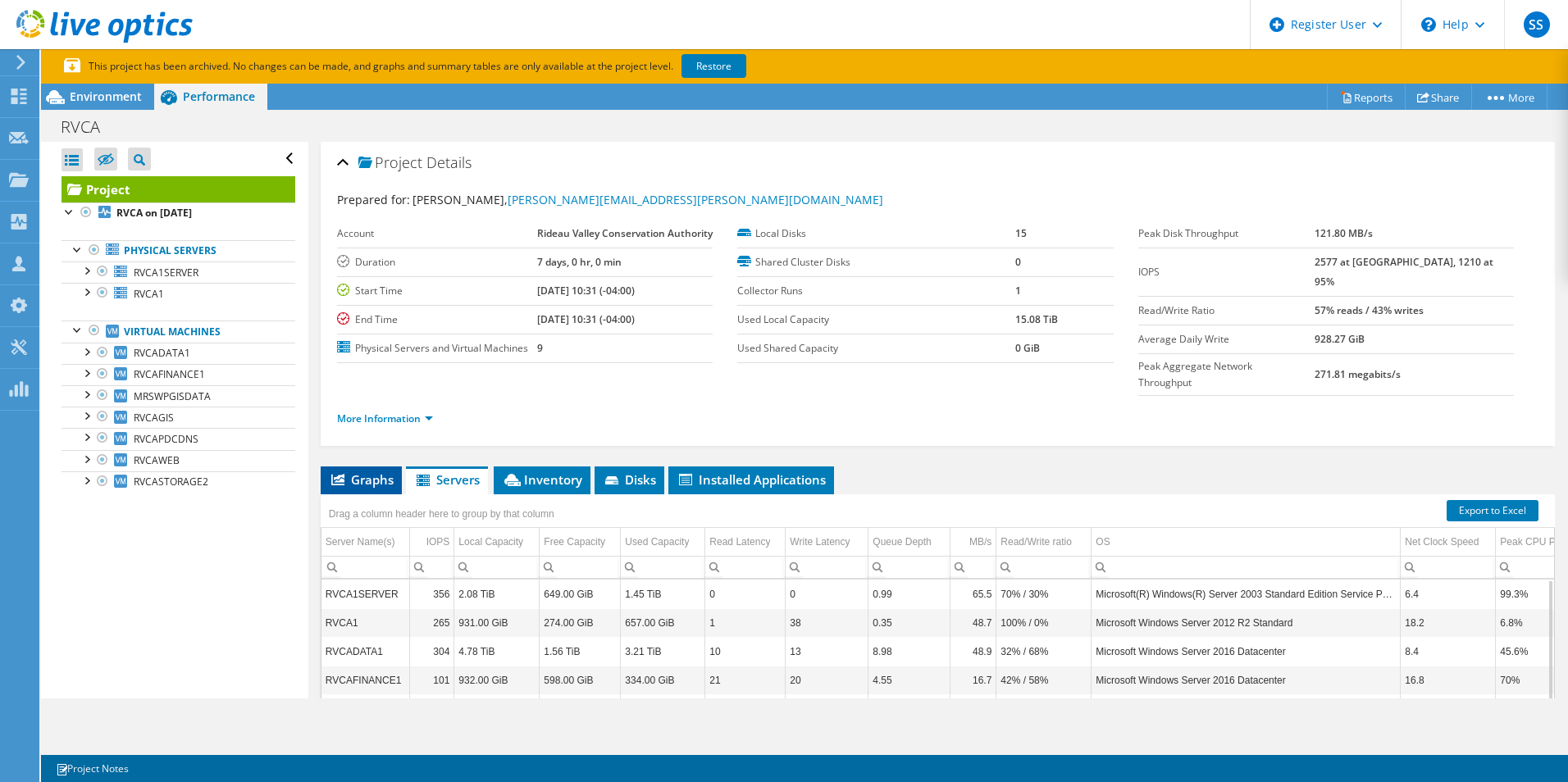
click at [364, 481] on span "Graphs" at bounding box center [361, 479] width 65 height 17
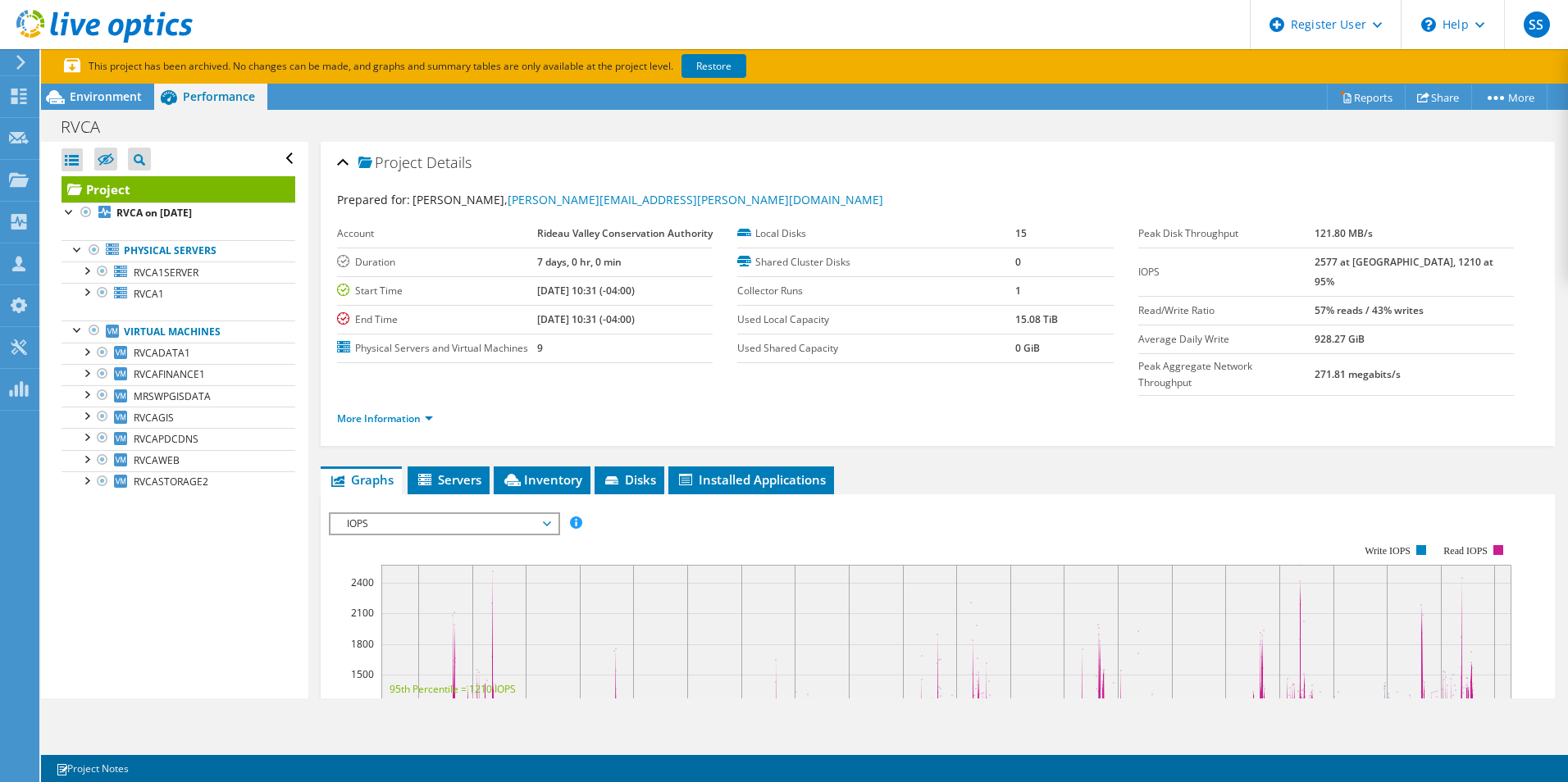
click at [345, 160] on div "Project Details" at bounding box center [938, 163] width 1201 height 35
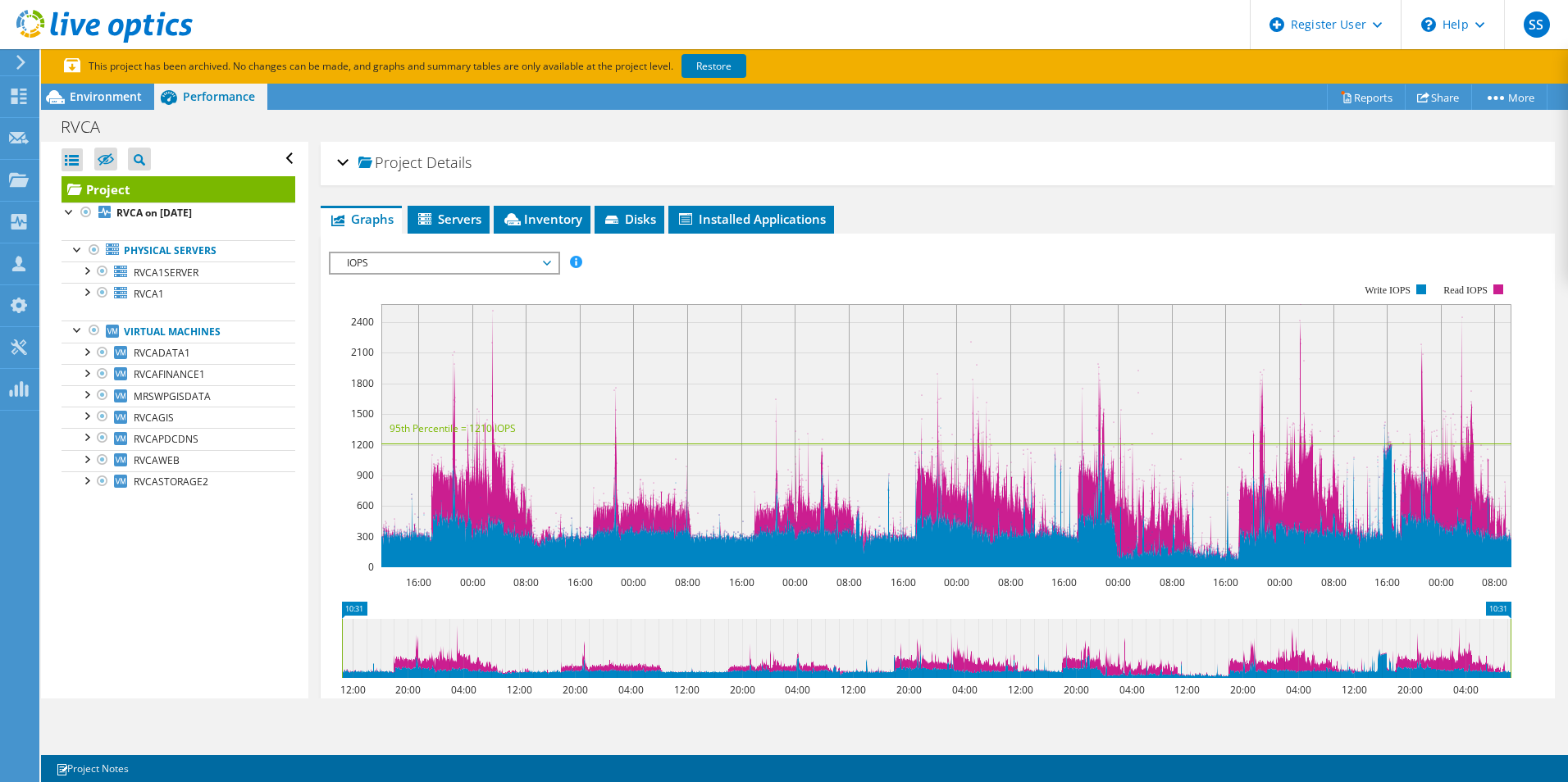
click at [338, 164] on div "Project Details" at bounding box center [938, 163] width 1201 height 35
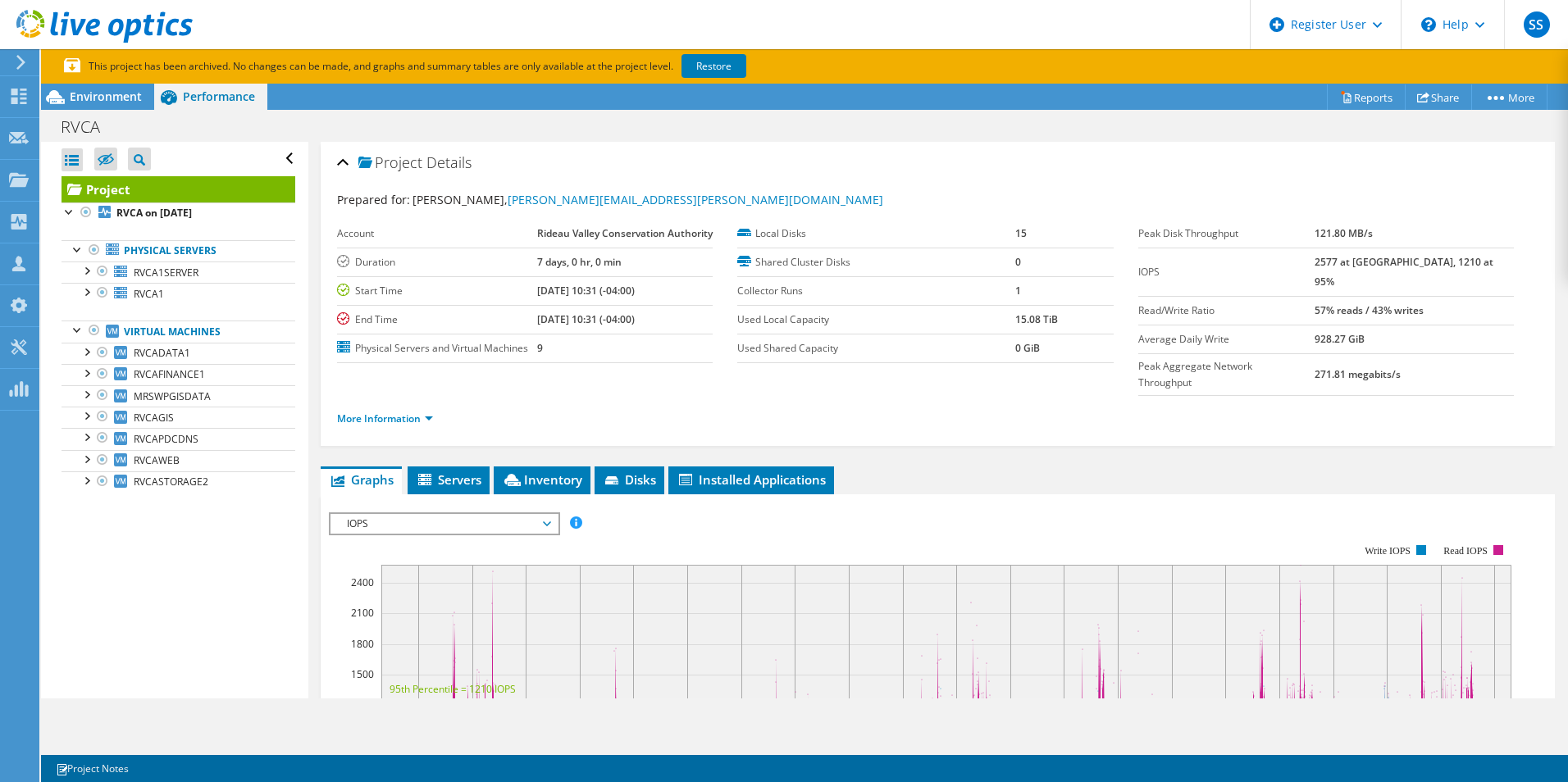
drag, startPoint x: 403, startPoint y: 431, endPoint x: 414, endPoint y: 429, distance: 11.2
click at [403, 431] on div "More Information" at bounding box center [938, 419] width 1201 height 46
click at [430, 415] on link "More Information" at bounding box center [385, 419] width 96 height 14
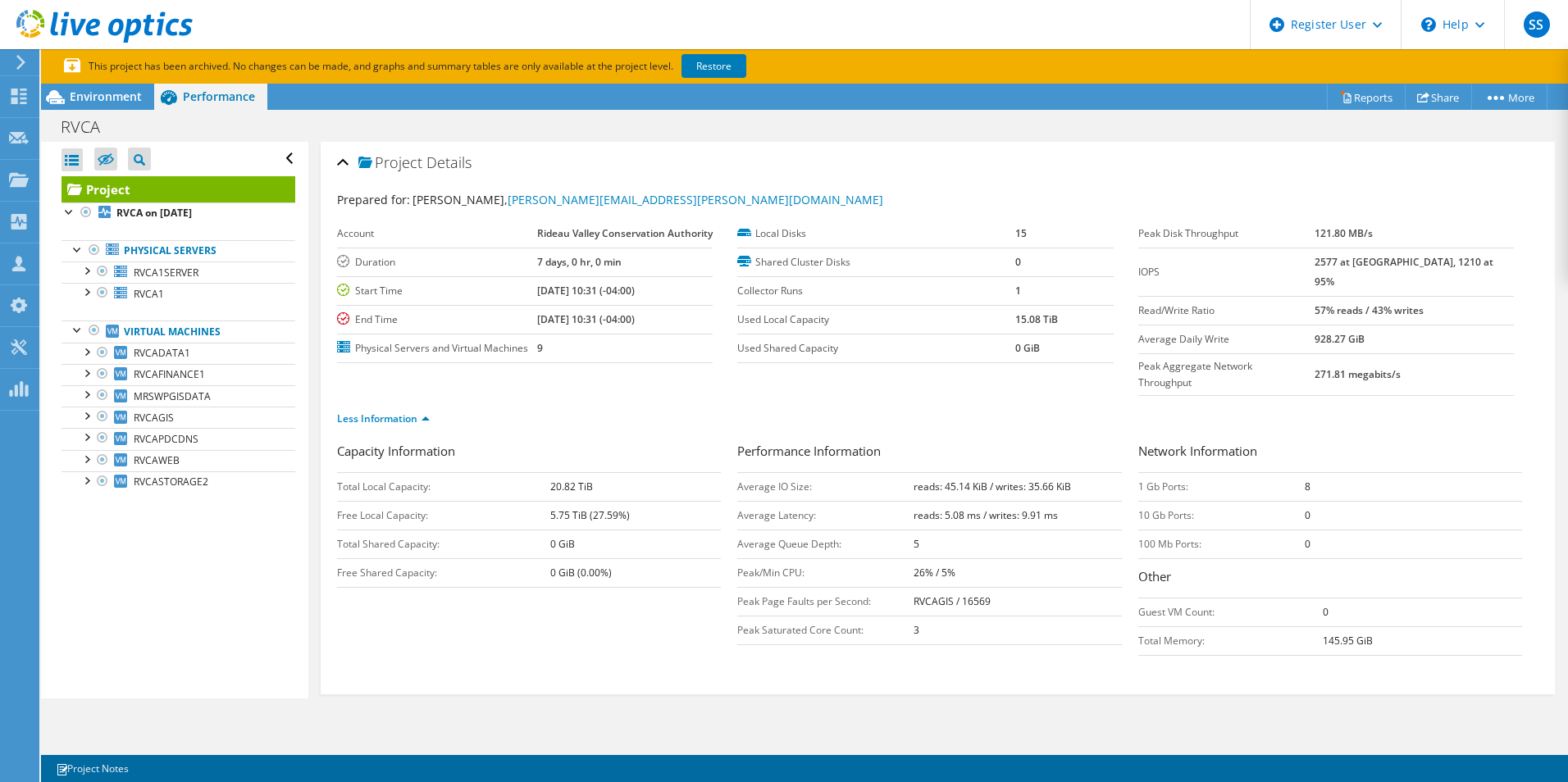
click at [273, 160] on div "Open All Close All Hide Excluded Nodes Project Tree Filter" at bounding box center [178, 159] width 234 height 34
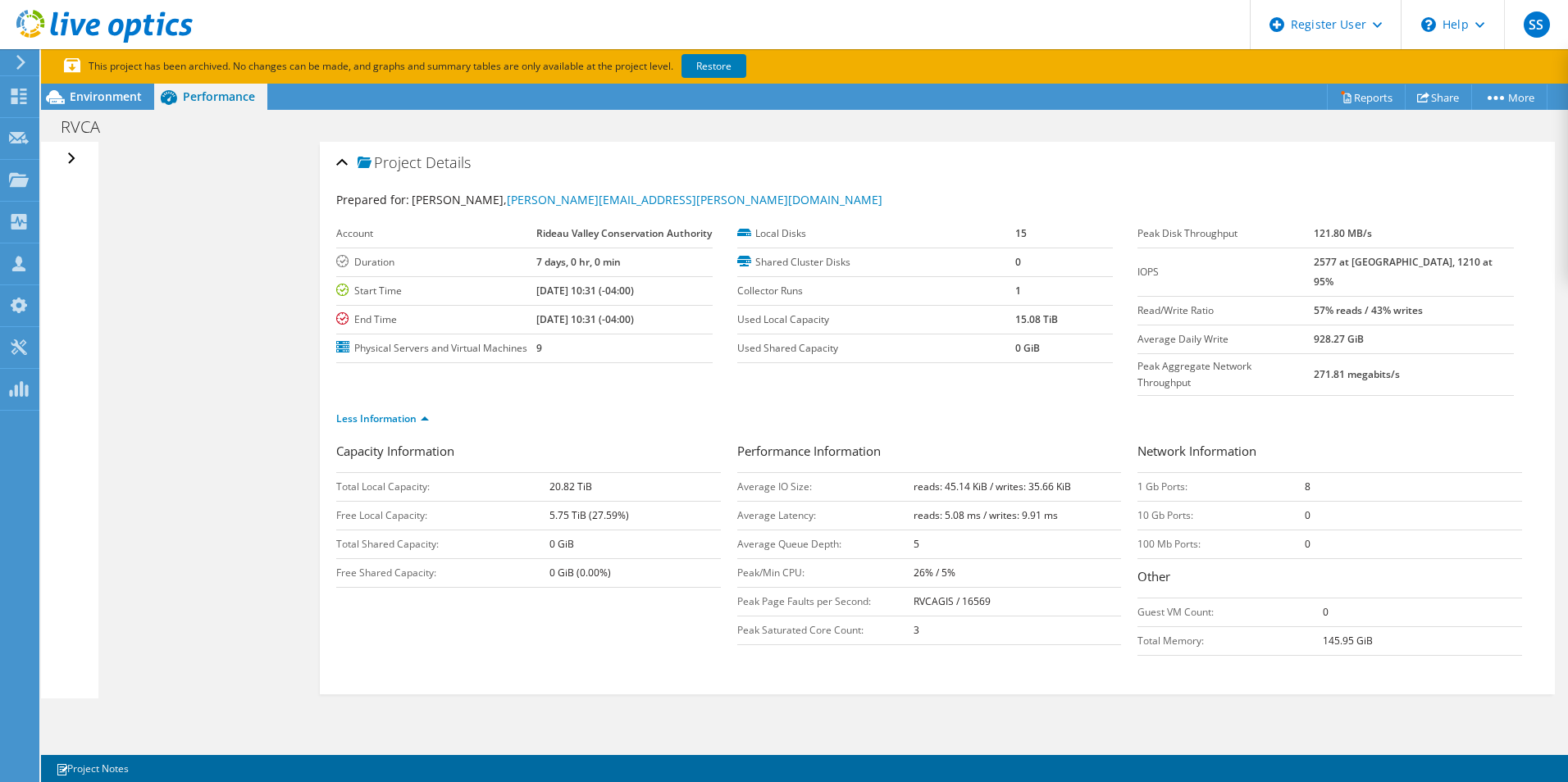
click at [65, 164] on div "Open All Close All Hide Excluded Nodes Project Tree Filter" at bounding box center [72, 159] width 24 height 34
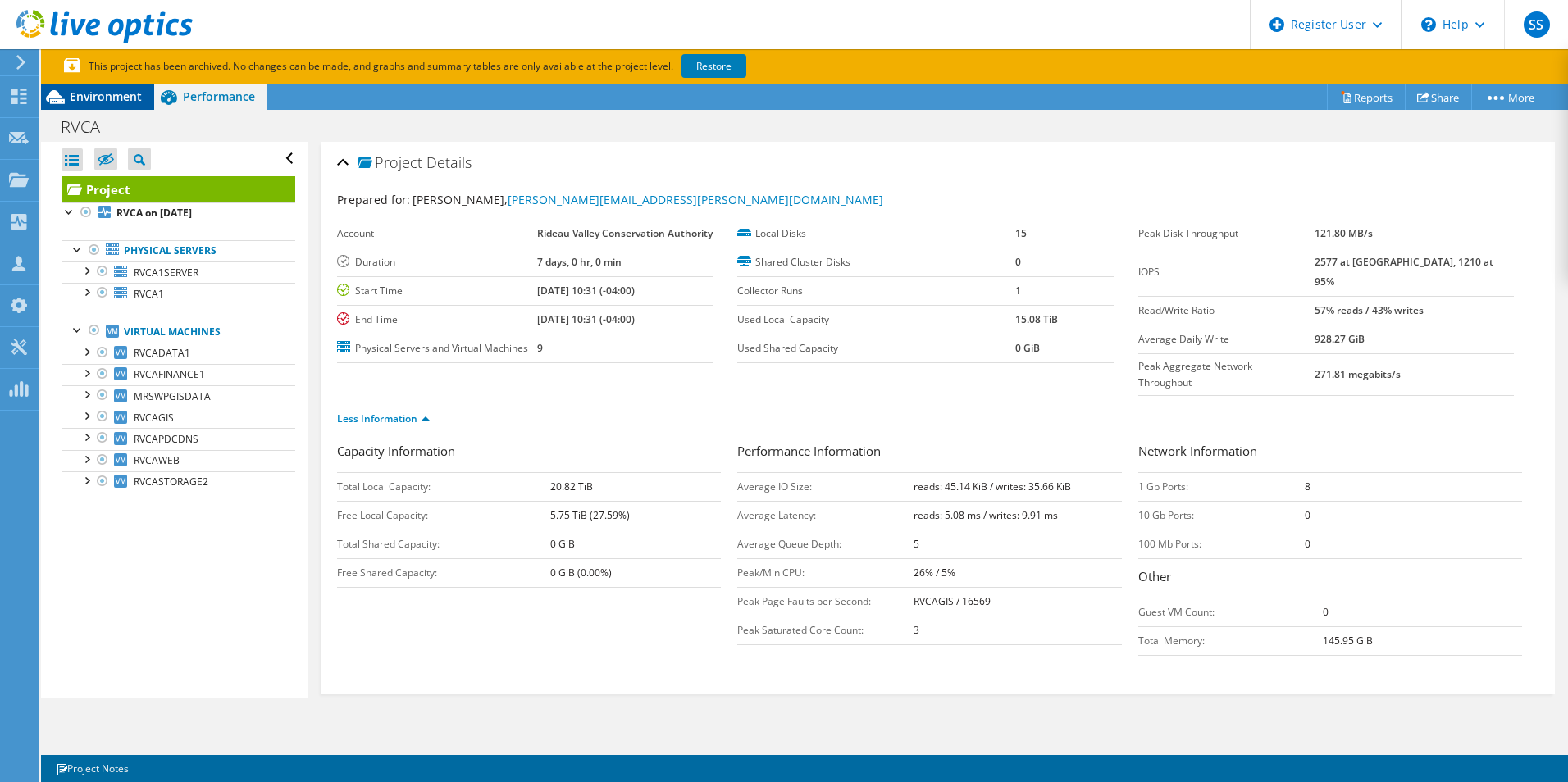
click at [101, 103] on span "Environment" at bounding box center [106, 96] width 72 height 16
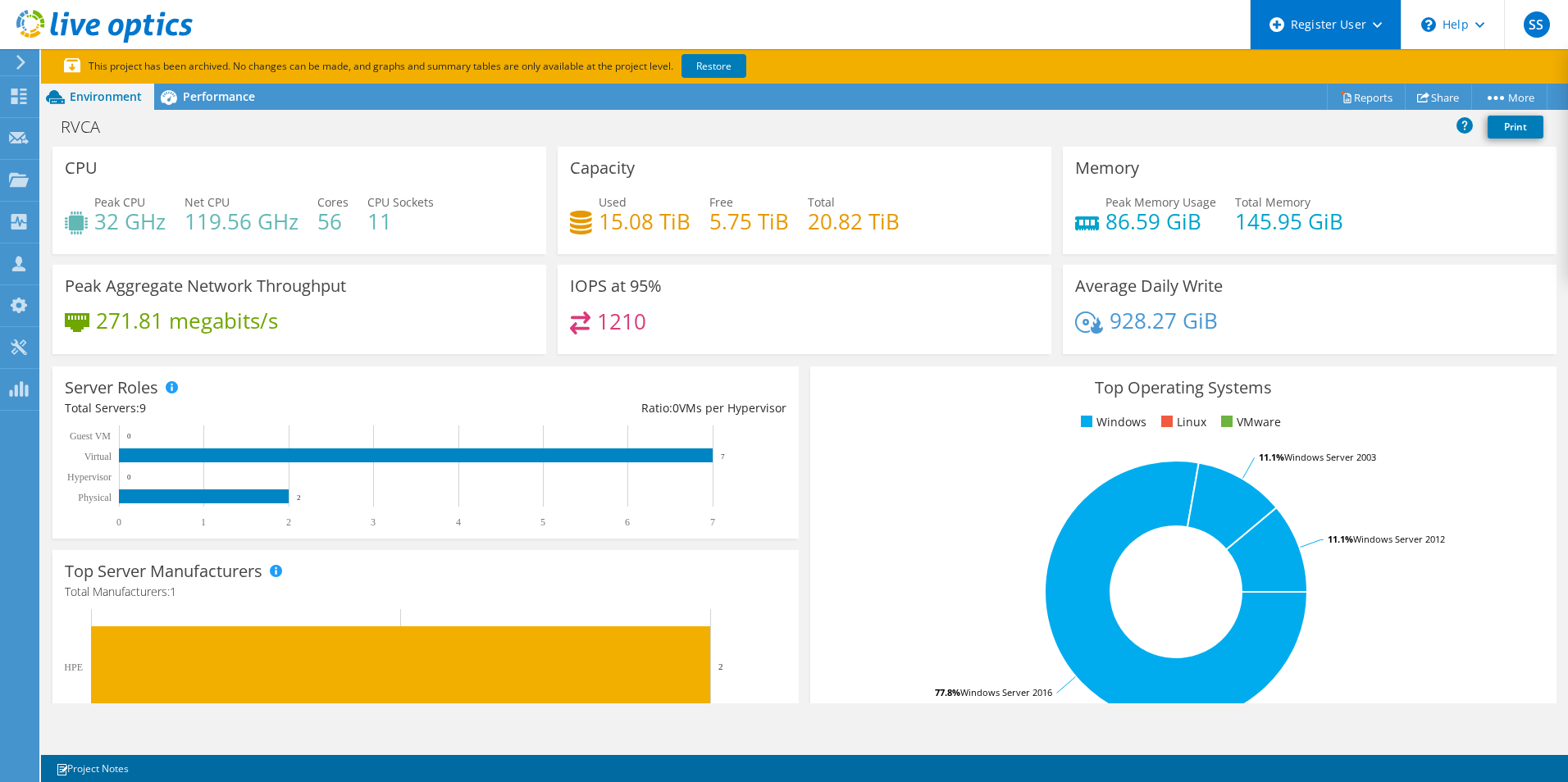
click at [1388, 24] on div "Register User" at bounding box center [1325, 24] width 151 height 49
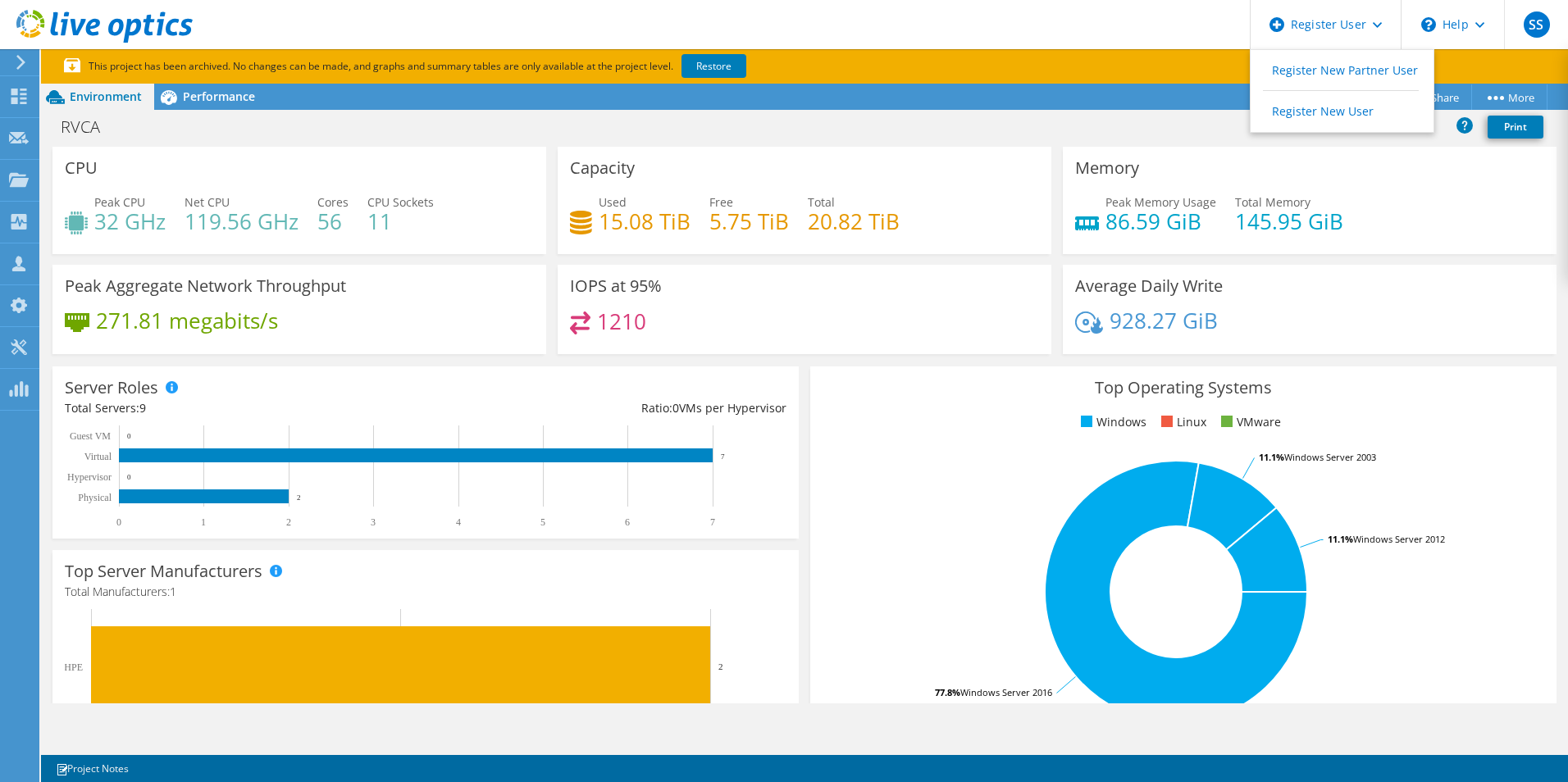
drag, startPoint x: 1117, startPoint y: 144, endPoint x: 1303, endPoint y: 98, distance: 191.6
click at [1117, 143] on div "RVCA Print" at bounding box center [804, 129] width 1527 height 35
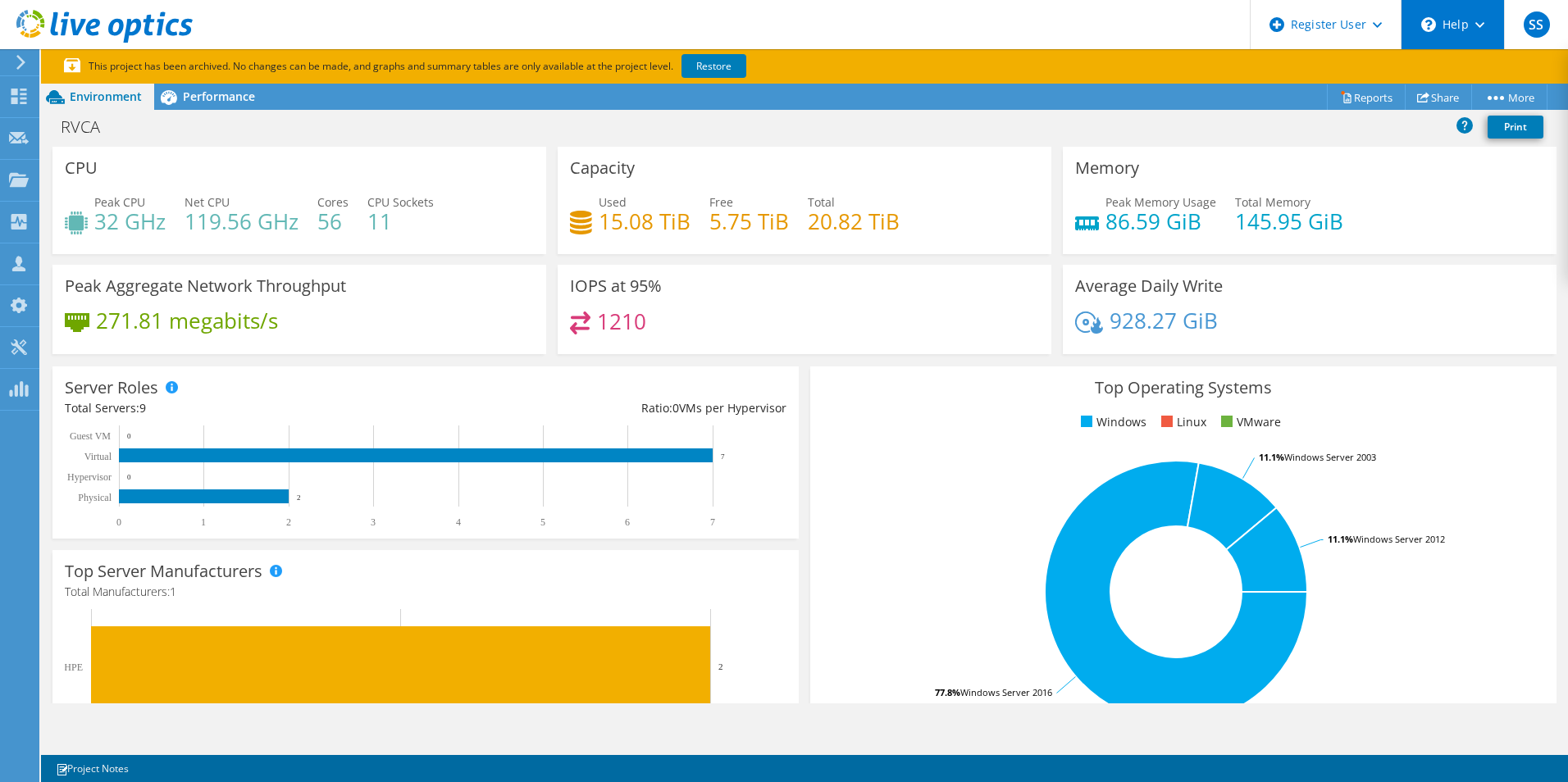
click at [1483, 25] on icon at bounding box center [1480, 24] width 9 height 6
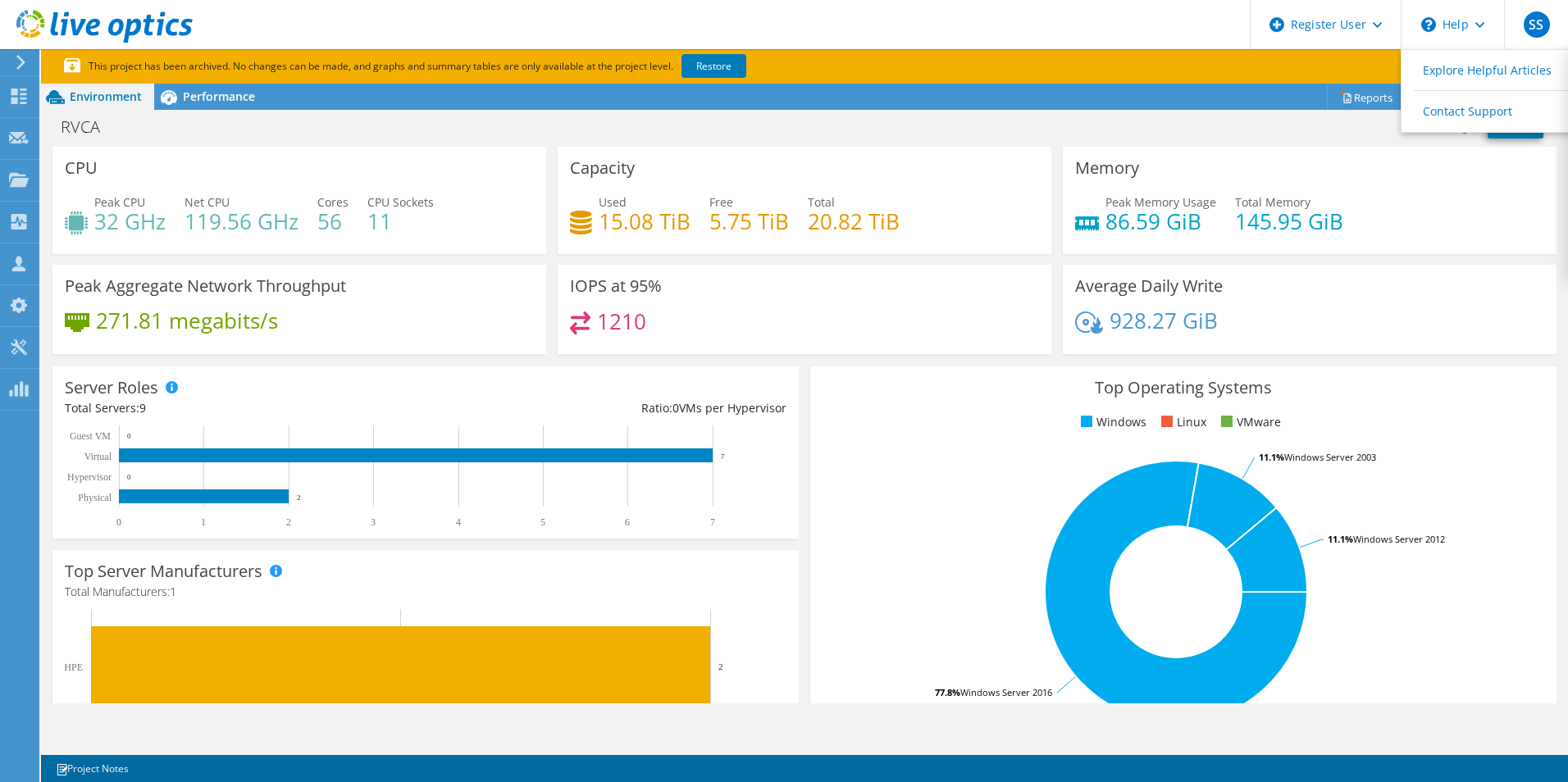
click at [1247, 101] on div "Project Actions Project Actions Reports Share More" at bounding box center [804, 97] width 1527 height 26
click at [792, 507] on div "Server Roles Physical Servers represent bare metal servers that were targets of…" at bounding box center [425, 452] width 746 height 172
click at [946, 776] on section "Warnings Messages Project Notes Save Discard Changes 1 Project Notes" at bounding box center [804, 768] width 1527 height 27
click at [113, 25] on use at bounding box center [105, 26] width 176 height 33
